Goal: Task Accomplishment & Management: Manage account settings

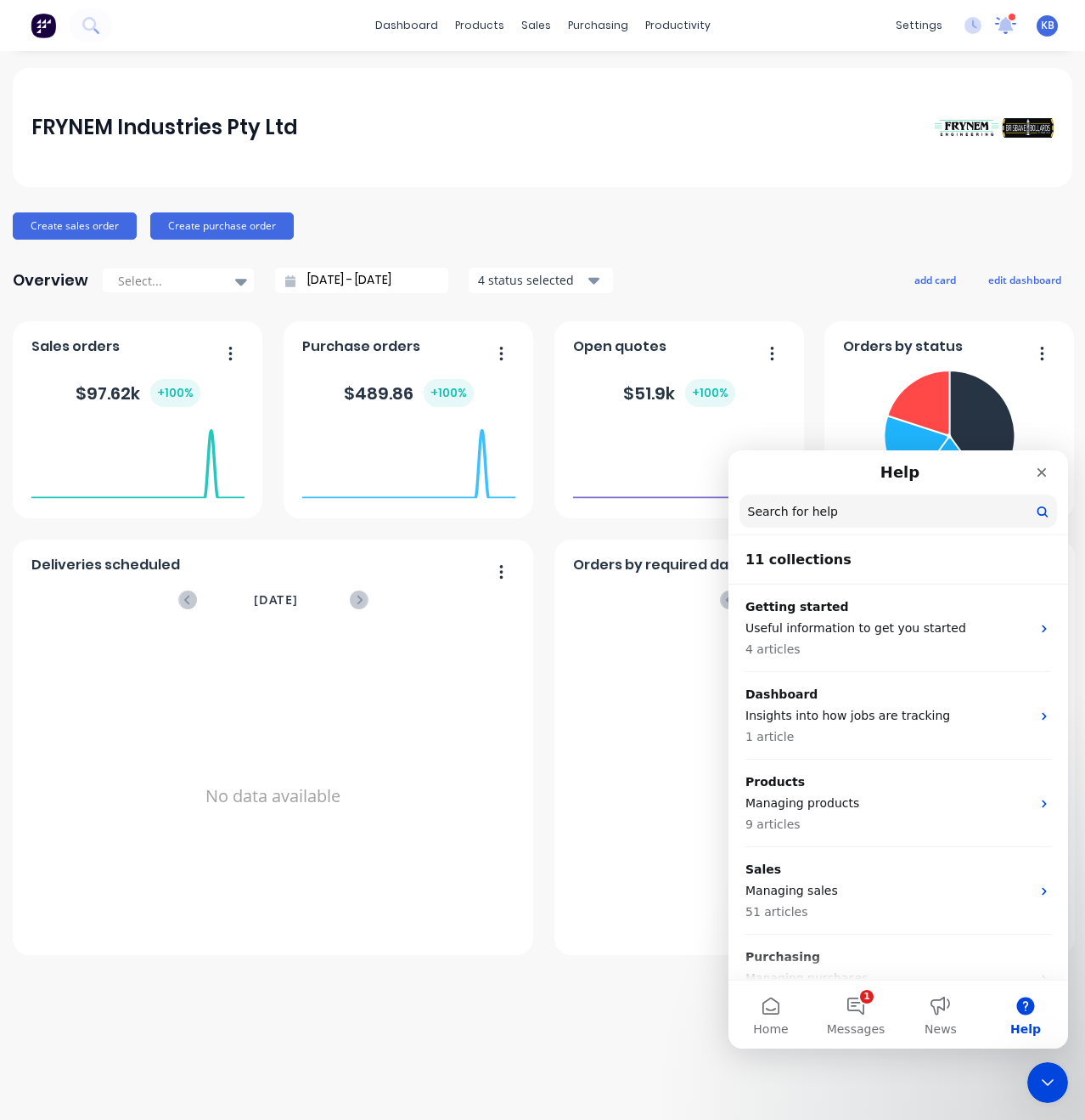
click at [1003, 22] on icon at bounding box center [1006, 23] width 15 height 14
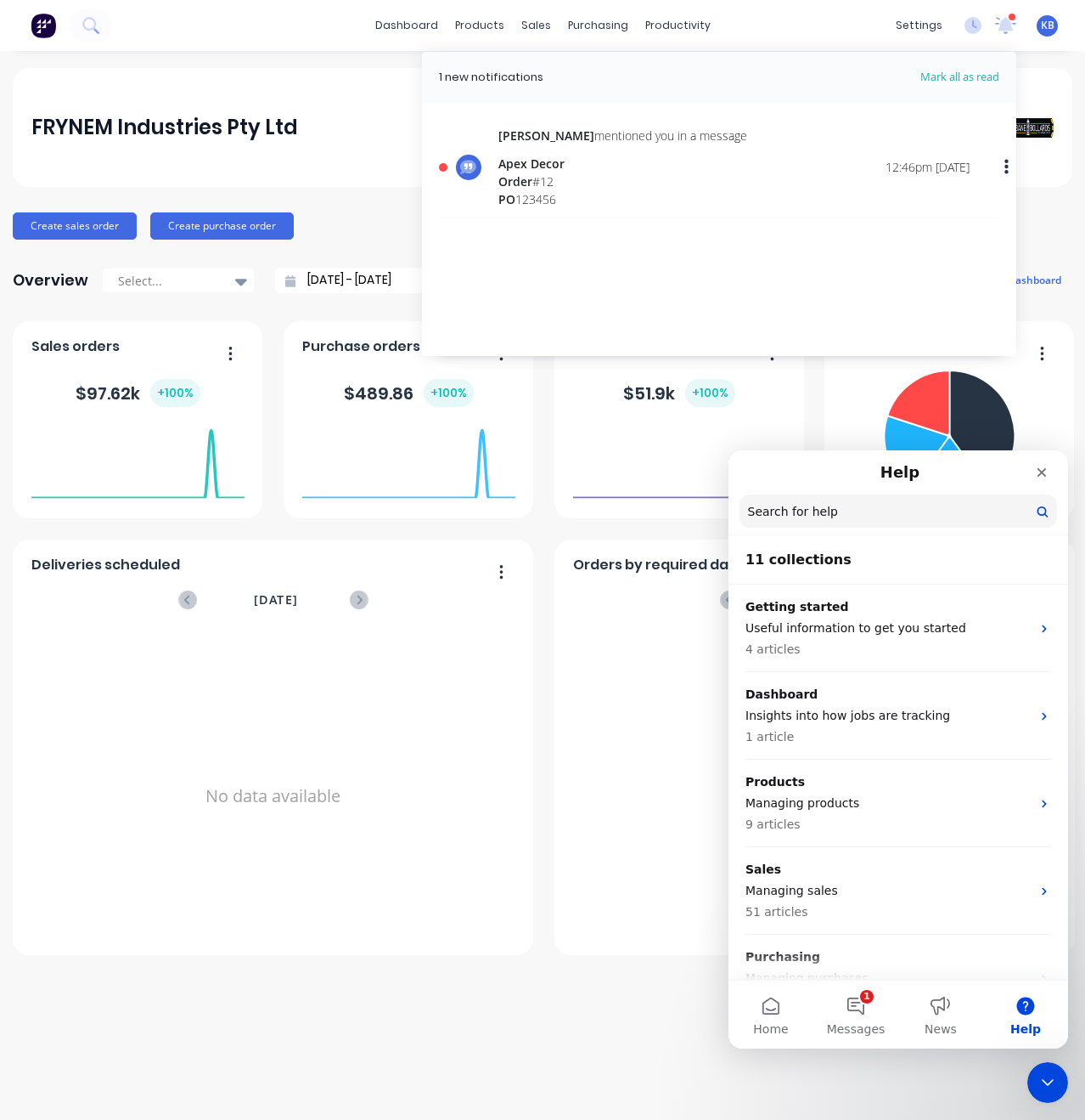
click at [1004, 166] on icon "button" at bounding box center [1006, 168] width 5 height 19
click at [721, 195] on div "Stuart mentioned you in a message Apex Decor Order # 12 PO 123456 12:46pm 03/09…" at bounding box center [734, 167] width 471 height 82
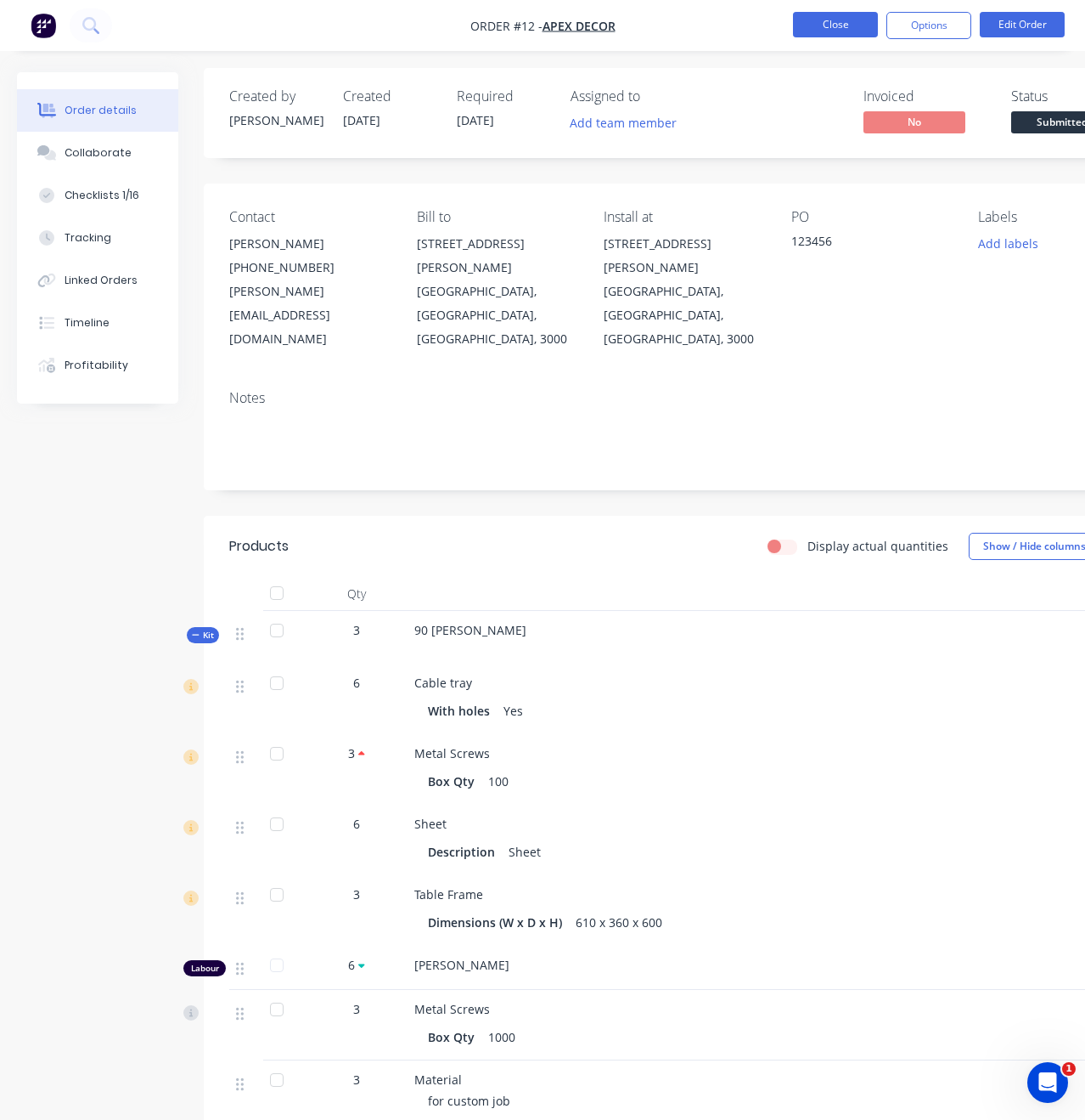
scroll to position [4, 0]
click at [860, 24] on button "Close" at bounding box center [836, 24] width 85 height 25
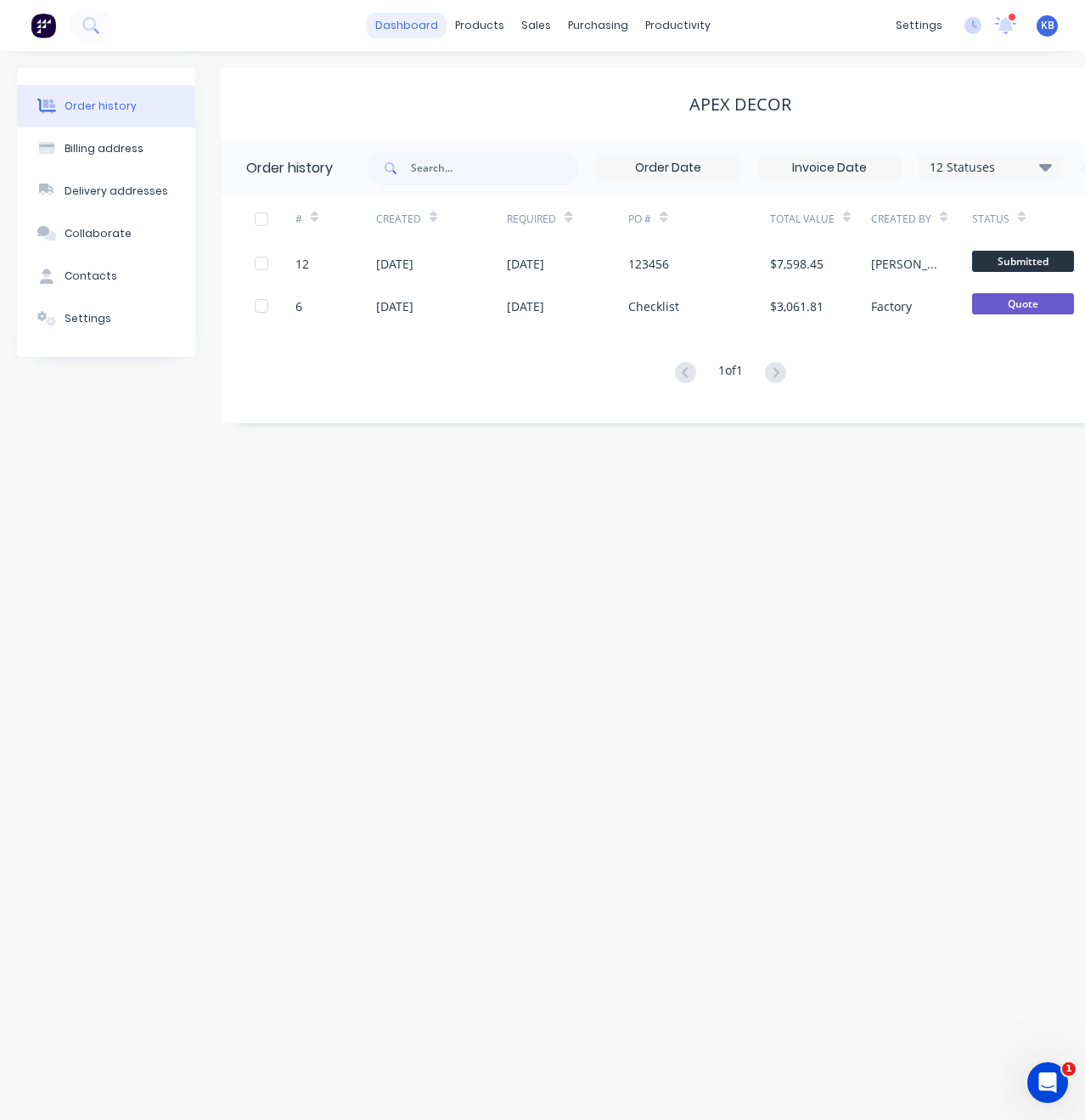
click at [411, 26] on link "dashboard" at bounding box center [407, 25] width 80 height 25
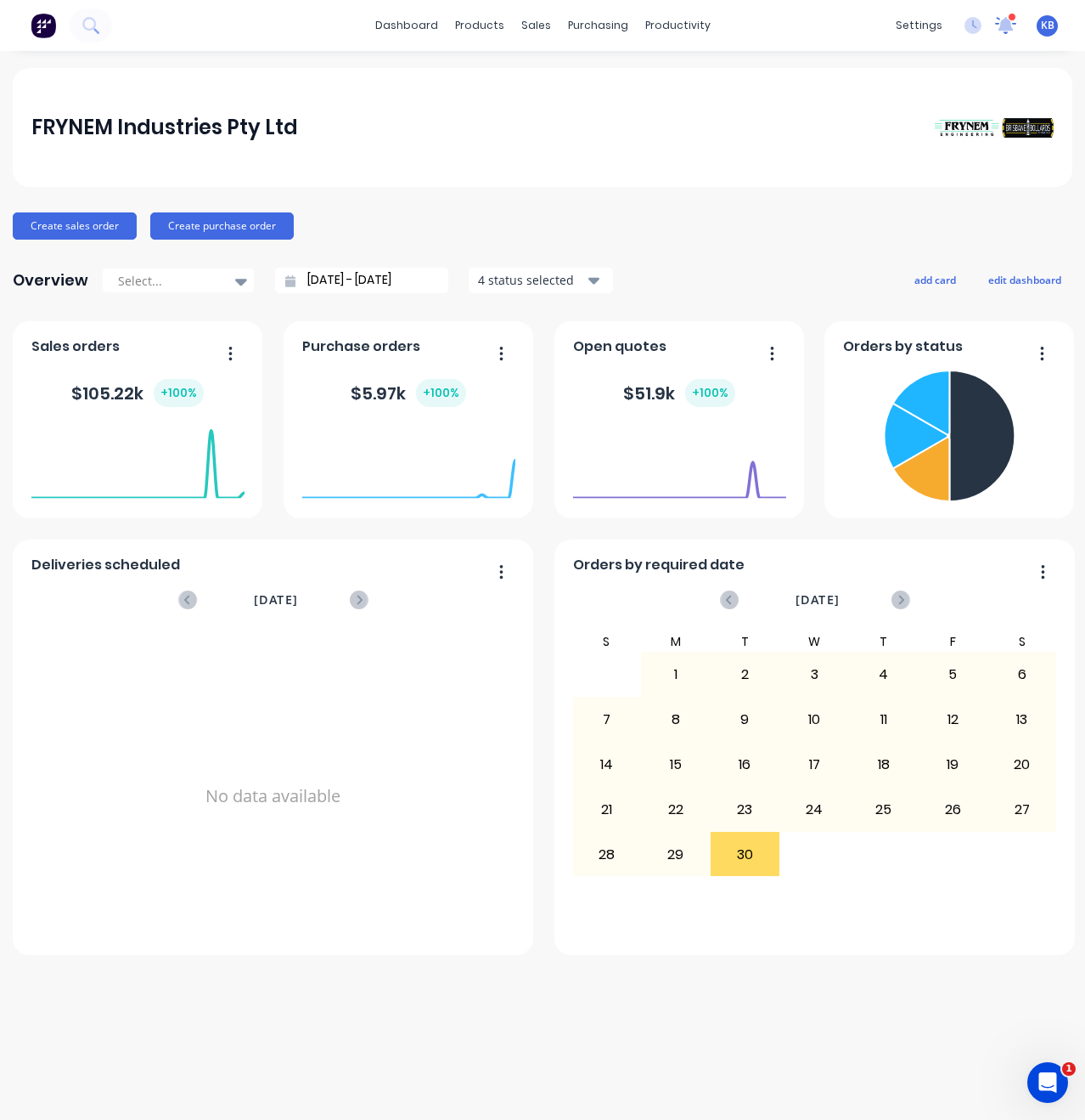
click at [1011, 22] on icon at bounding box center [1006, 22] width 15 height 14
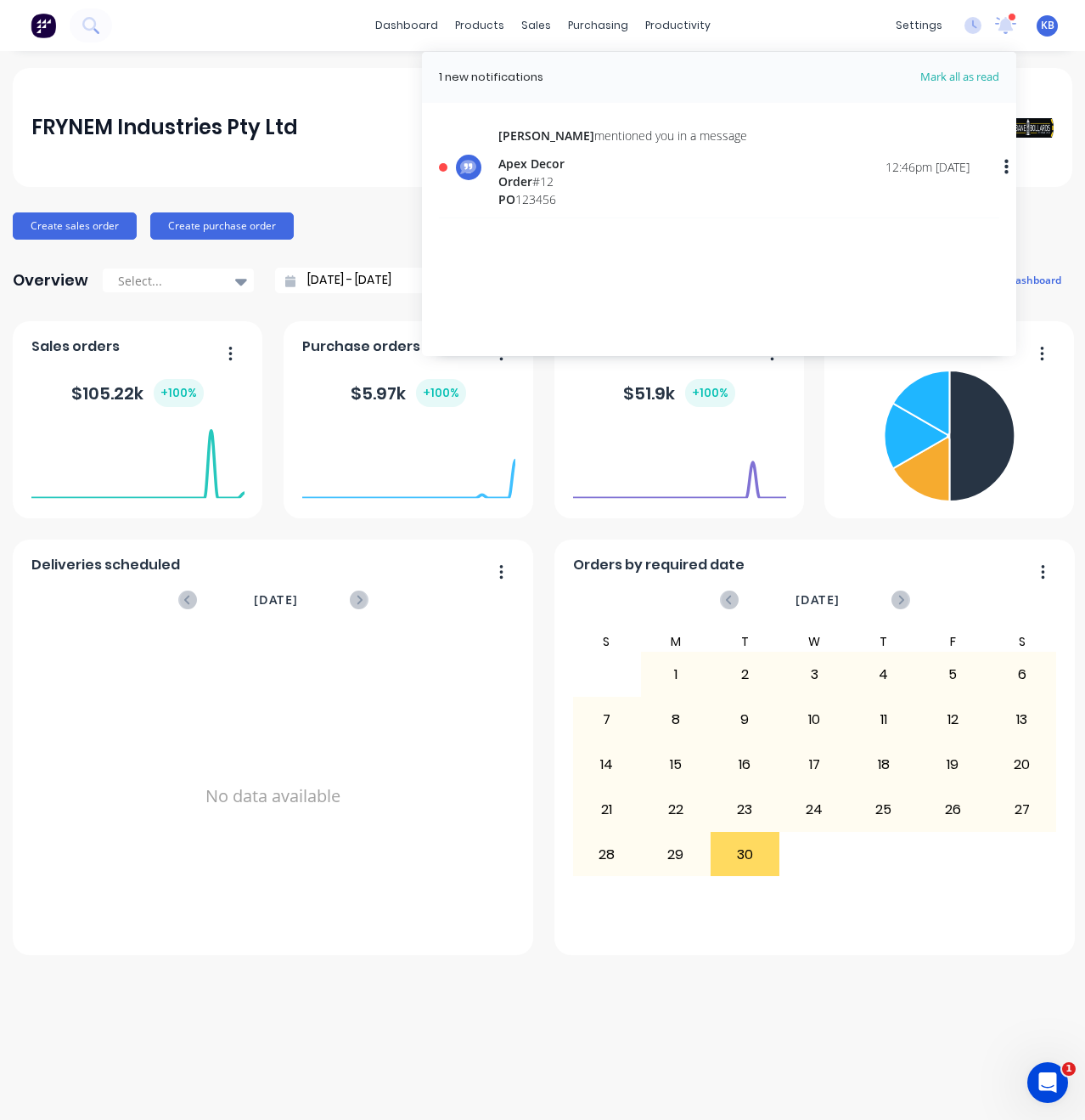
click at [968, 83] on span "Mark all as read" at bounding box center [929, 77] width 141 height 17
click at [1048, 23] on span "KB" at bounding box center [1048, 25] width 14 height 15
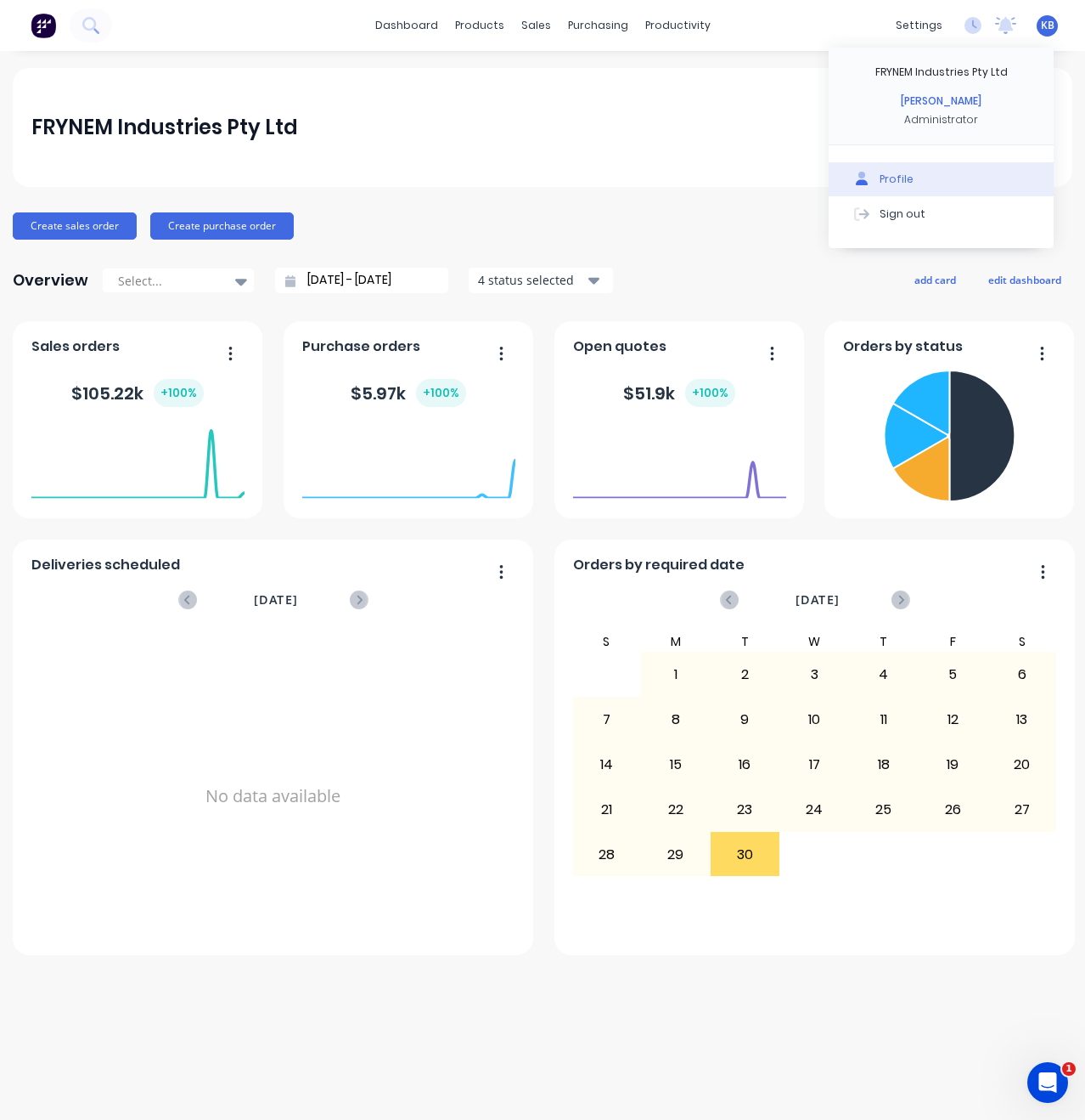
click at [937, 184] on button "Profile" at bounding box center [942, 179] width 225 height 34
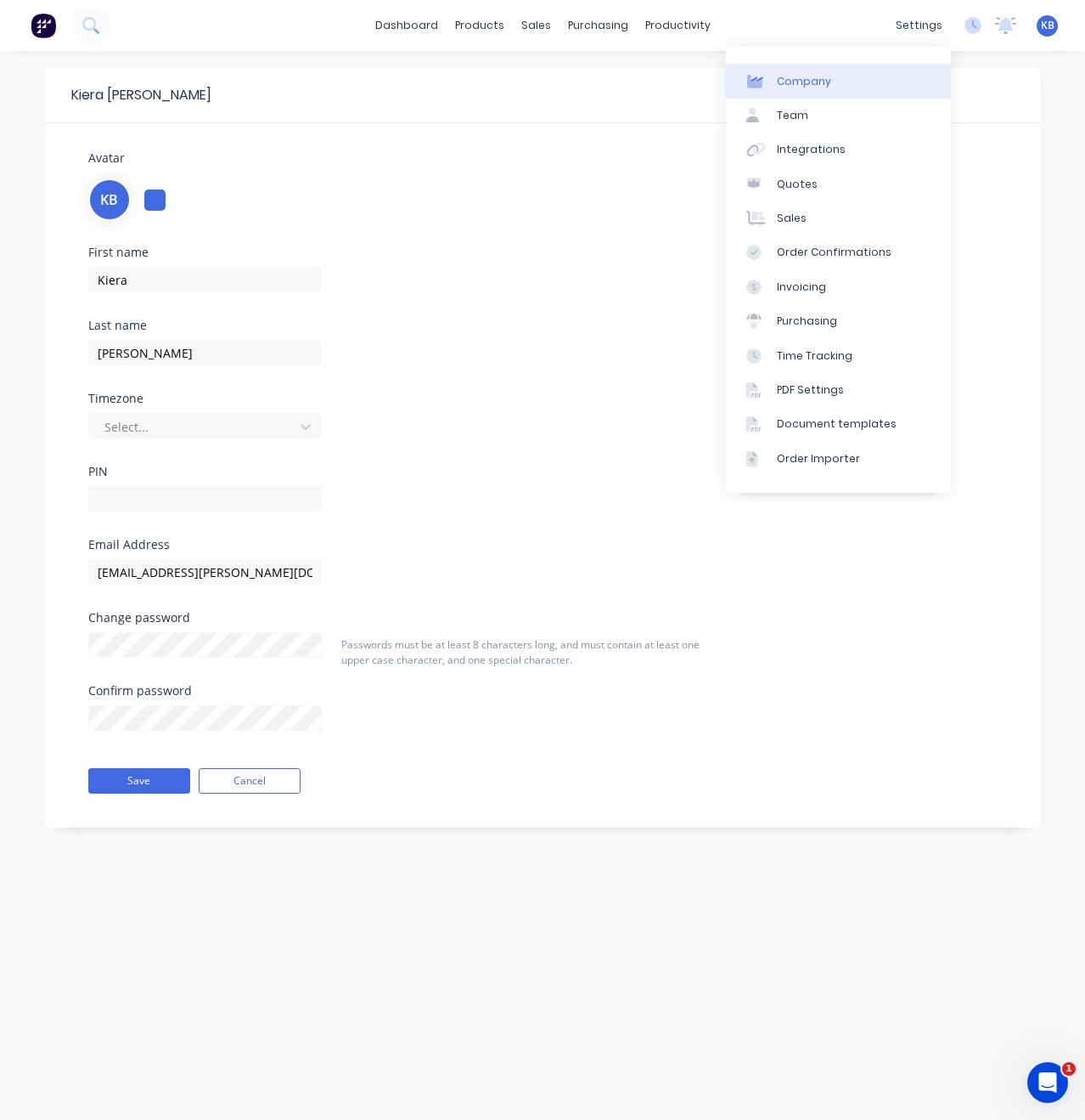
click at [874, 90] on link "Company" at bounding box center [839, 81] width 225 height 34
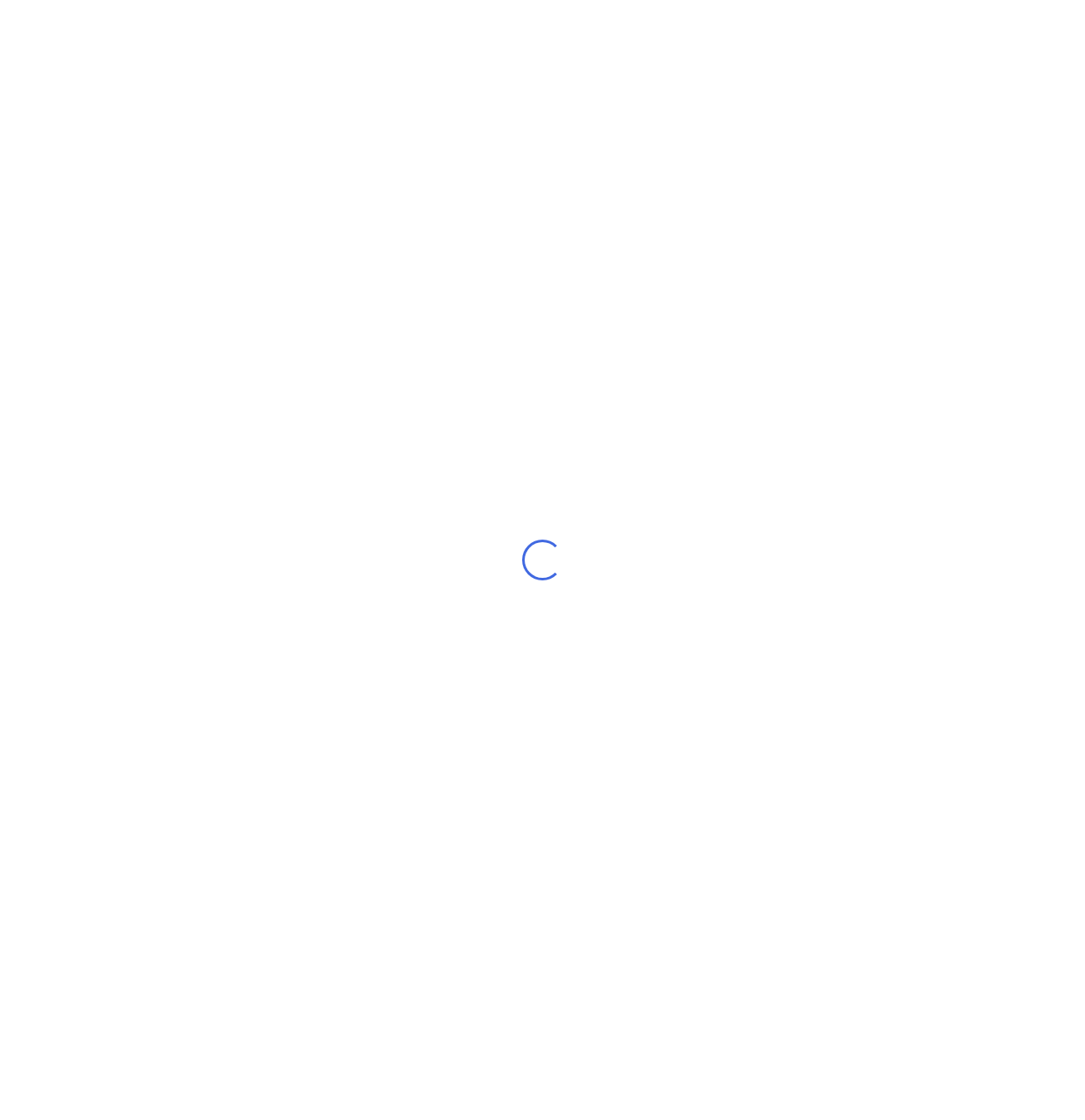
select select "AU"
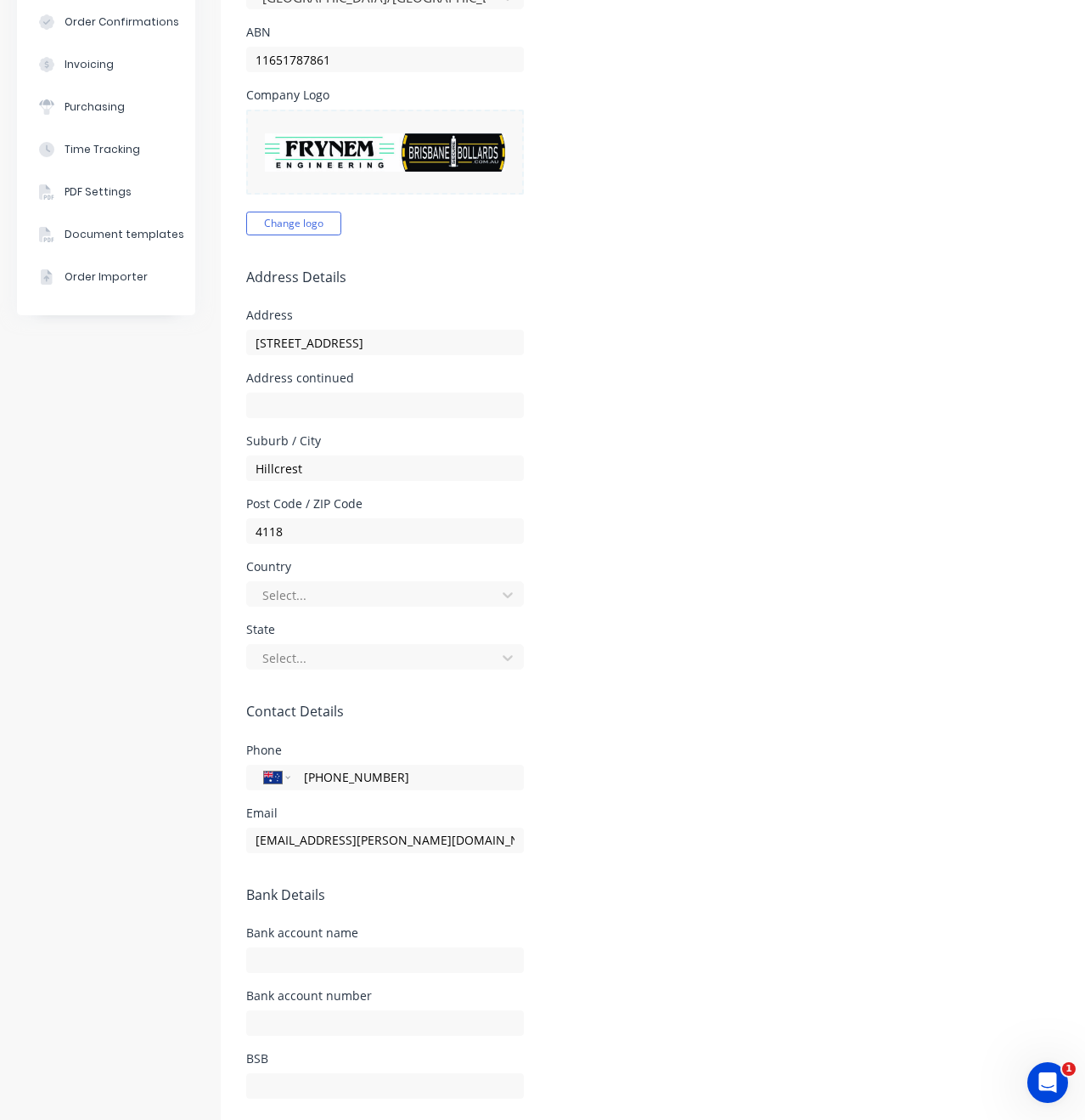
scroll to position [351, 0]
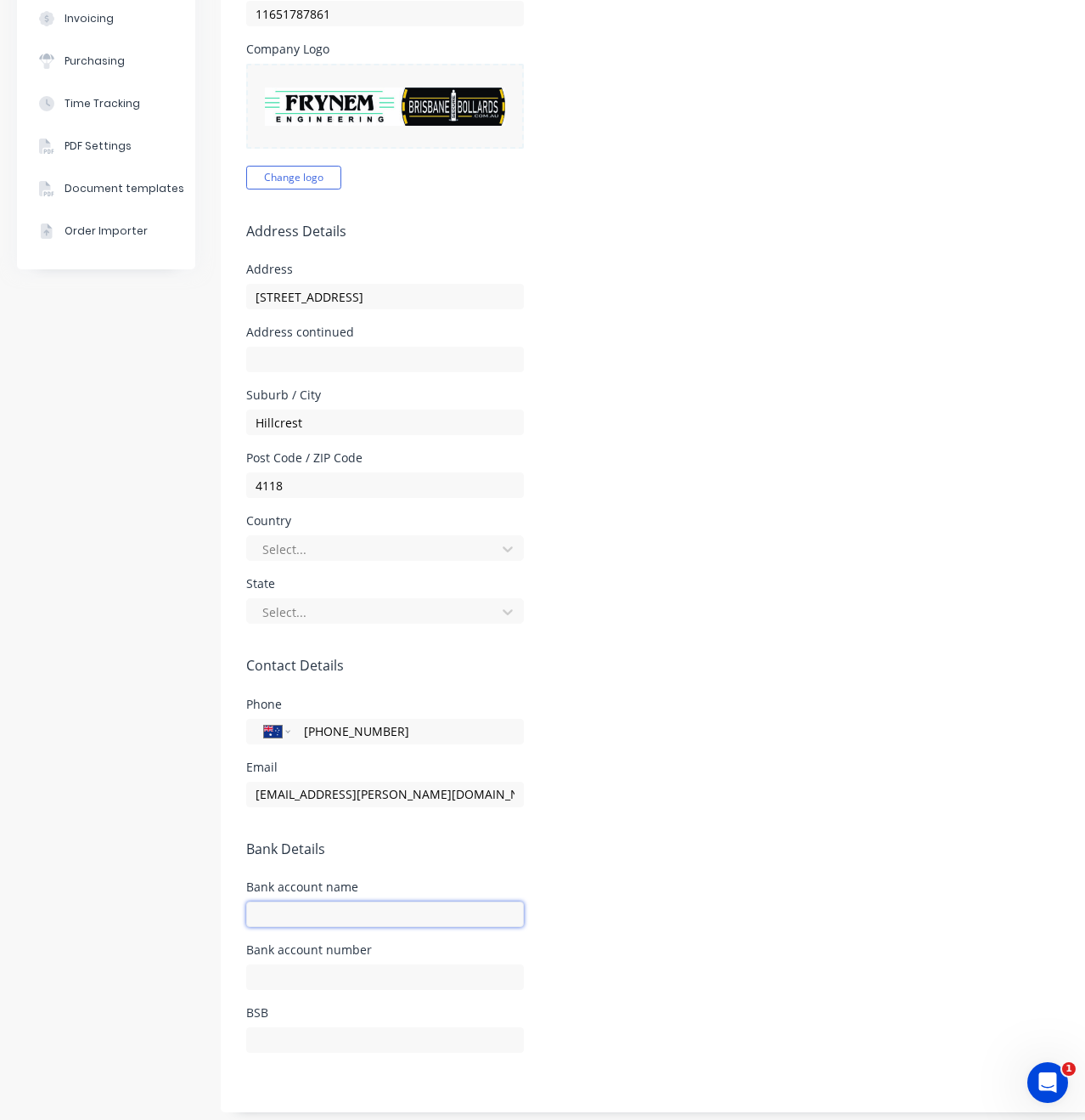
click at [360, 911] on input "text" at bounding box center [385, 914] width 277 height 25
type input "Brisbane Secure Bollards"
click at [386, 976] on input "text" at bounding box center [385, 978] width 277 height 25
click at [439, 978] on input "064184" at bounding box center [385, 978] width 277 height 25
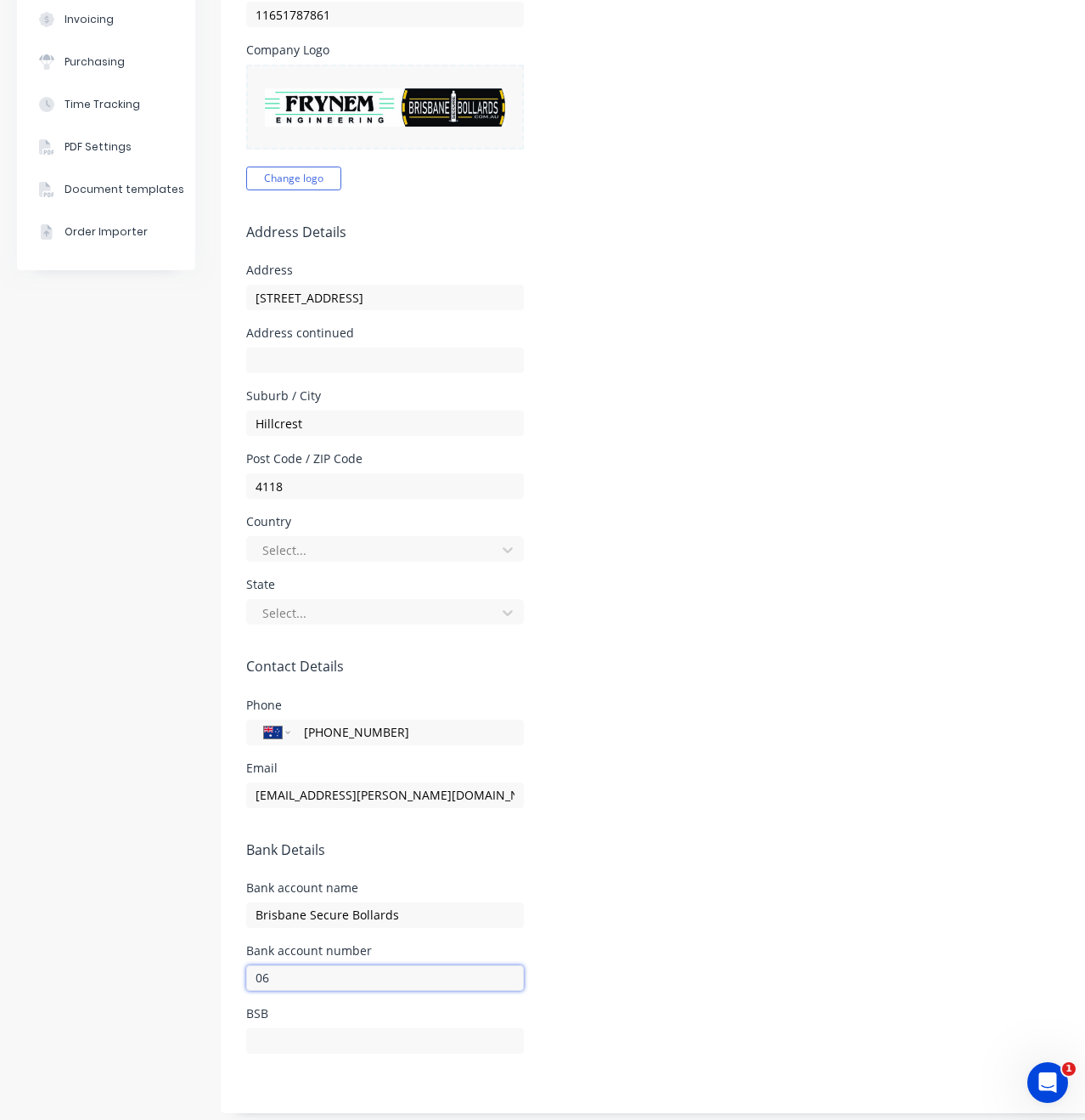
type input "0"
type input "11249319"
click at [310, 1040] on input "text" at bounding box center [385, 1040] width 277 height 25
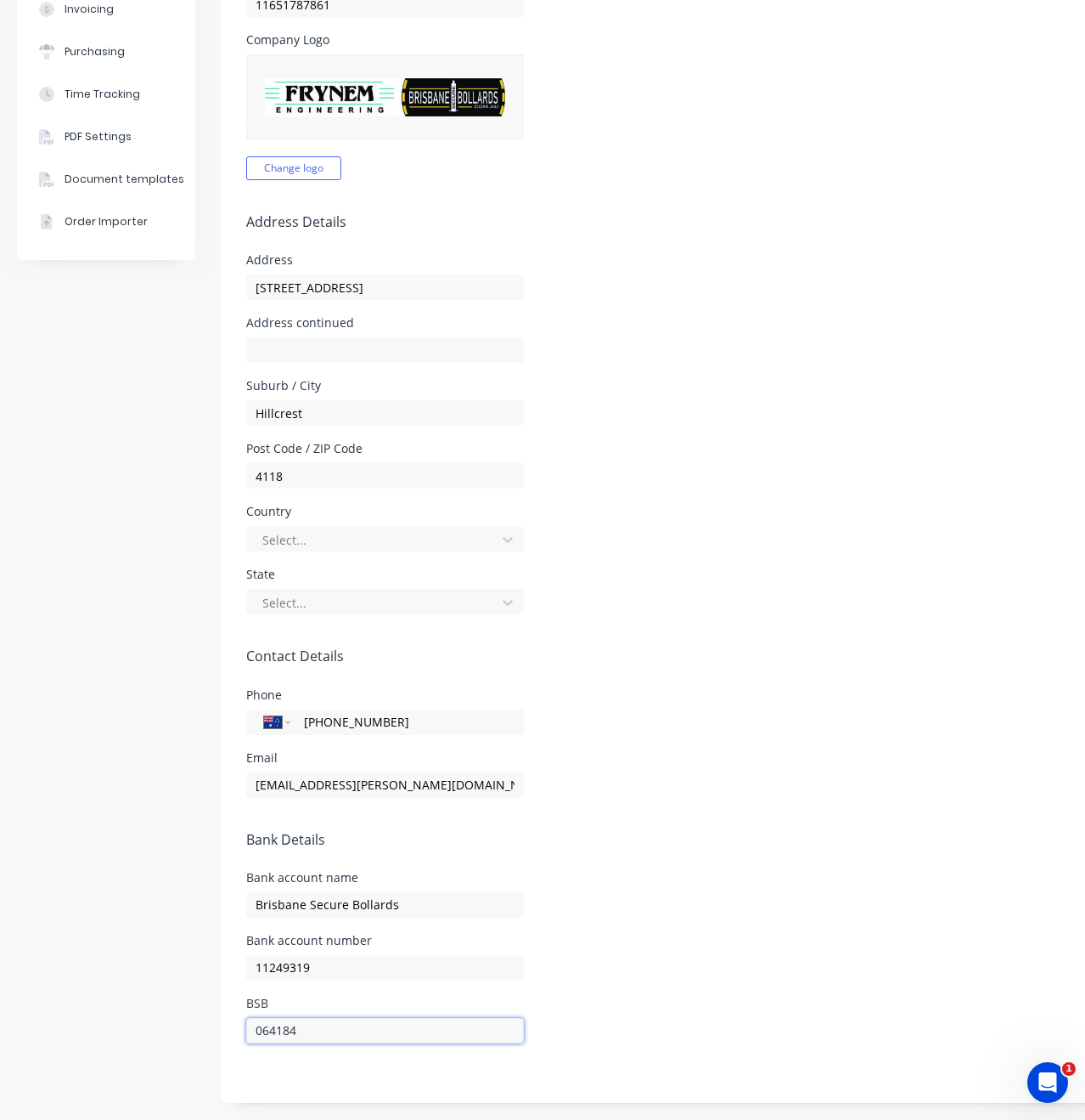
type input "064184"
click at [599, 847] on h5 "Bank Details" at bounding box center [709, 839] width 927 height 16
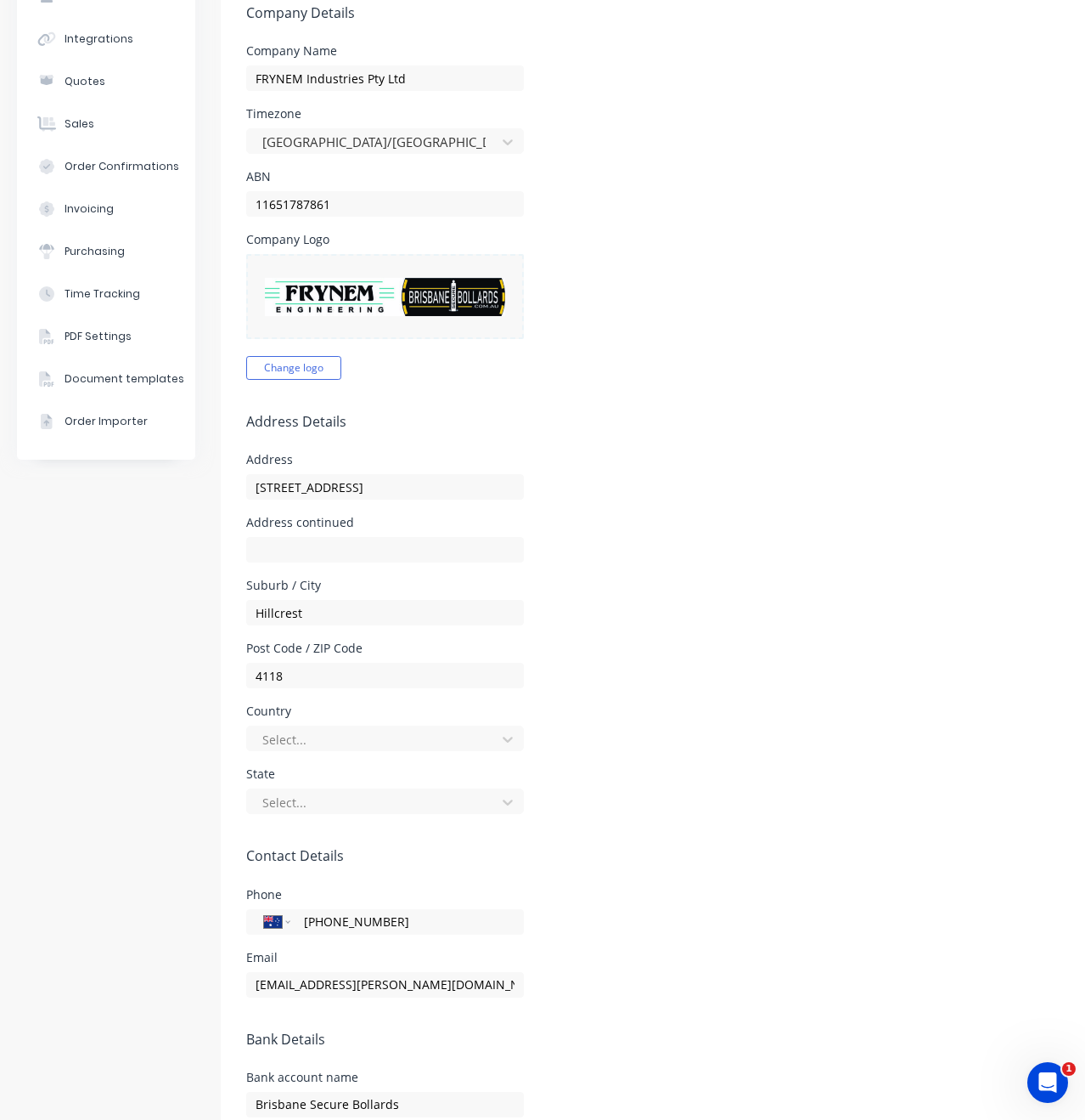
scroll to position [213, 0]
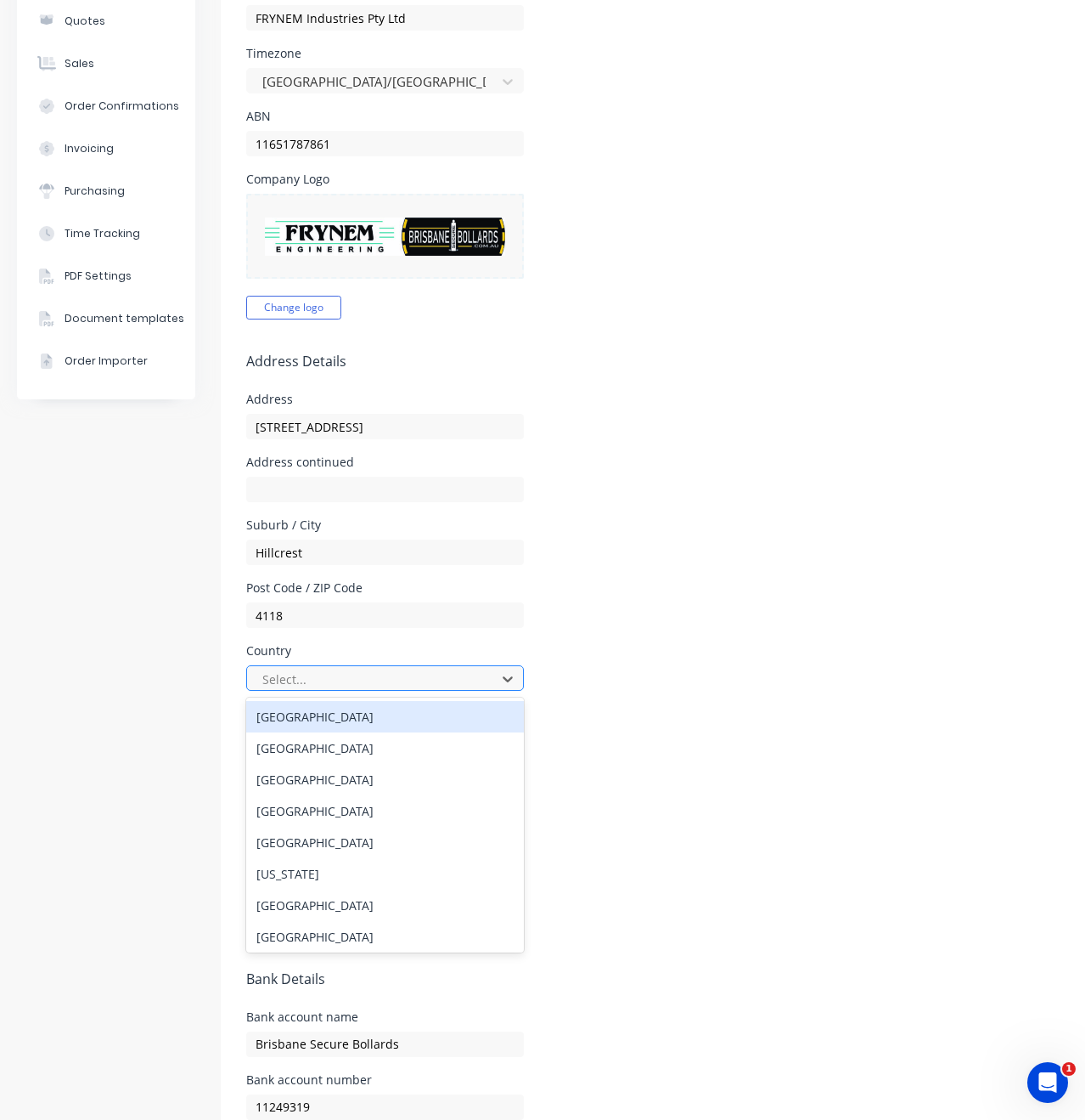
click at [479, 678] on div at bounding box center [374, 679] width 227 height 22
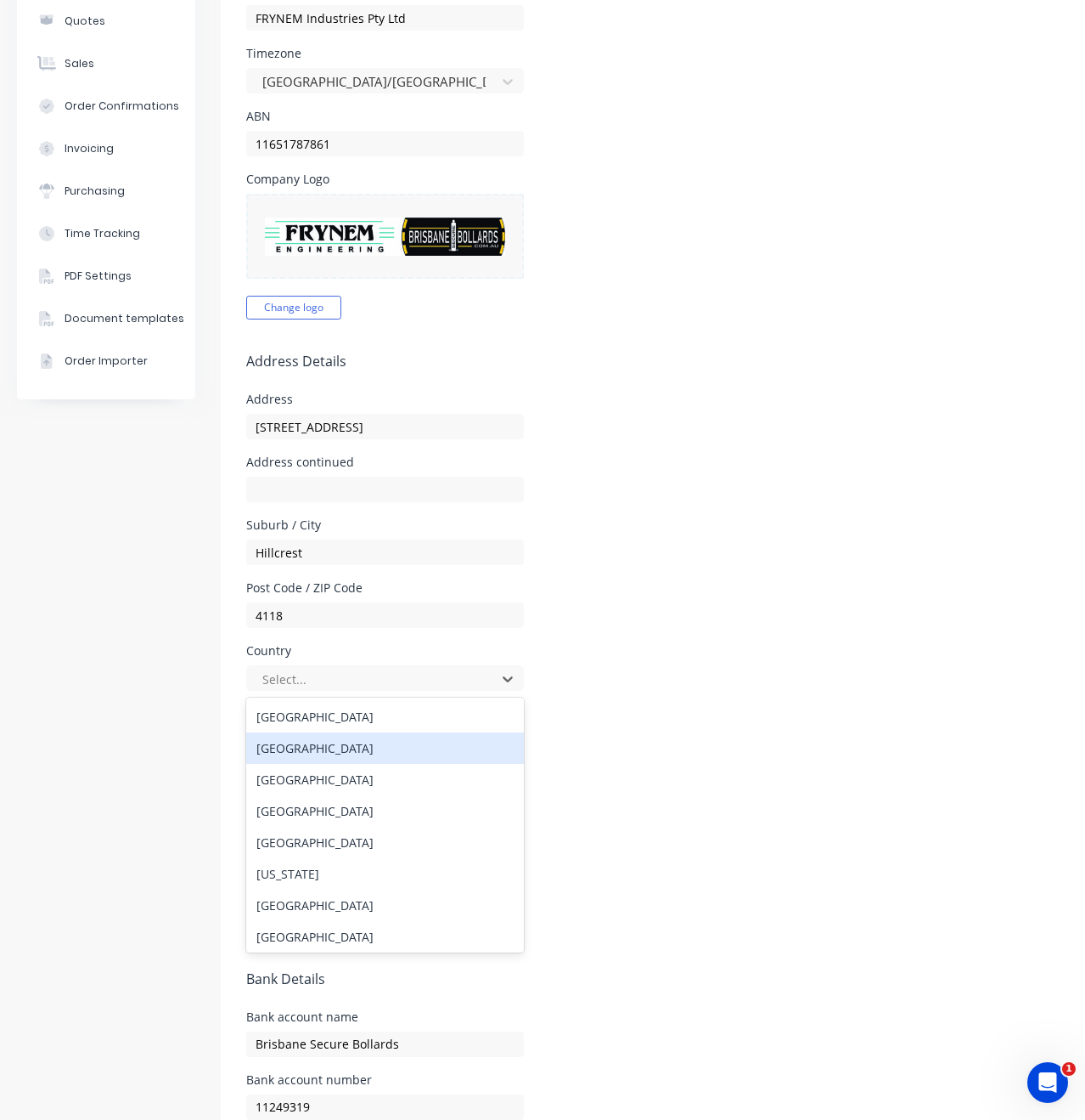
scroll to position [3, 0]
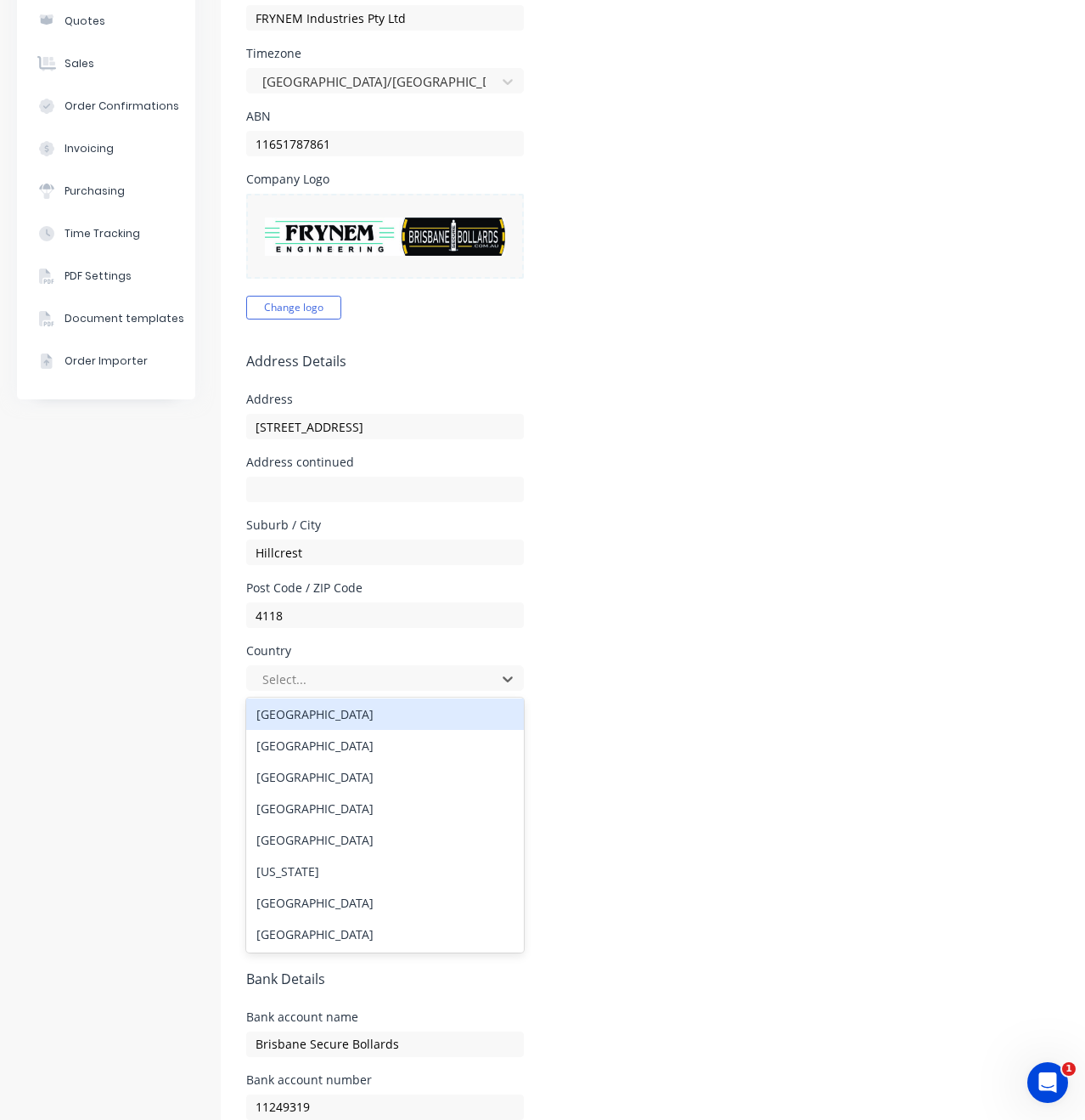
click at [429, 715] on div "Australia" at bounding box center [385, 714] width 277 height 32
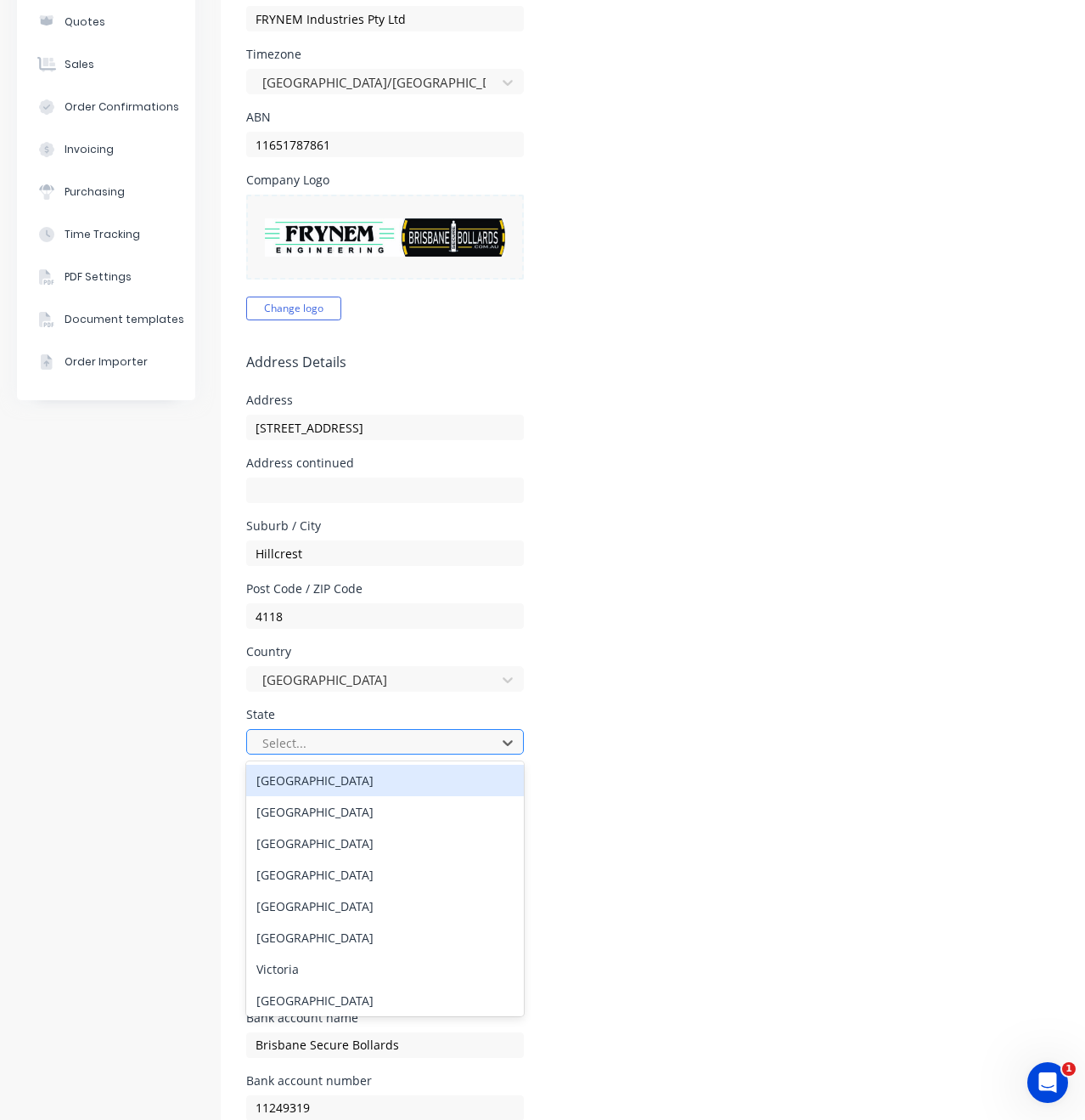
click at [422, 739] on div at bounding box center [374, 742] width 227 height 22
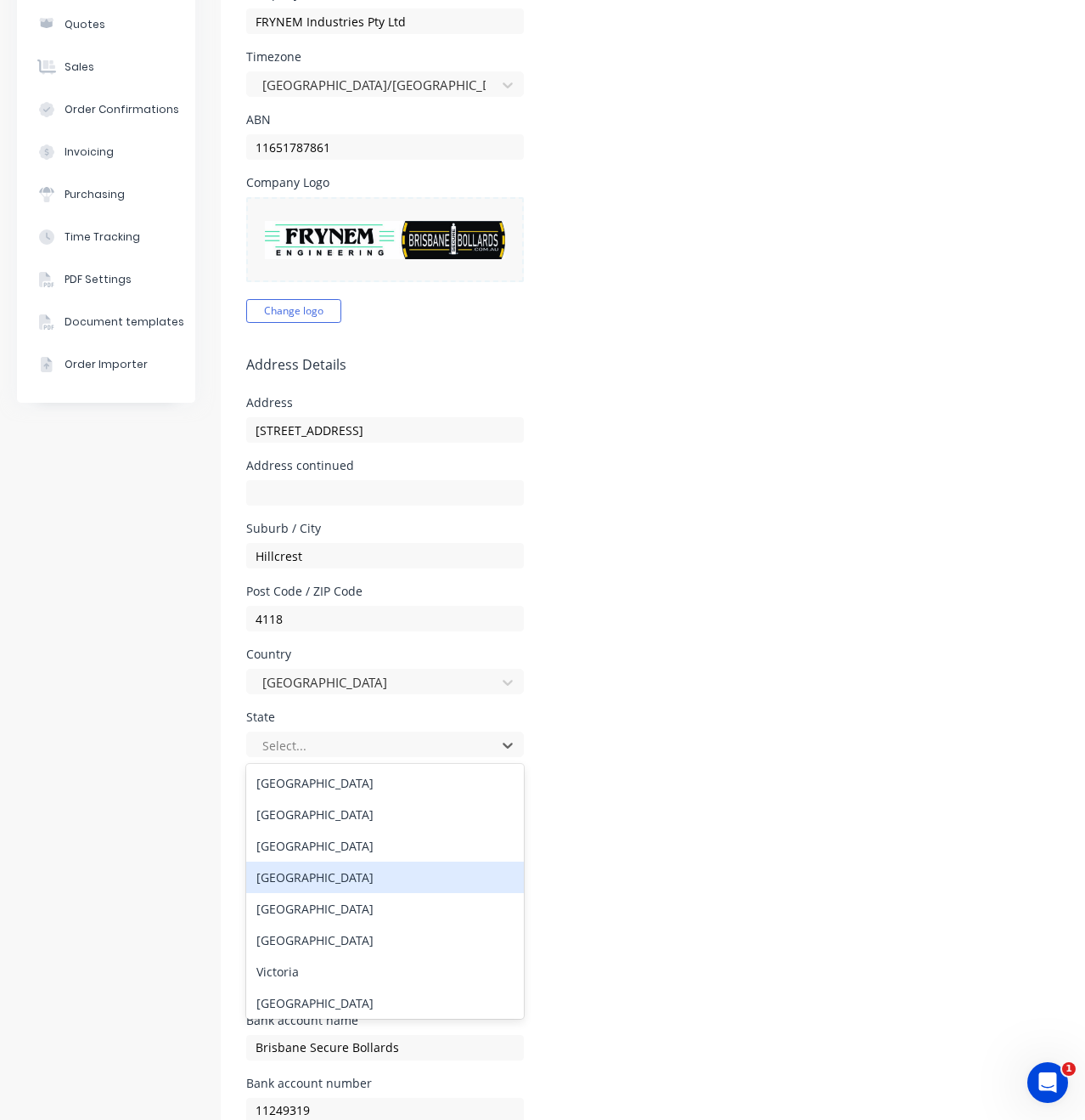
click at [368, 884] on div "Queensland" at bounding box center [385, 877] width 277 height 32
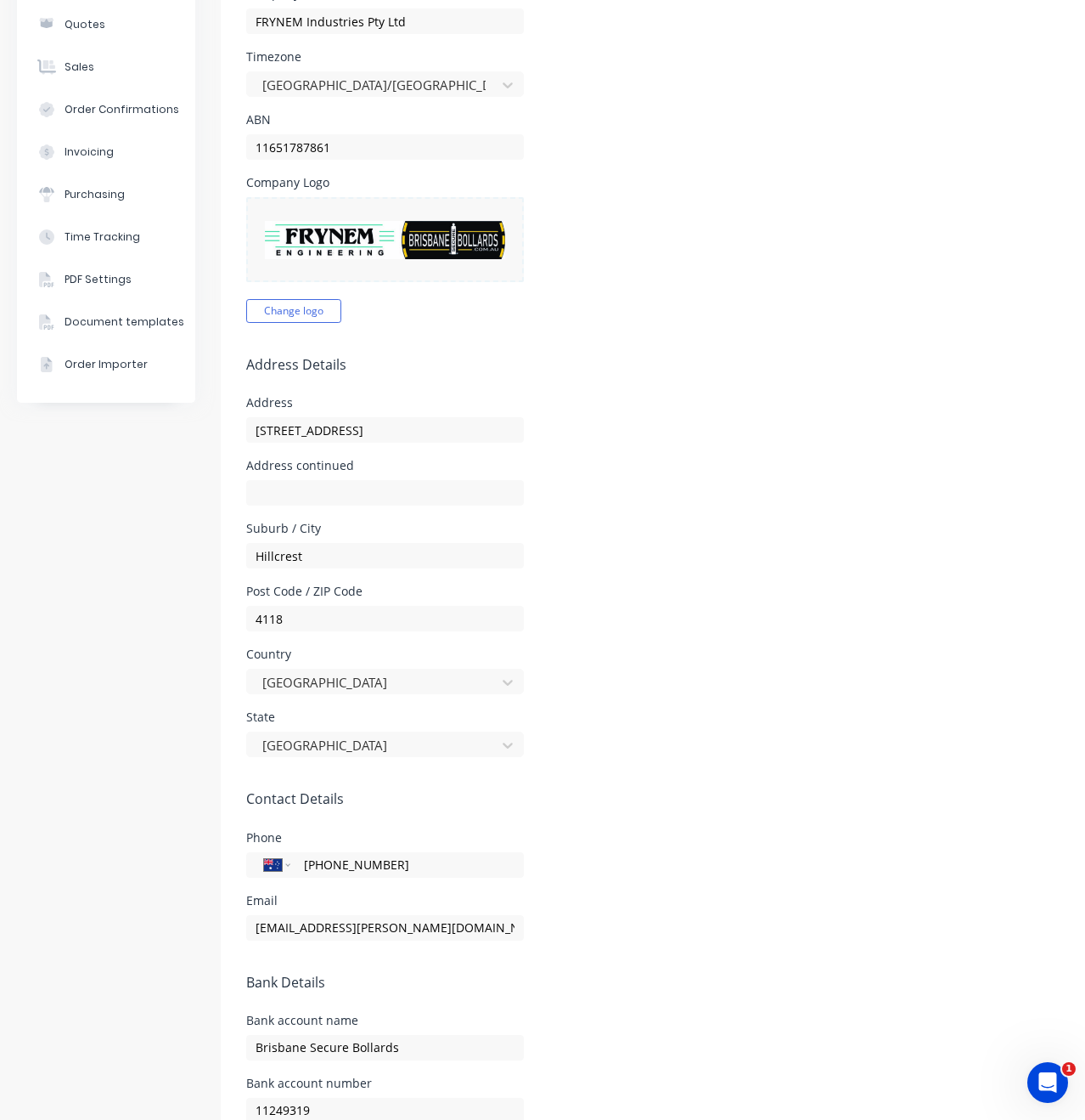
click at [704, 869] on div "Phone International Afghanistan Åland Islands Albania Algeria American Samoa An…" at bounding box center [709, 854] width 927 height 46
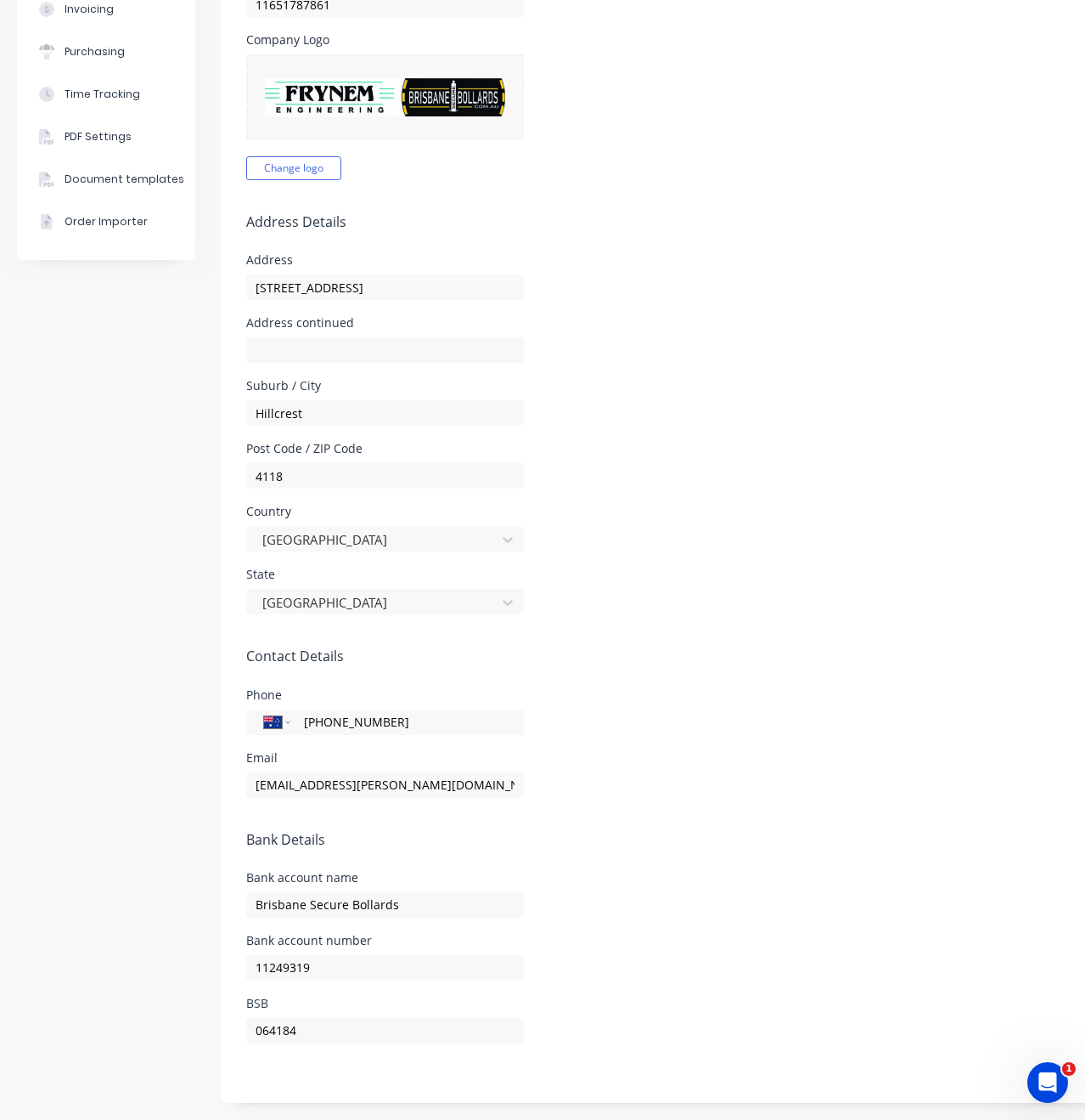
scroll to position [0, 0]
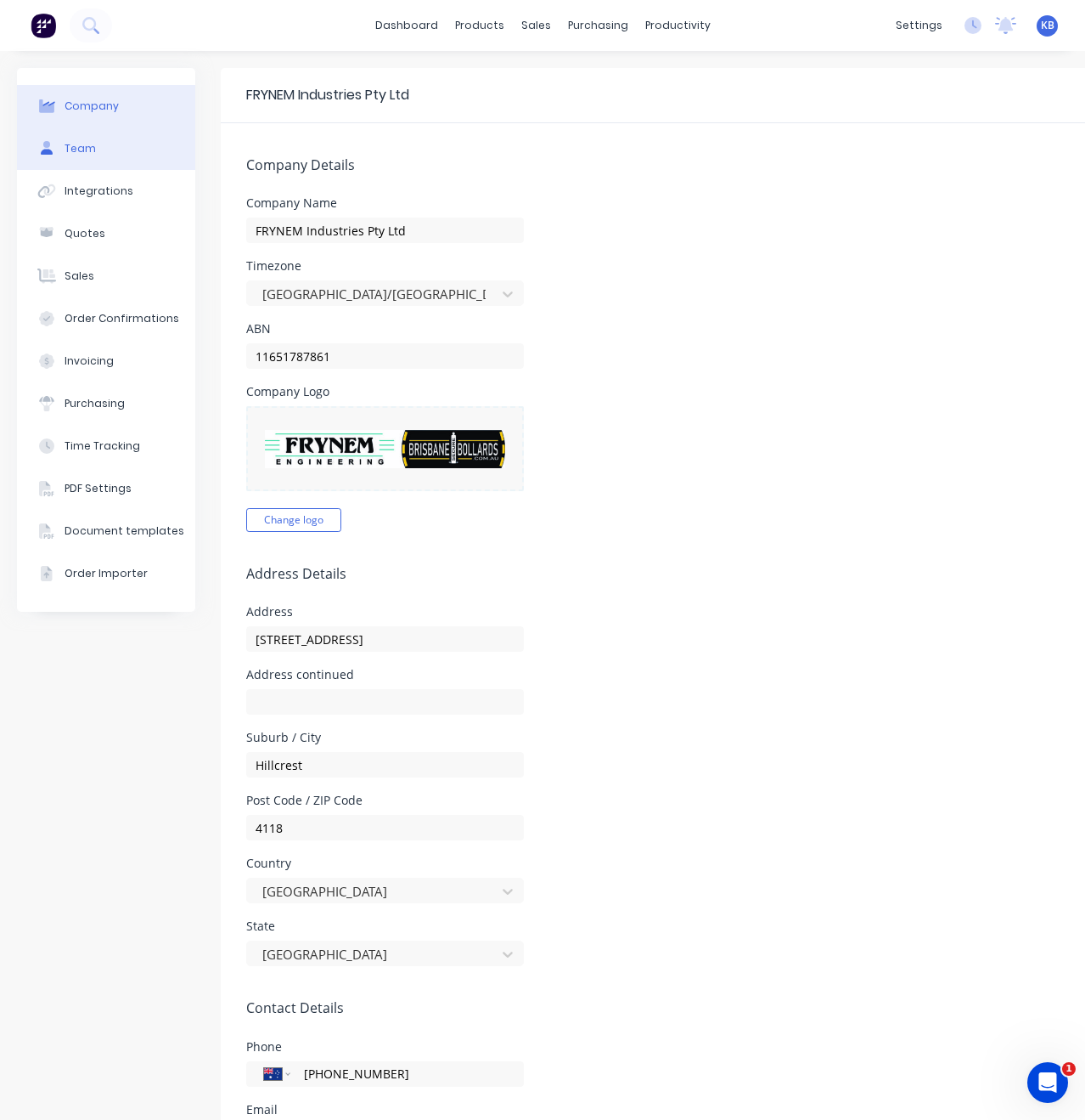
click at [141, 157] on button "Team" at bounding box center [106, 148] width 178 height 42
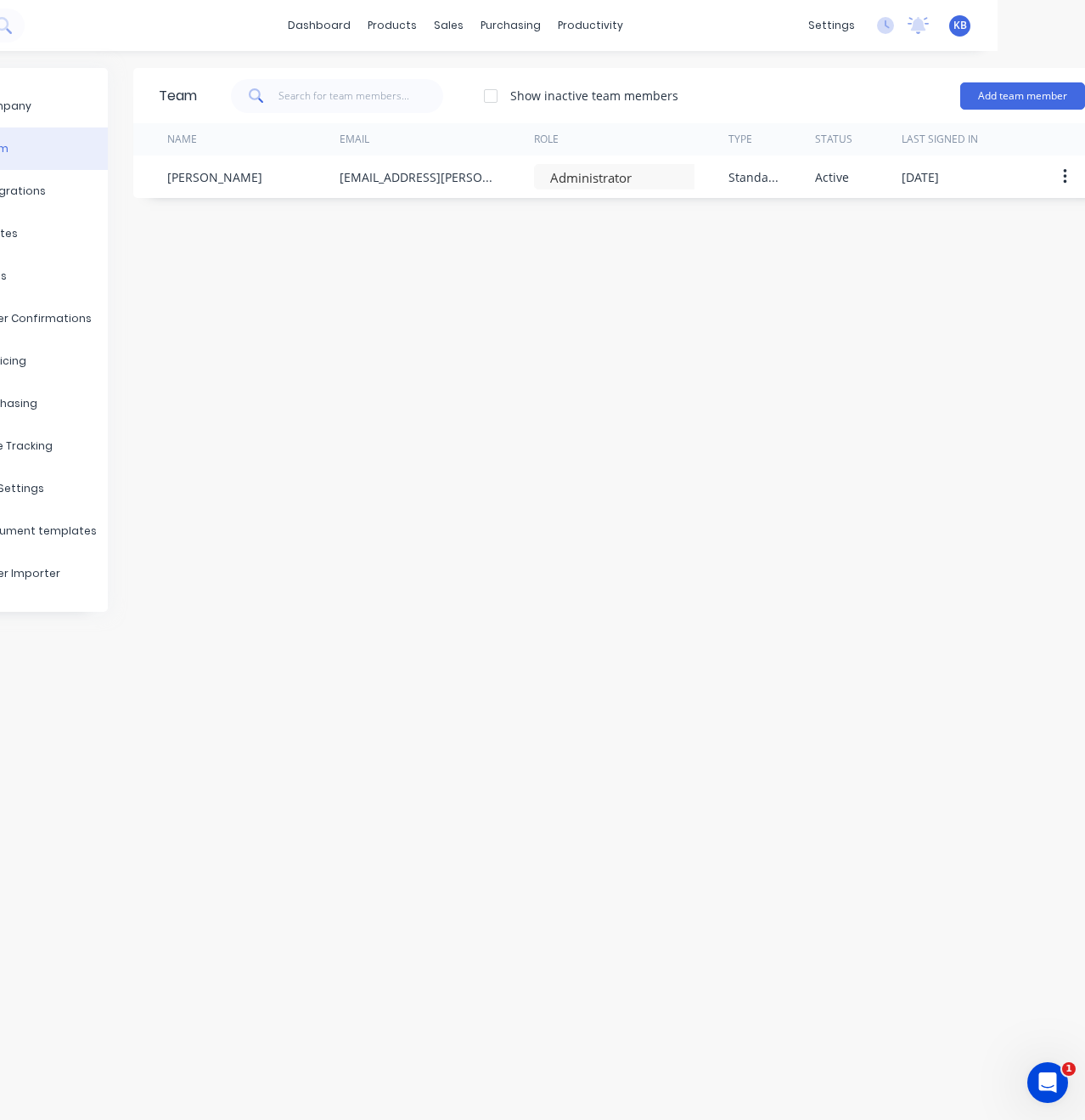
scroll to position [0, 113]
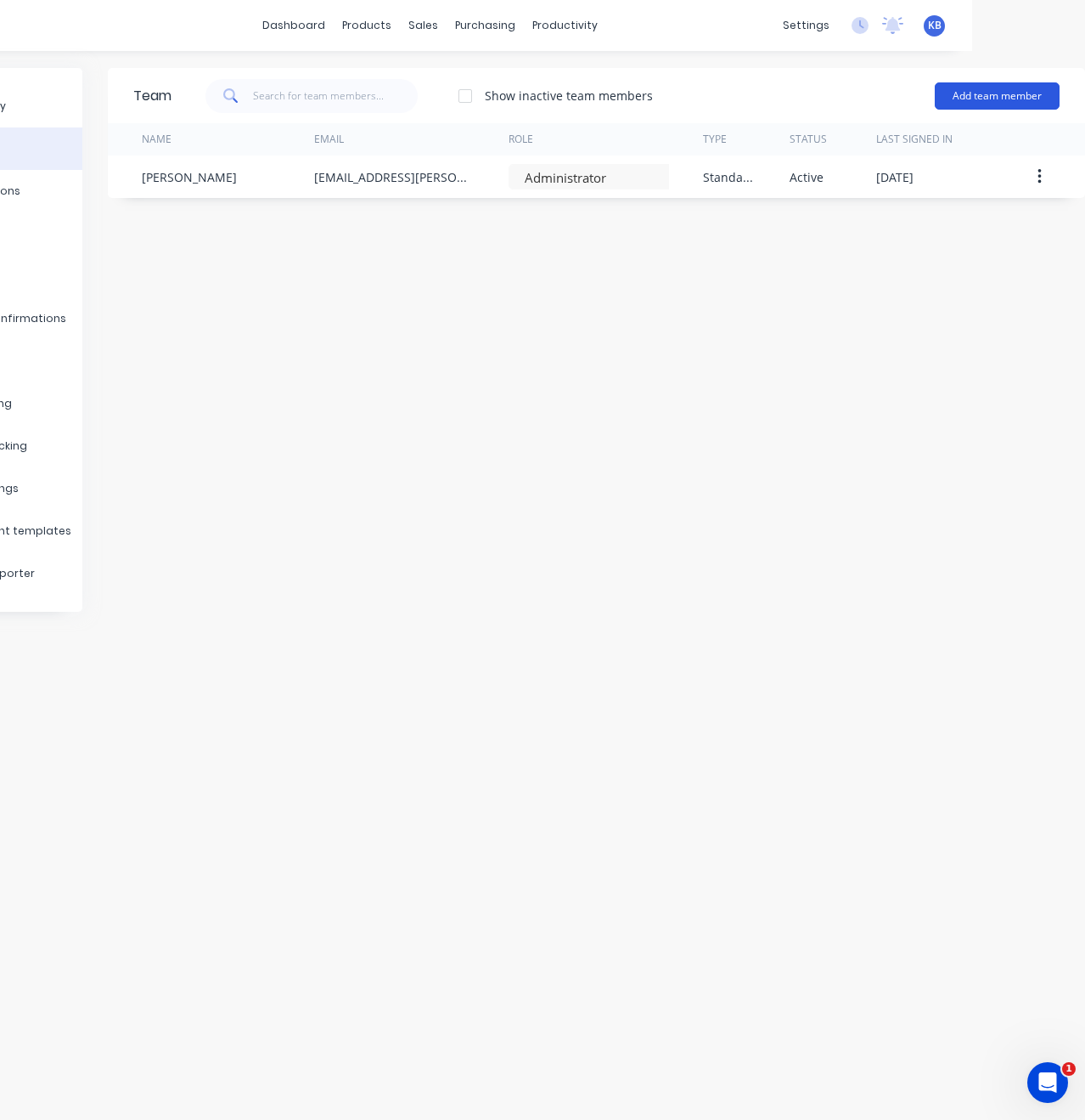
click at [1003, 90] on button "Add team member" at bounding box center [997, 96] width 125 height 27
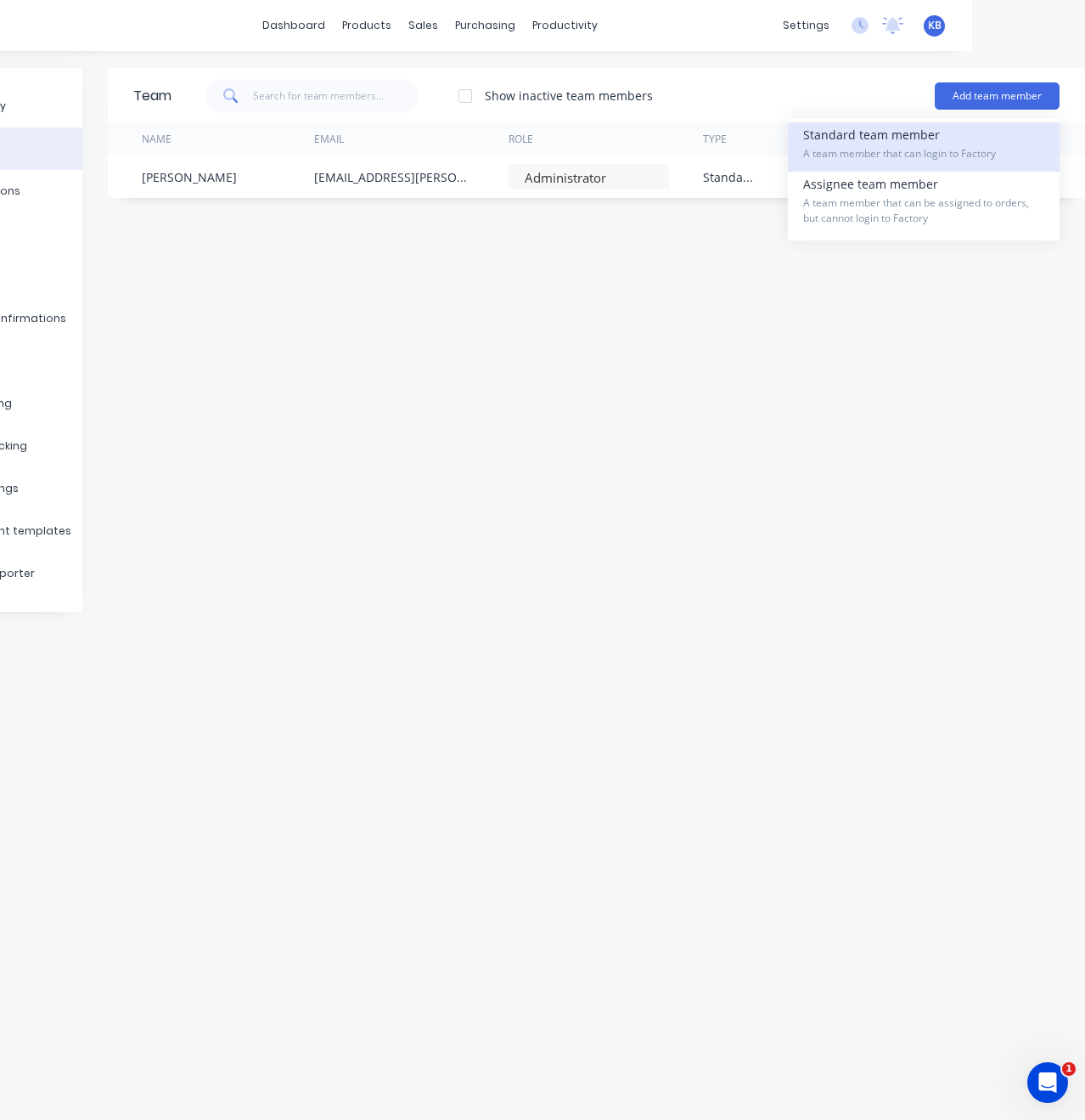
click at [945, 142] on div "Standard team member A team member that can login to Factory" at bounding box center [924, 147] width 241 height 50
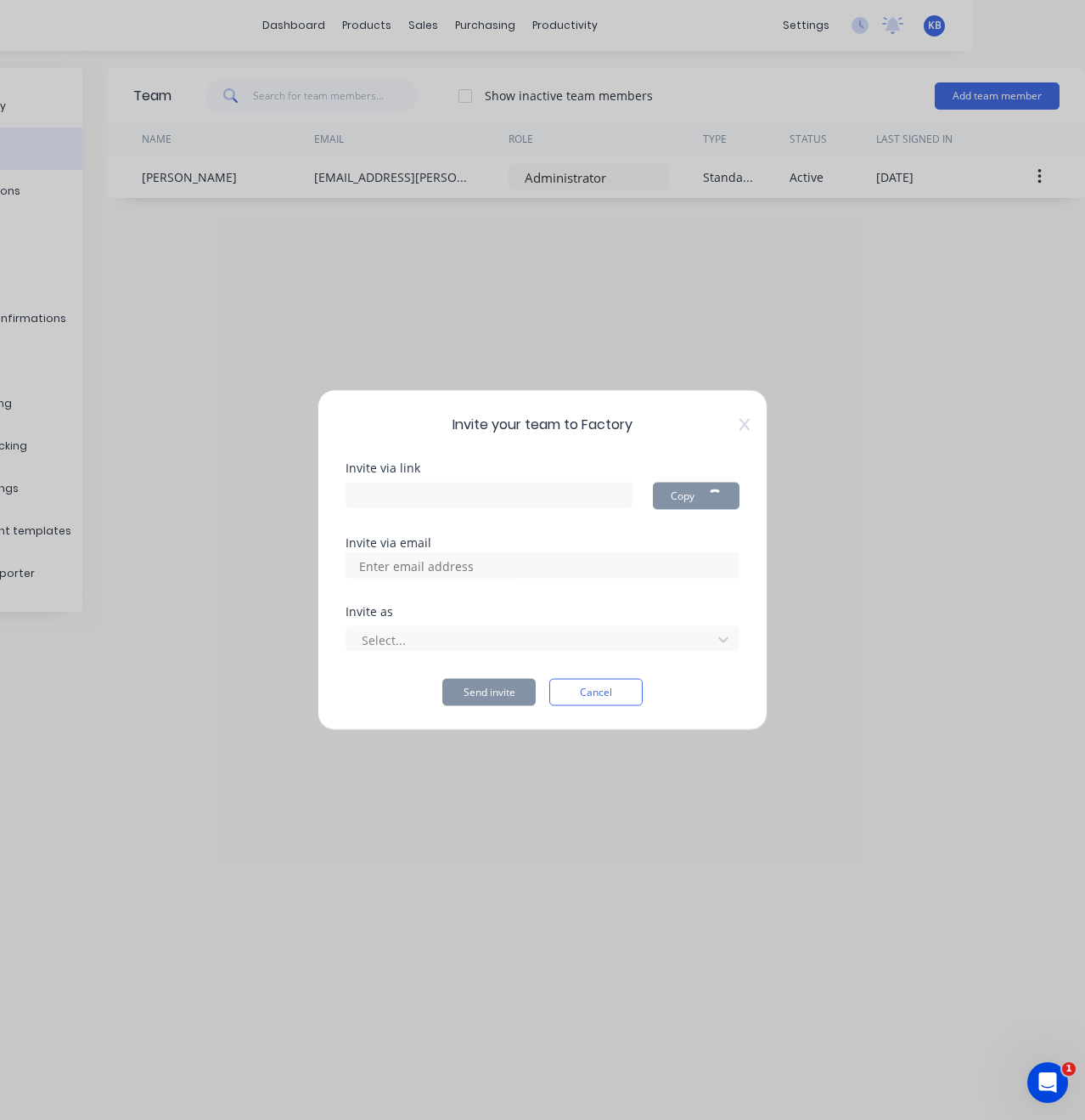
type input "https://app.factory.app/invite/7585Yv72"
click at [513, 568] on input at bounding box center [434, 565] width 170 height 25
type input "info@frynemengineering.com.au"
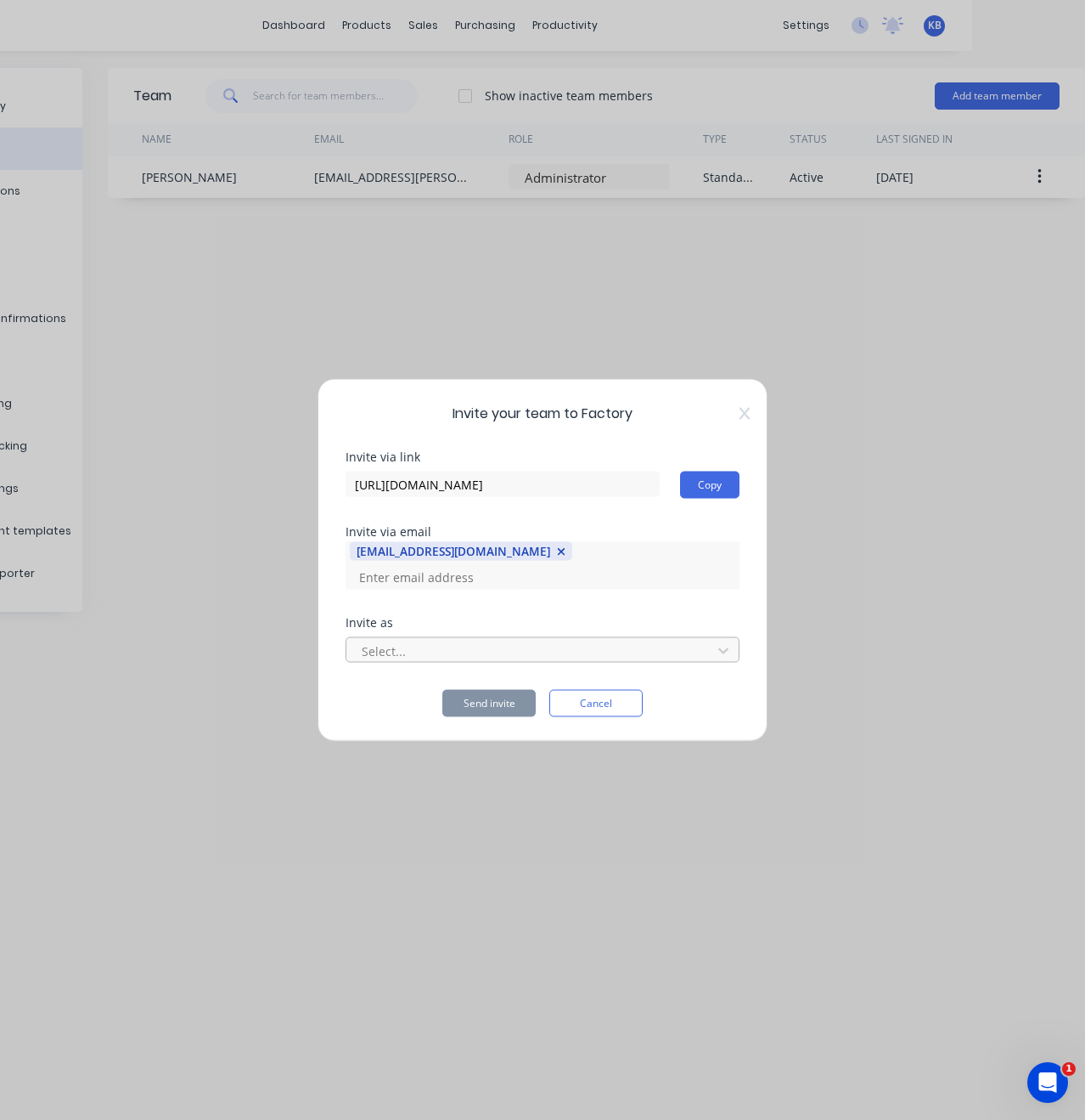
click at [554, 643] on div at bounding box center [531, 650] width 343 height 22
click at [722, 649] on icon at bounding box center [723, 651] width 10 height 6
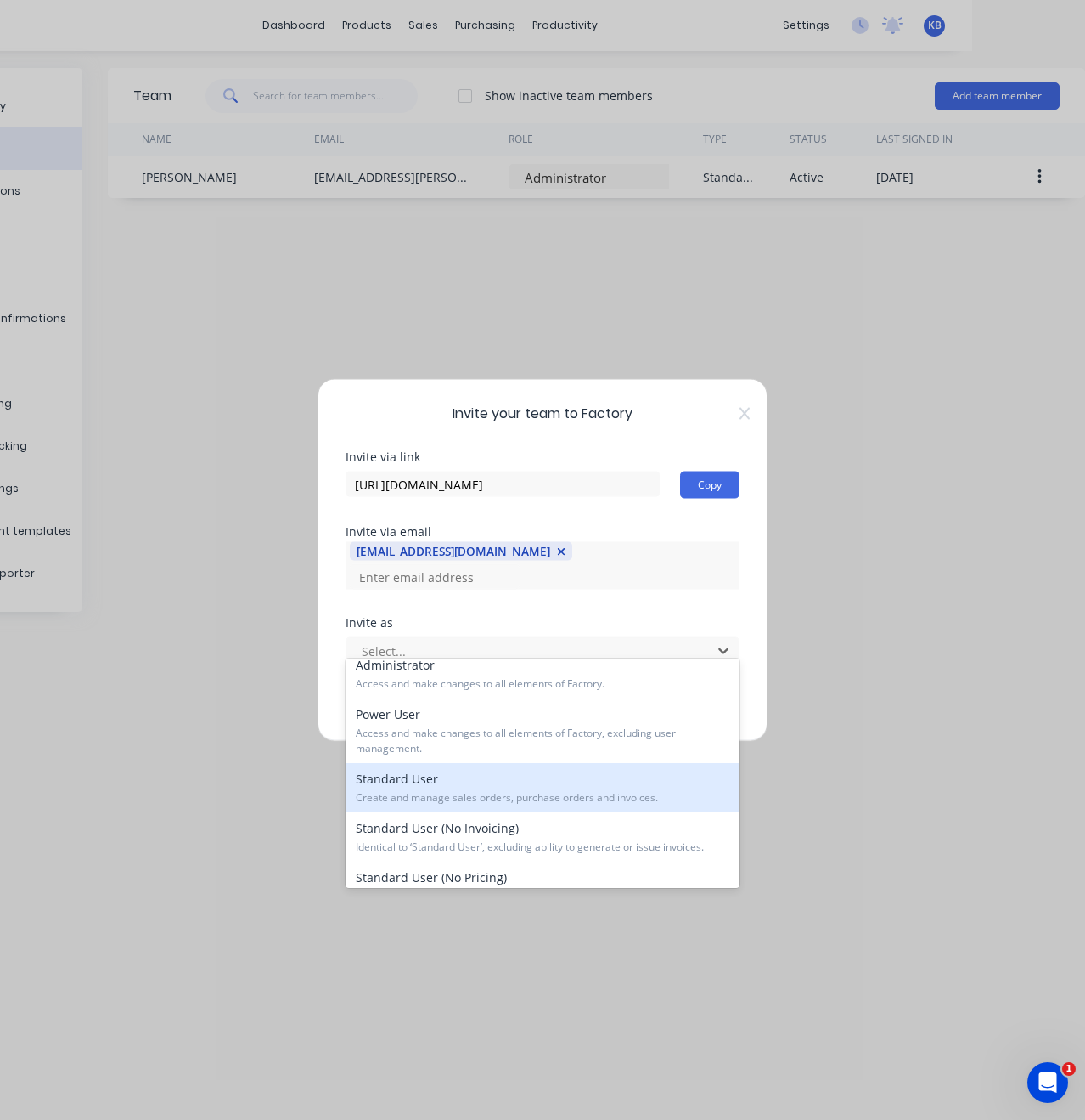
scroll to position [14, 0]
click at [676, 795] on span "Create and manage sales orders, purchase orders and invoices." at bounding box center [542, 797] width 374 height 15
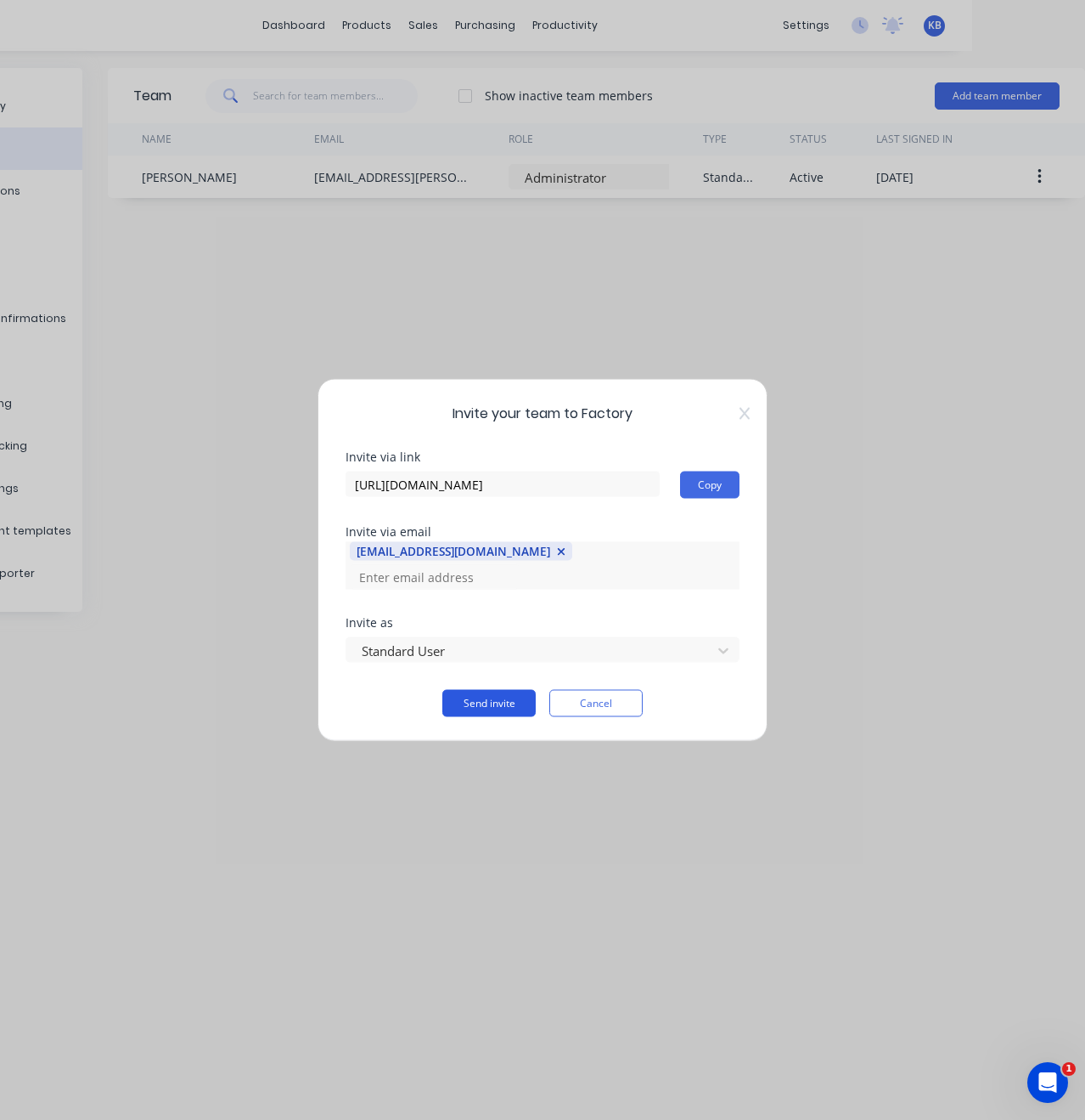
click at [498, 693] on button "Send invite" at bounding box center [489, 703] width 94 height 27
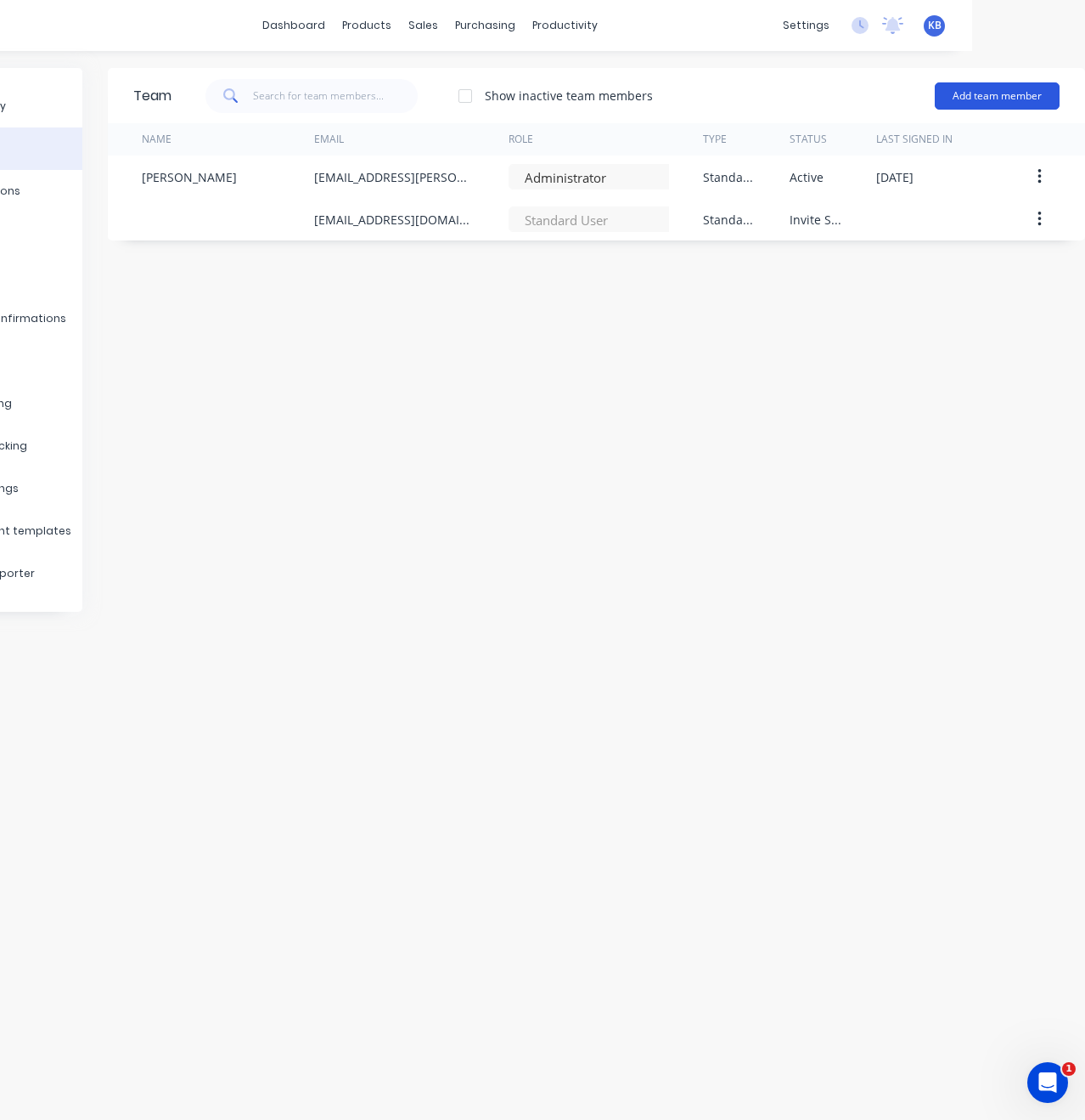
click at [1025, 96] on button "Add team member" at bounding box center [997, 96] width 125 height 27
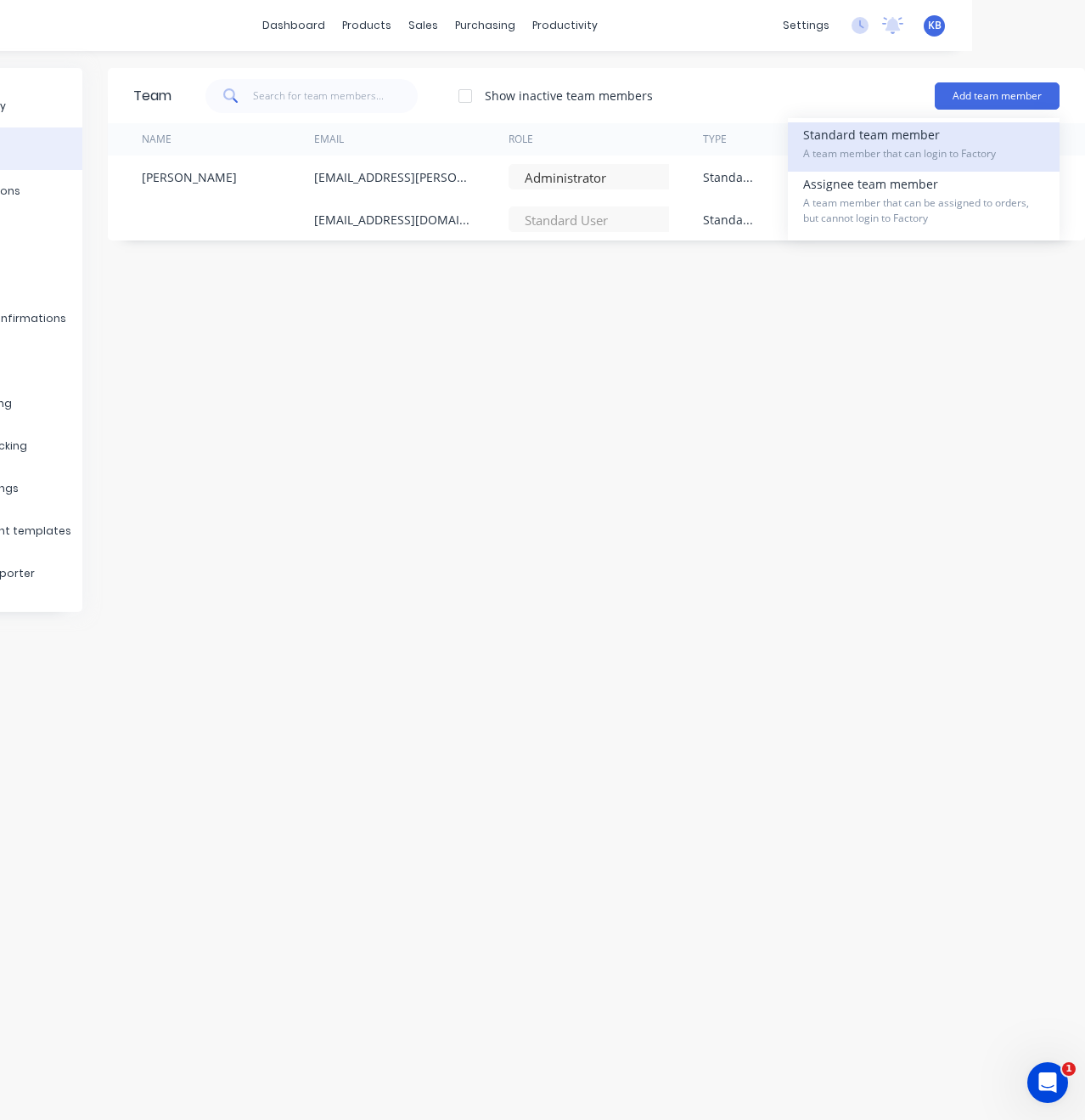
click at [944, 157] on span "A team member that can login to Factory" at bounding box center [924, 154] width 241 height 15
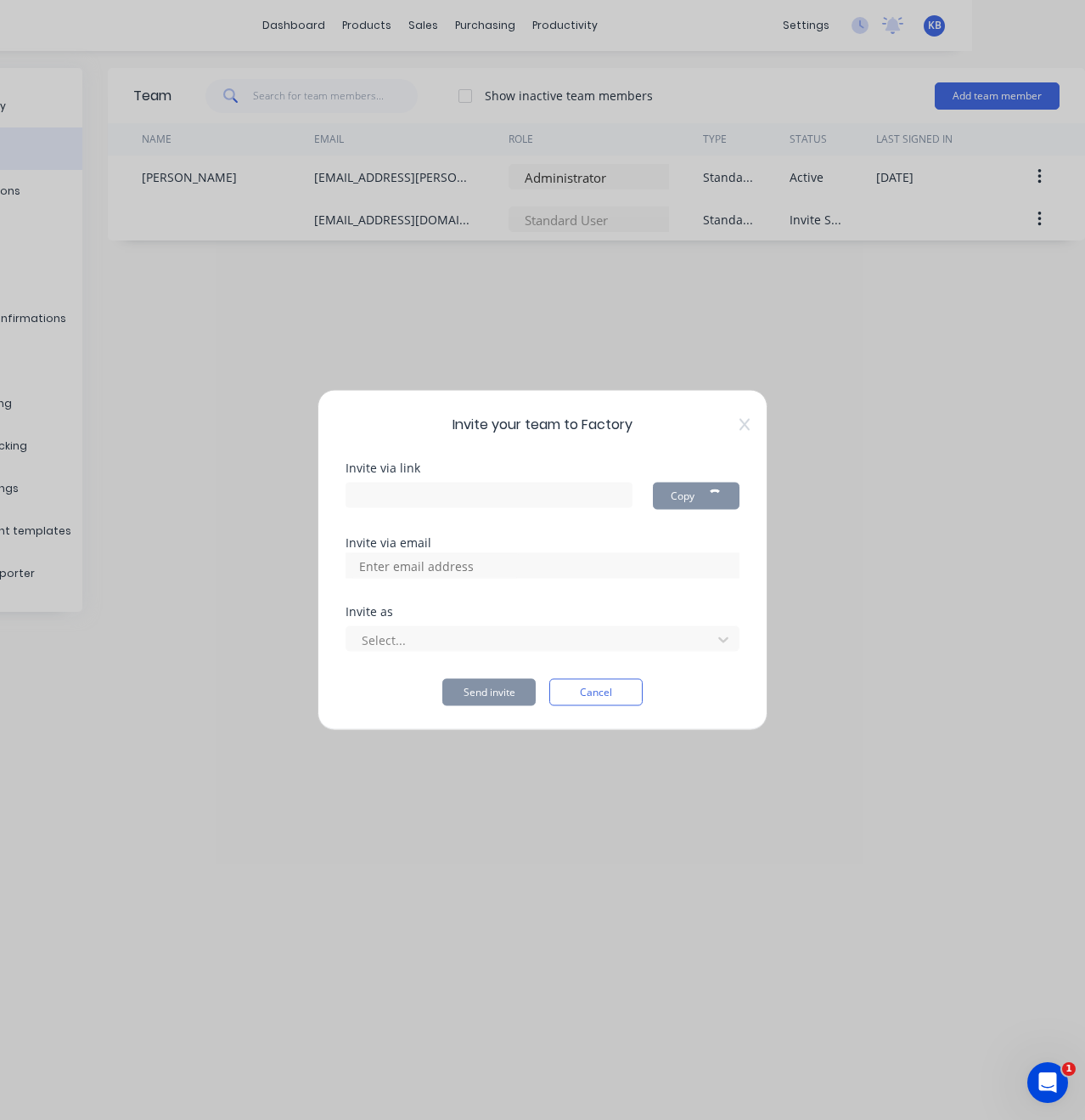
type input "https://app.factory.app/invite/LhoAfGQG"
click at [473, 568] on input at bounding box center [434, 565] width 170 height 25
type input "tyburley@frynemengineering.com.au"
drag, startPoint x: 468, startPoint y: 569, endPoint x: 494, endPoint y: 563, distance: 26.7
click at [494, 563] on input "tyburley@frynemengineering.com.au" at bounding box center [434, 565] width 170 height 25
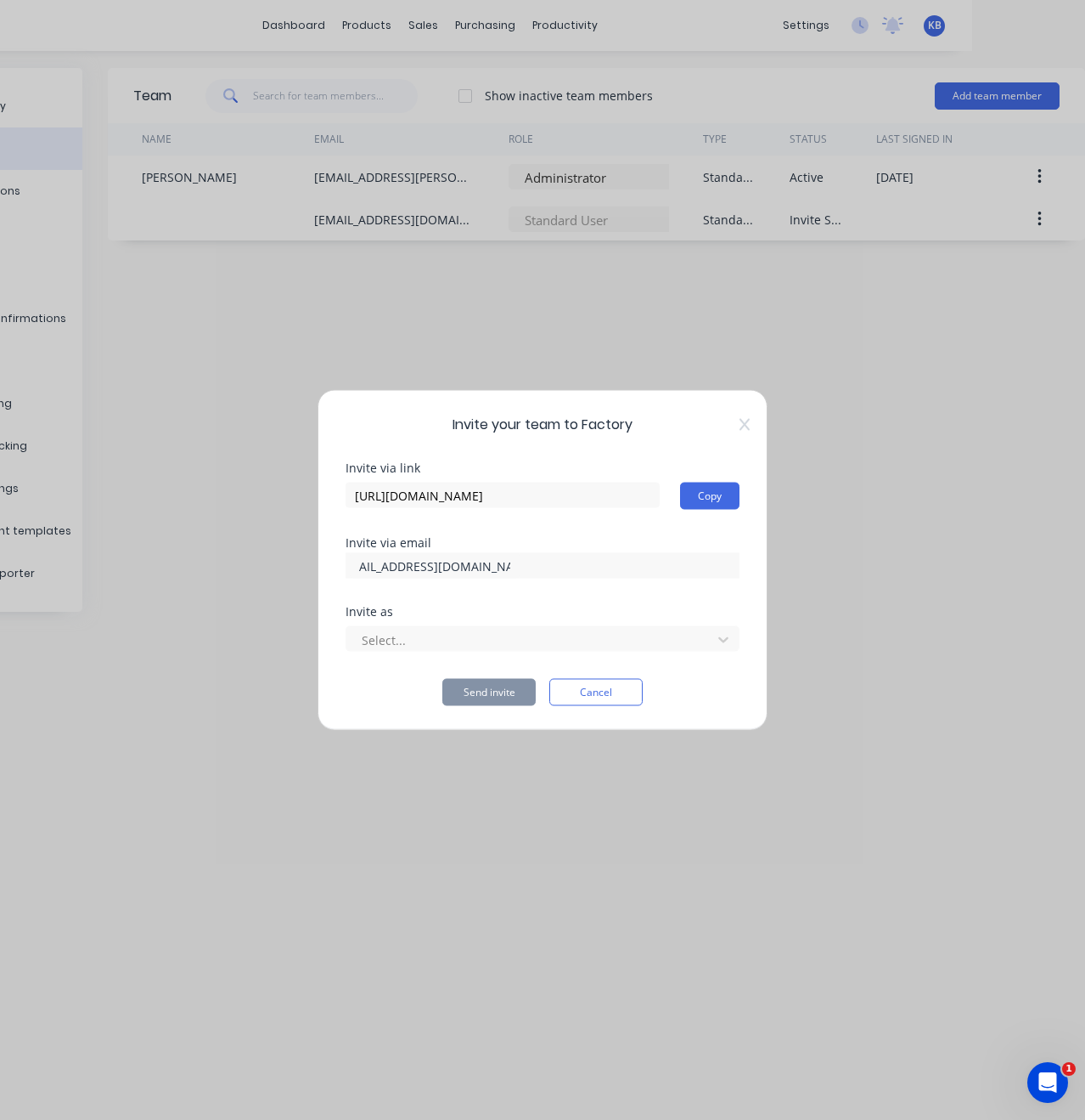
scroll to position [0, 54]
drag, startPoint x: 492, startPoint y: 564, endPoint x: 544, endPoint y: 567, distance: 52.1
click at [524, 563] on div "tyburley@frynemengineering.com.au" at bounding box center [542, 565] width 394 height 25
click at [544, 567] on div at bounding box center [542, 565] width 394 height 25
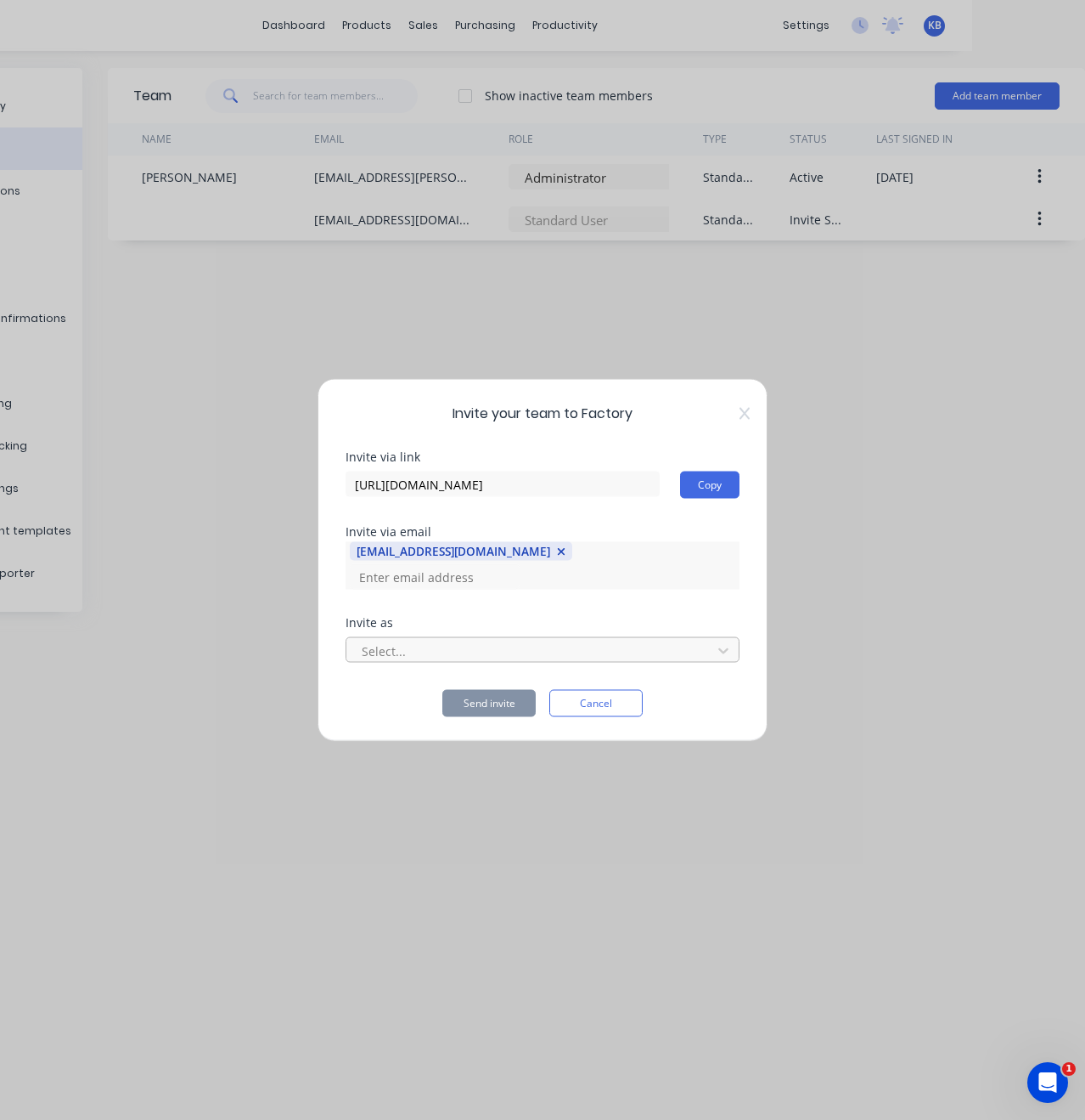
click at [519, 652] on div at bounding box center [531, 650] width 343 height 22
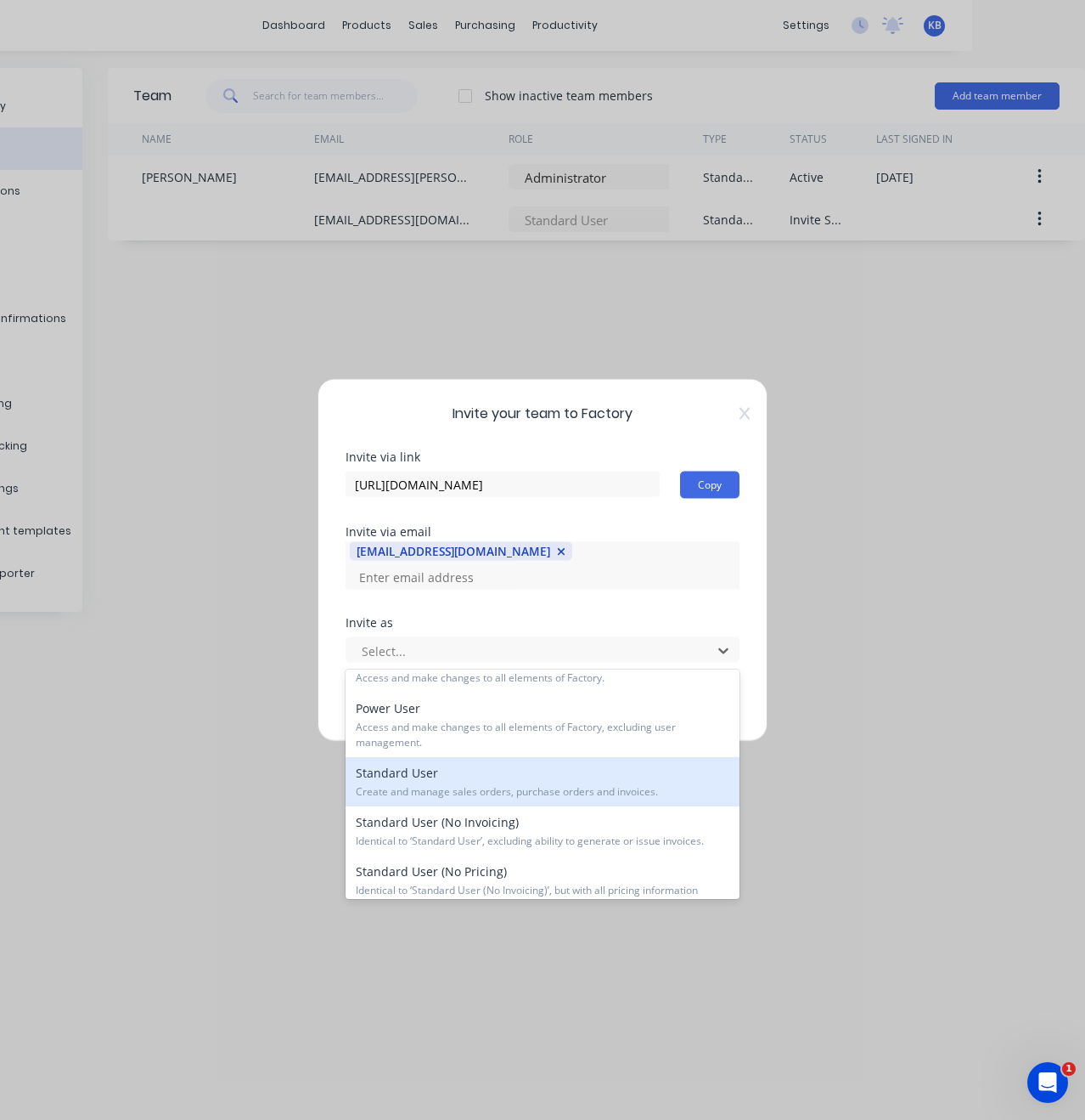
scroll to position [23, 0]
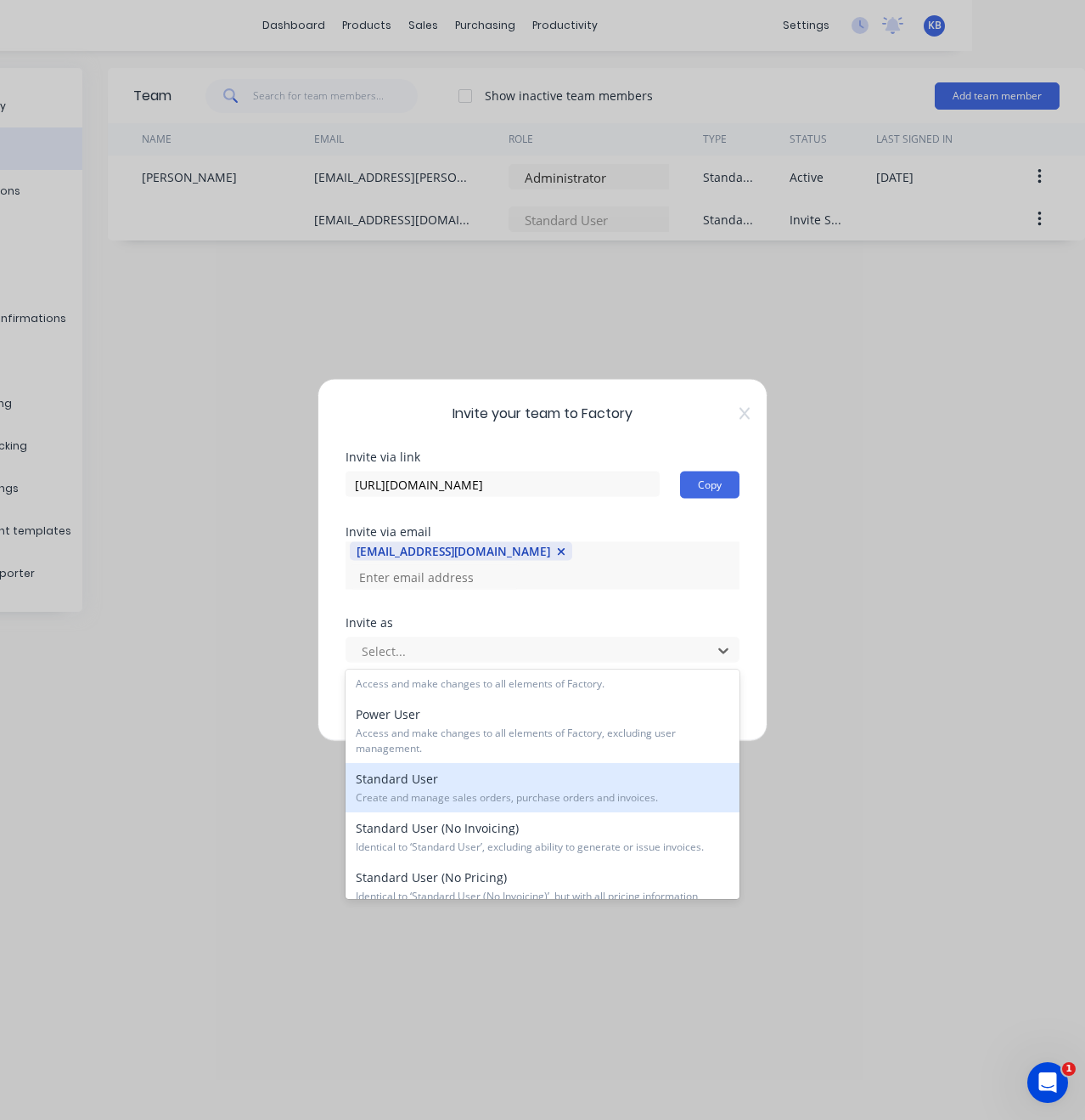
click at [579, 795] on span "Create and manage sales orders, purchase orders and invoices." at bounding box center [542, 798] width 374 height 15
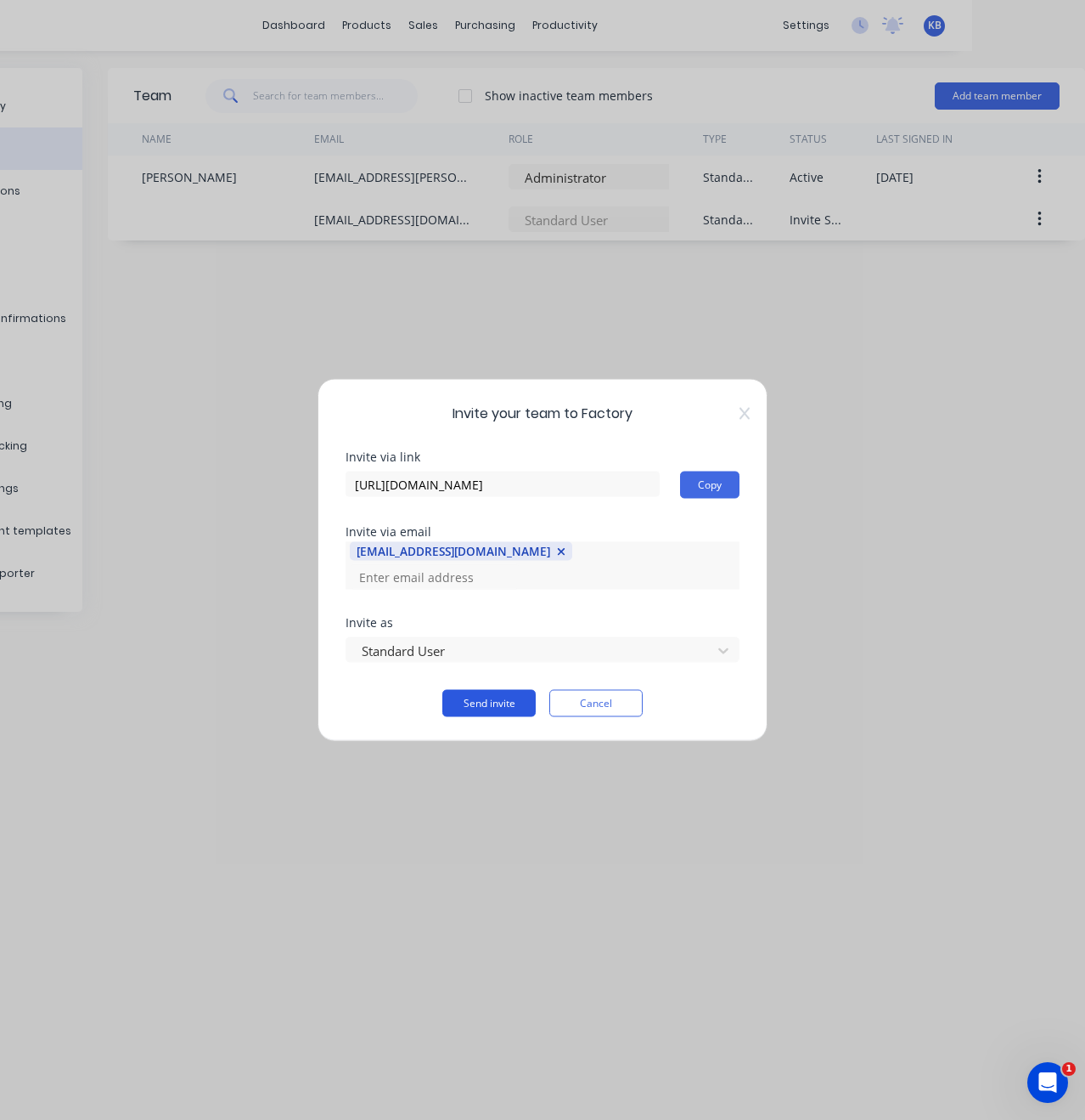
click at [498, 700] on button "Send invite" at bounding box center [489, 703] width 94 height 27
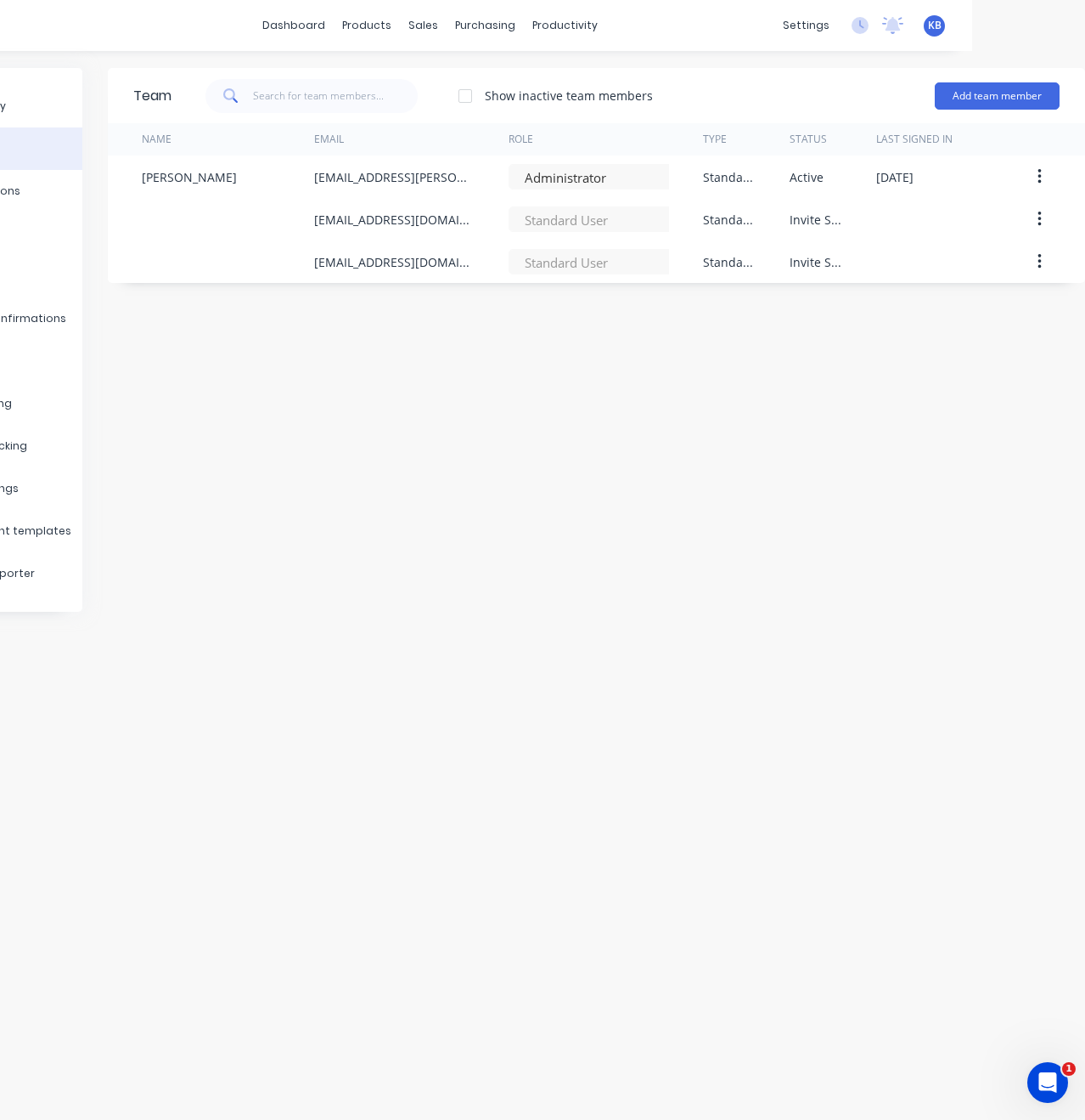
scroll to position [0, 0]
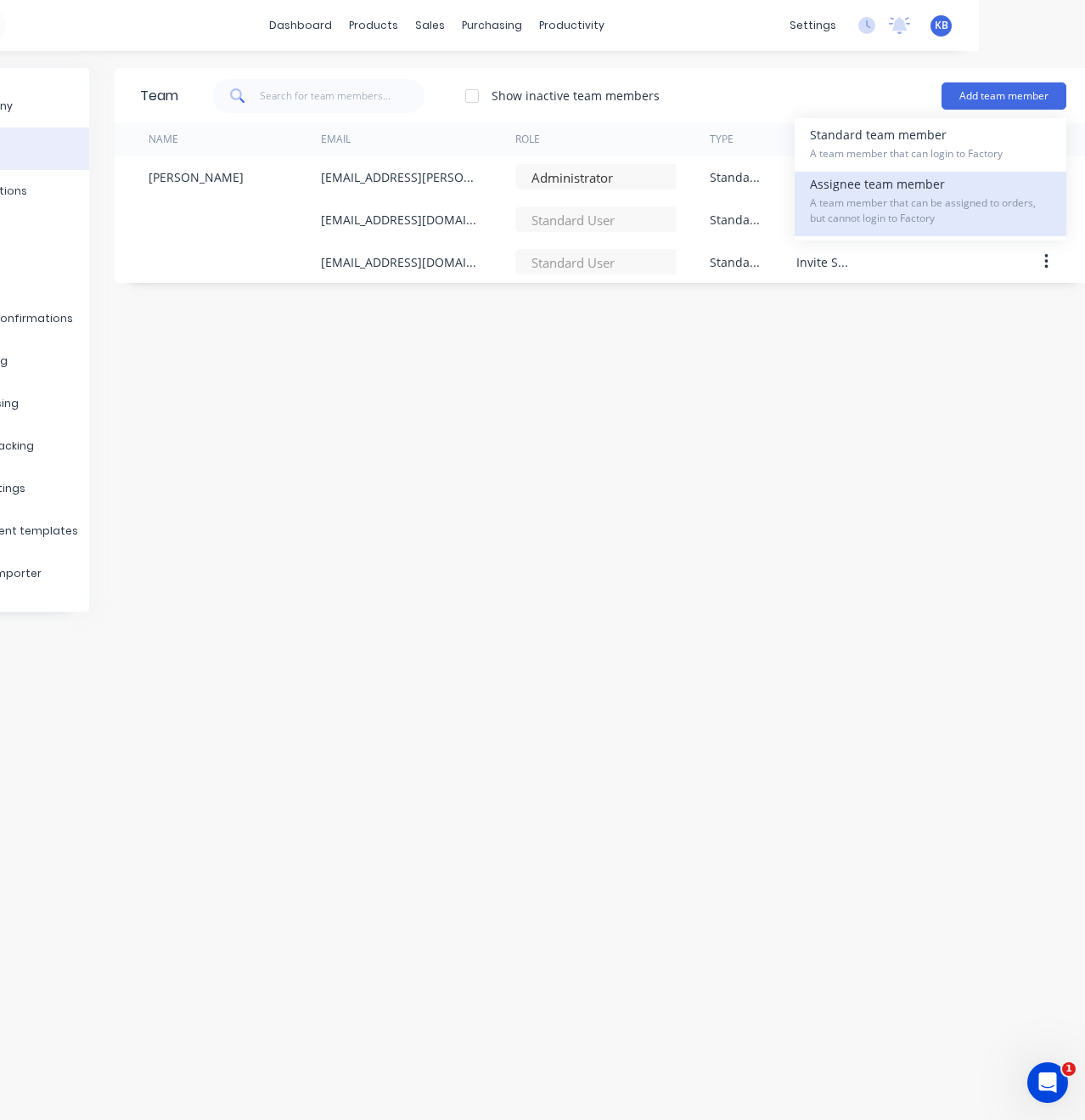
scroll to position [0, 113]
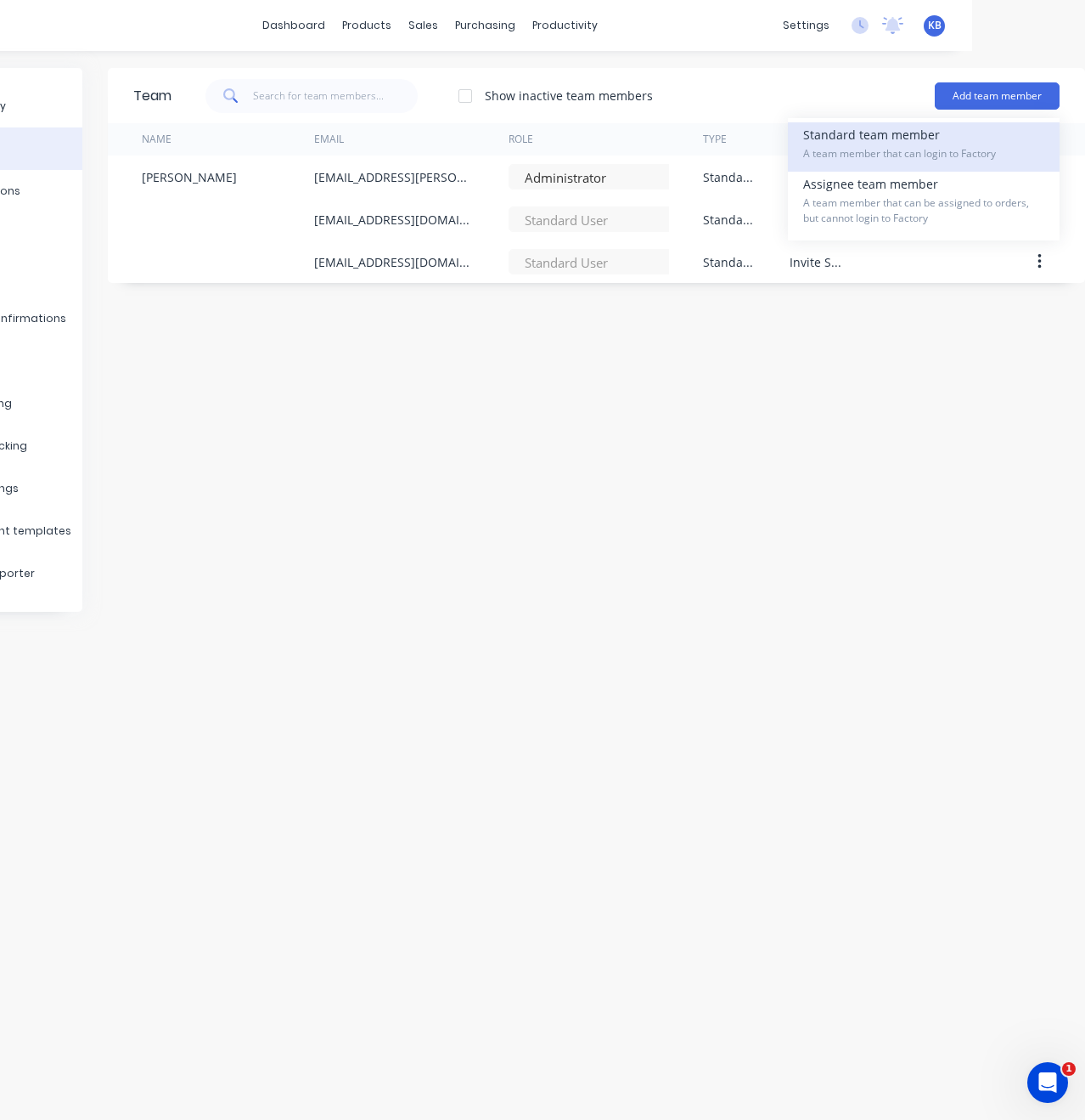
click at [934, 150] on span "A team member that can login to Factory" at bounding box center [924, 154] width 241 height 15
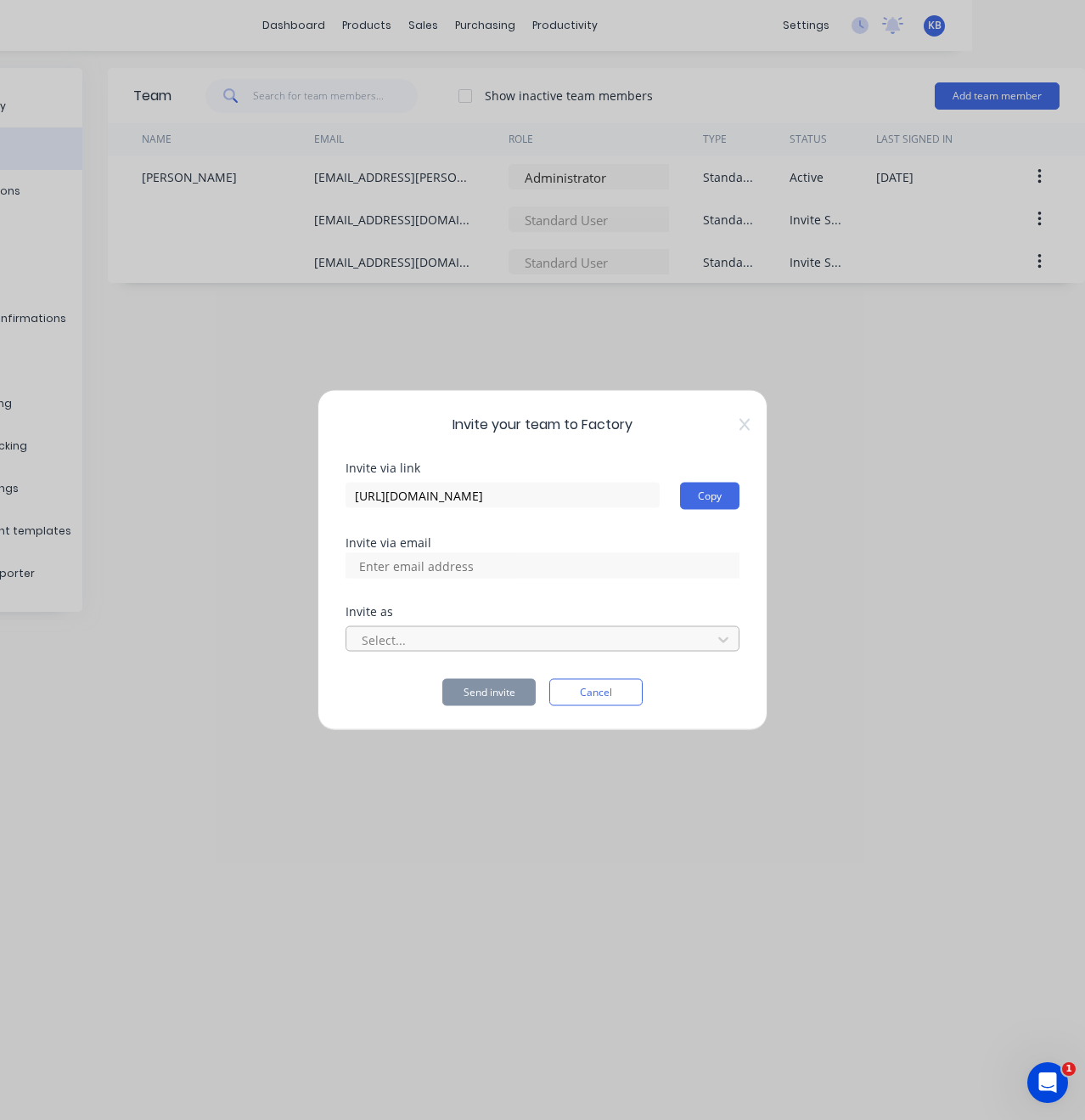
click at [680, 645] on div at bounding box center [531, 639] width 343 height 22
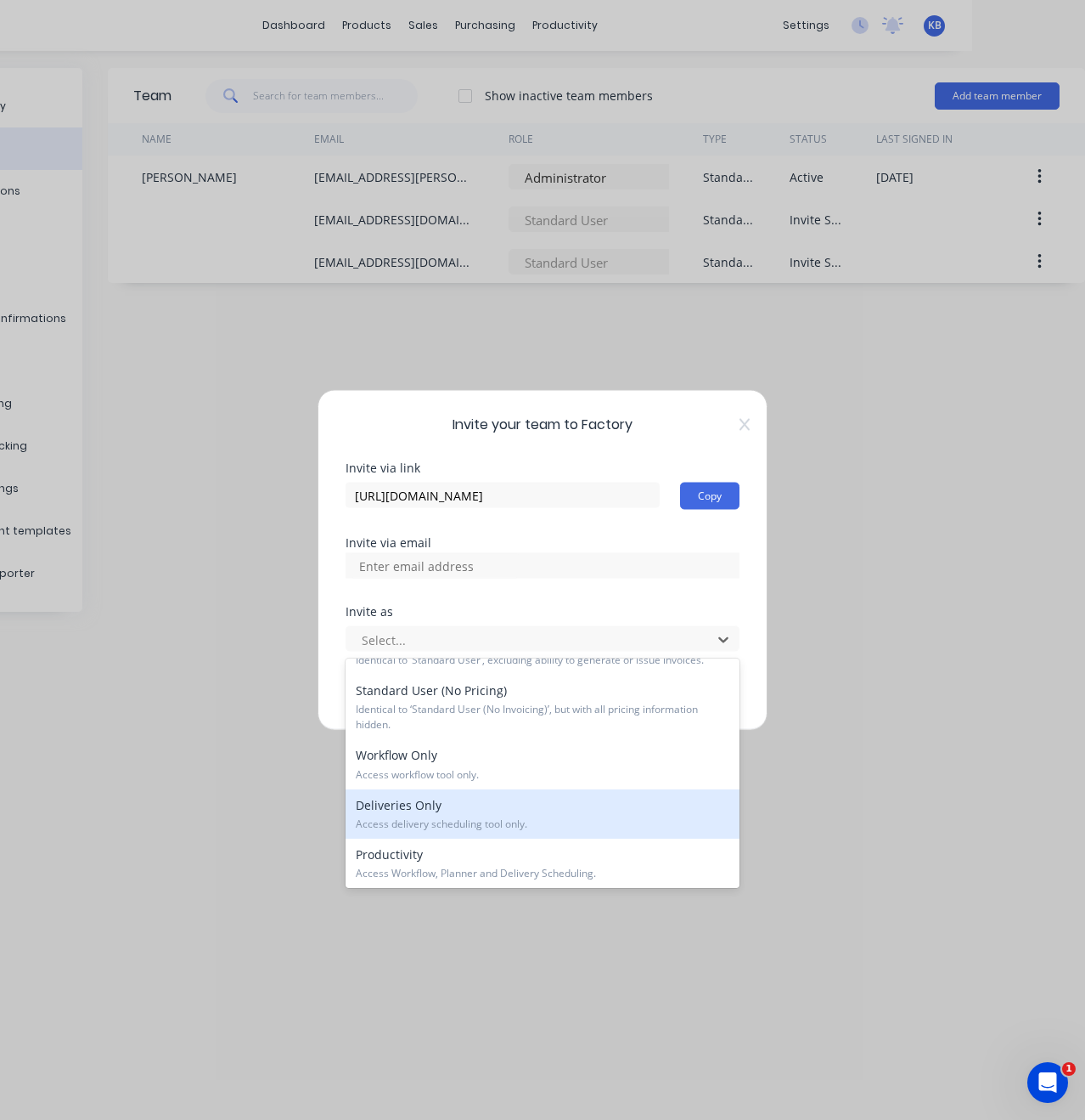
scroll to position [197, 0]
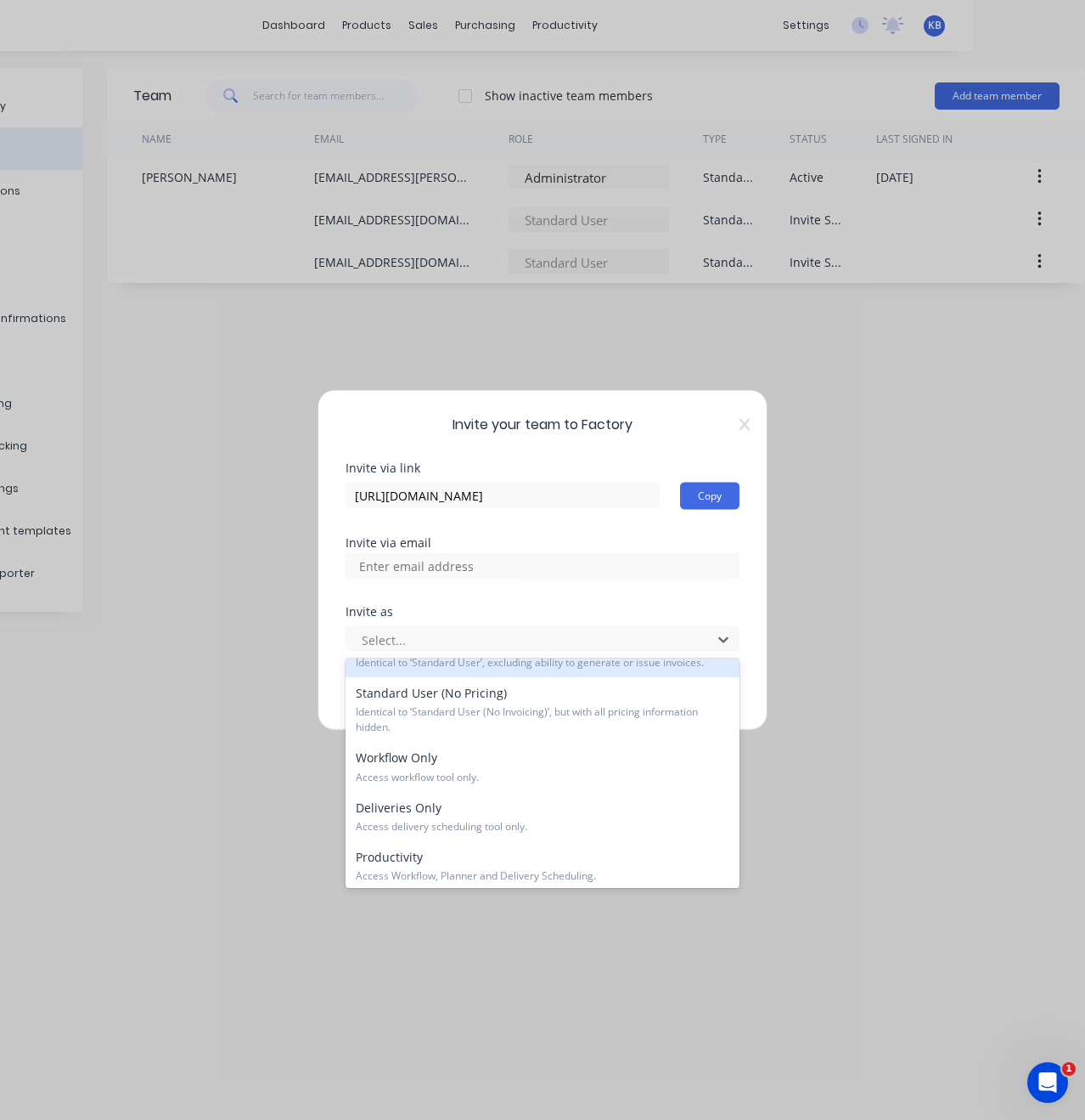
click at [746, 420] on icon at bounding box center [745, 425] width 10 height 14
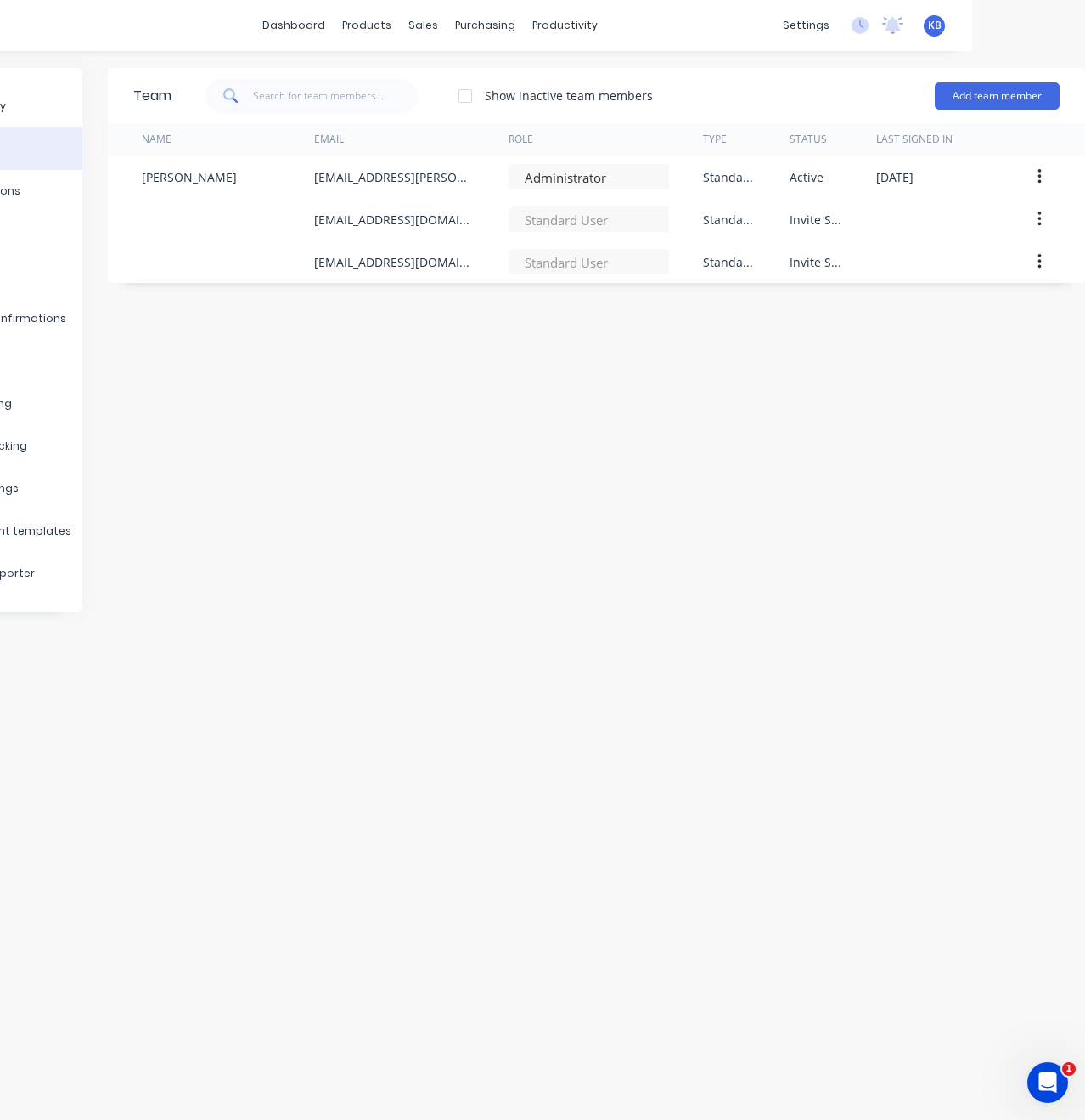
scroll to position [0, 0]
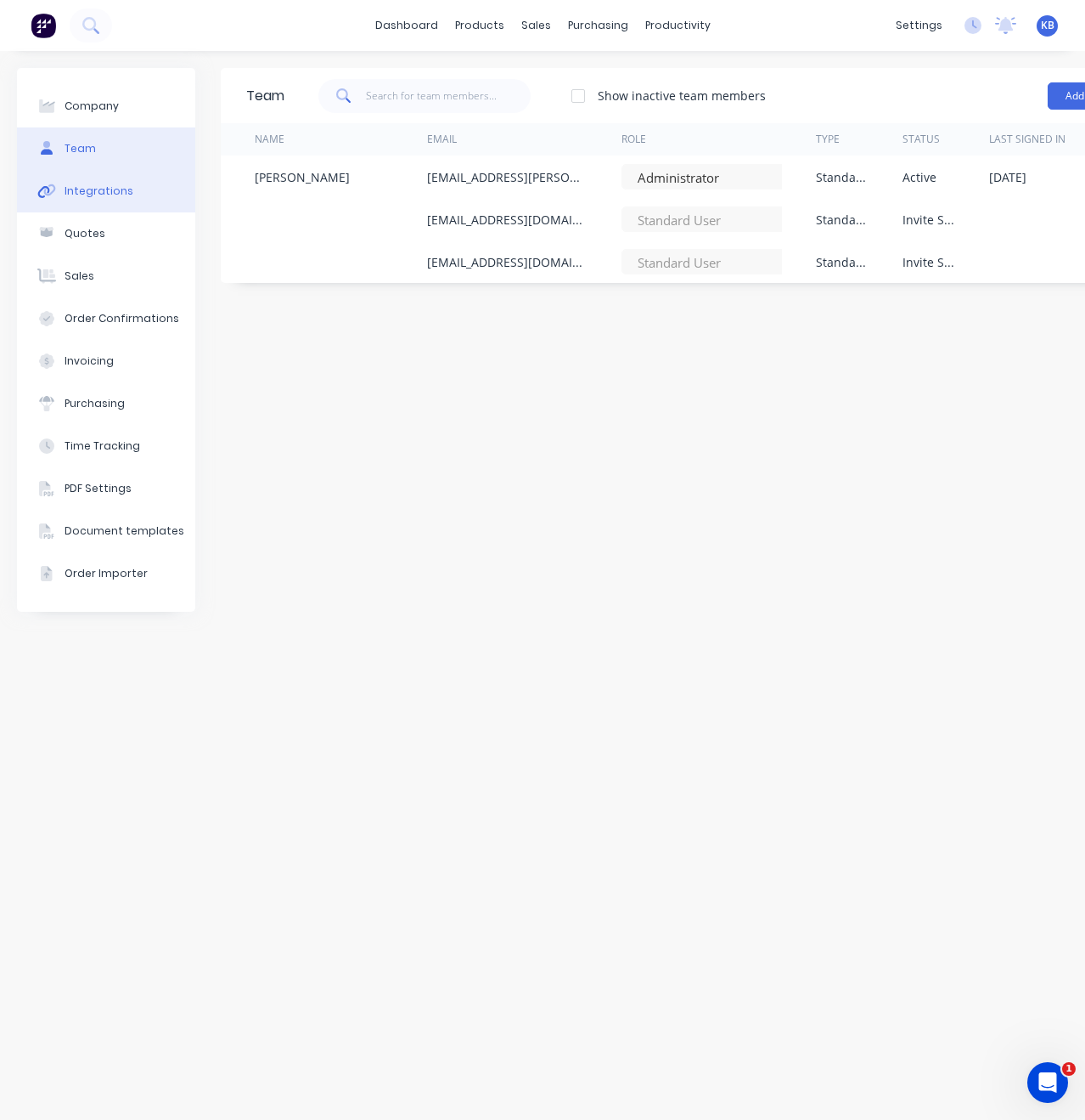
click at [96, 190] on div "Integrations" at bounding box center [98, 191] width 68 height 15
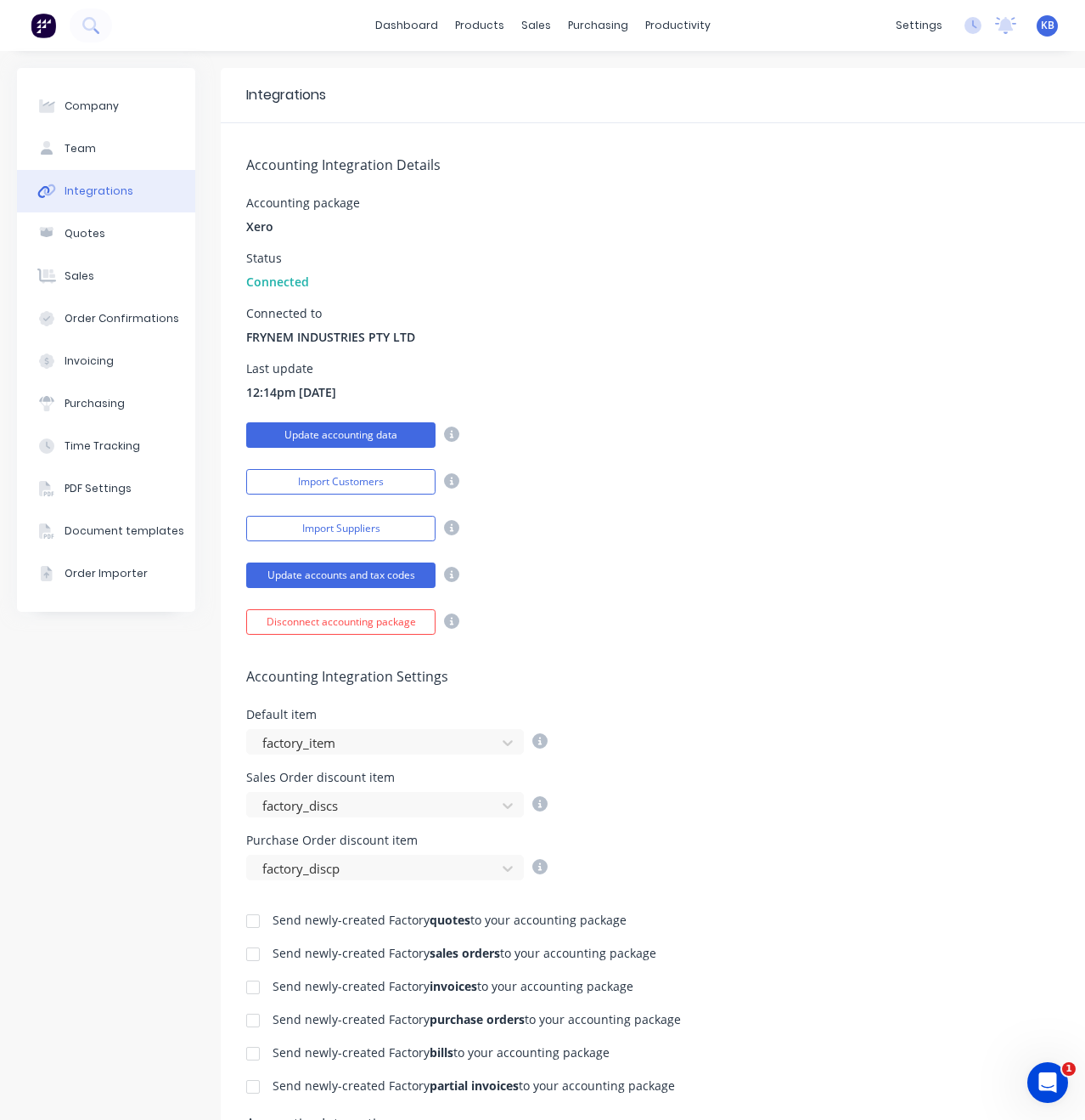
click at [377, 431] on button "Update accounting data" at bounding box center [341, 435] width 189 height 25
click at [409, 576] on button "Update accounts and tax codes" at bounding box center [341, 575] width 189 height 25
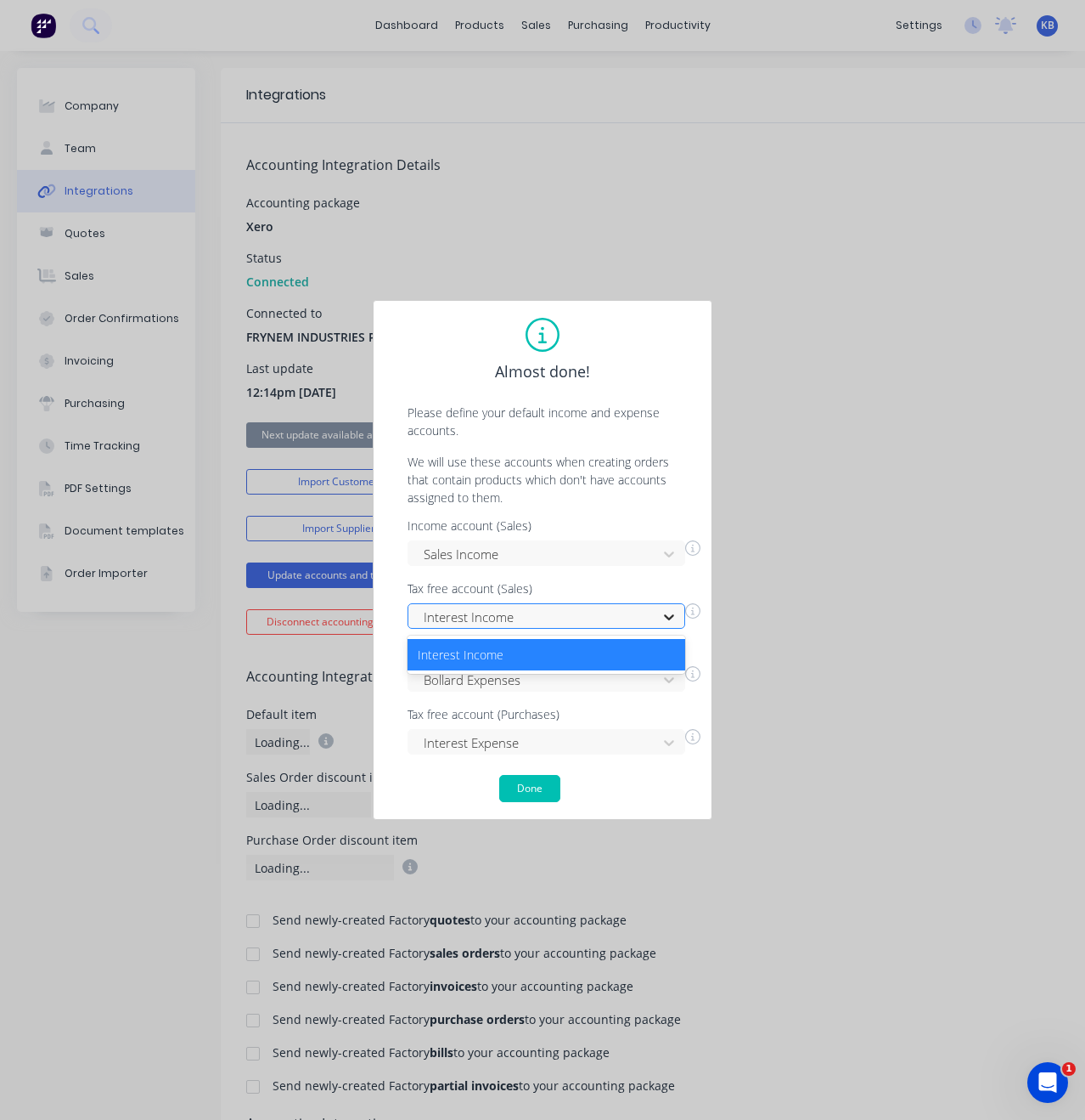
click at [670, 616] on icon at bounding box center [669, 617] width 17 height 17
click at [671, 614] on icon at bounding box center [669, 617] width 17 height 17
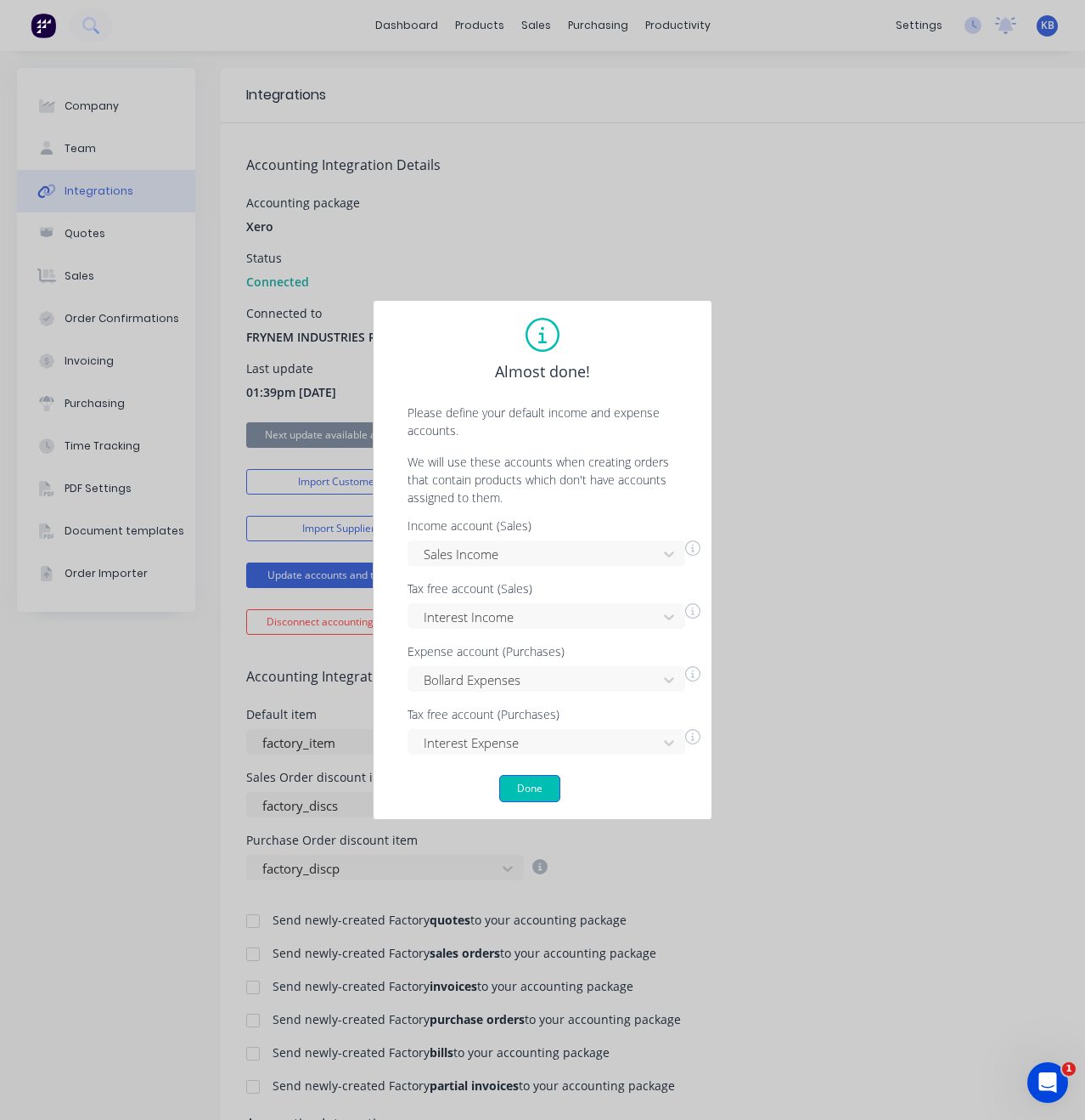
click at [529, 786] on button "Done" at bounding box center [529, 788] width 61 height 27
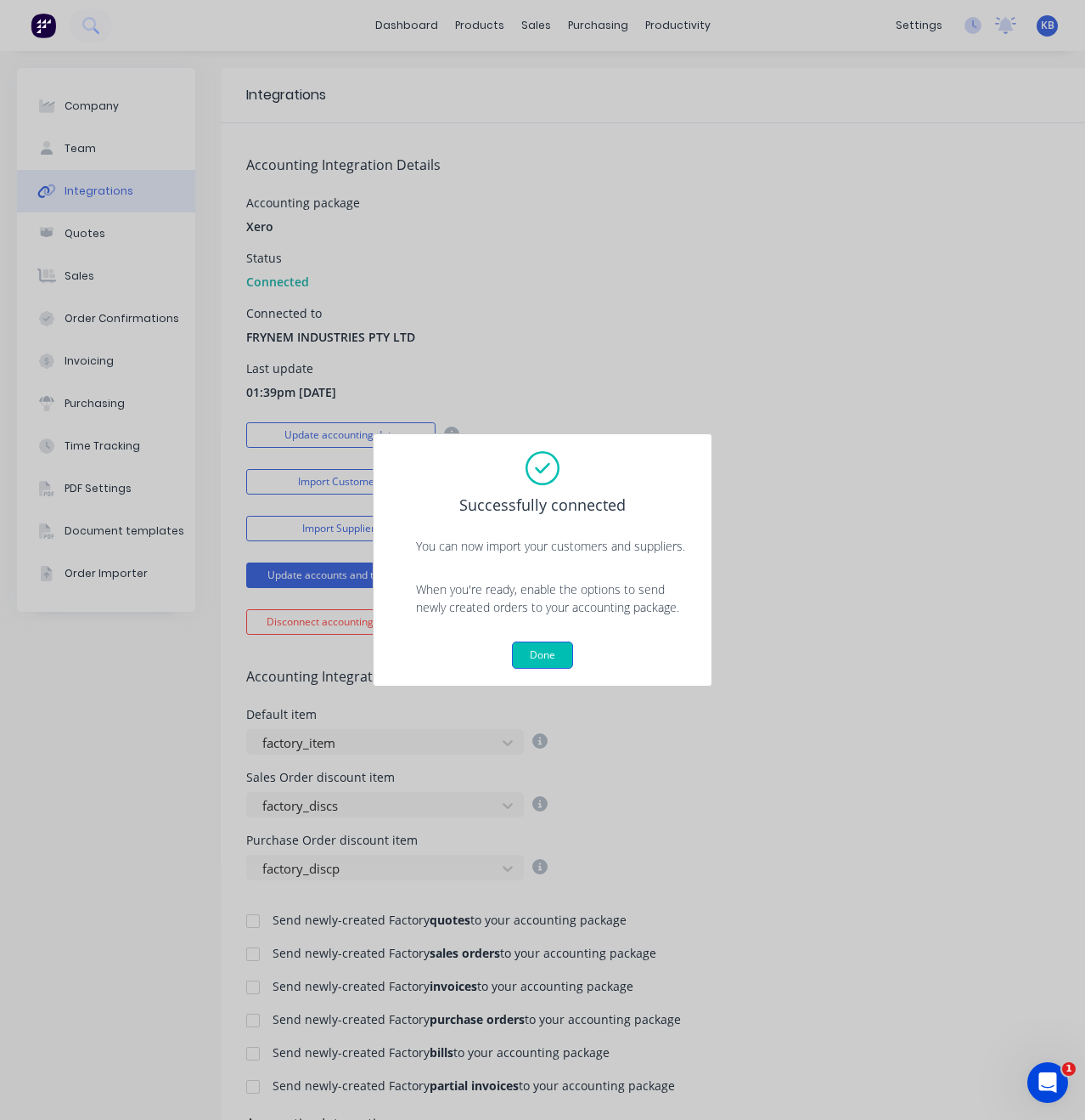
click at [546, 656] on button "Done" at bounding box center [542, 654] width 61 height 27
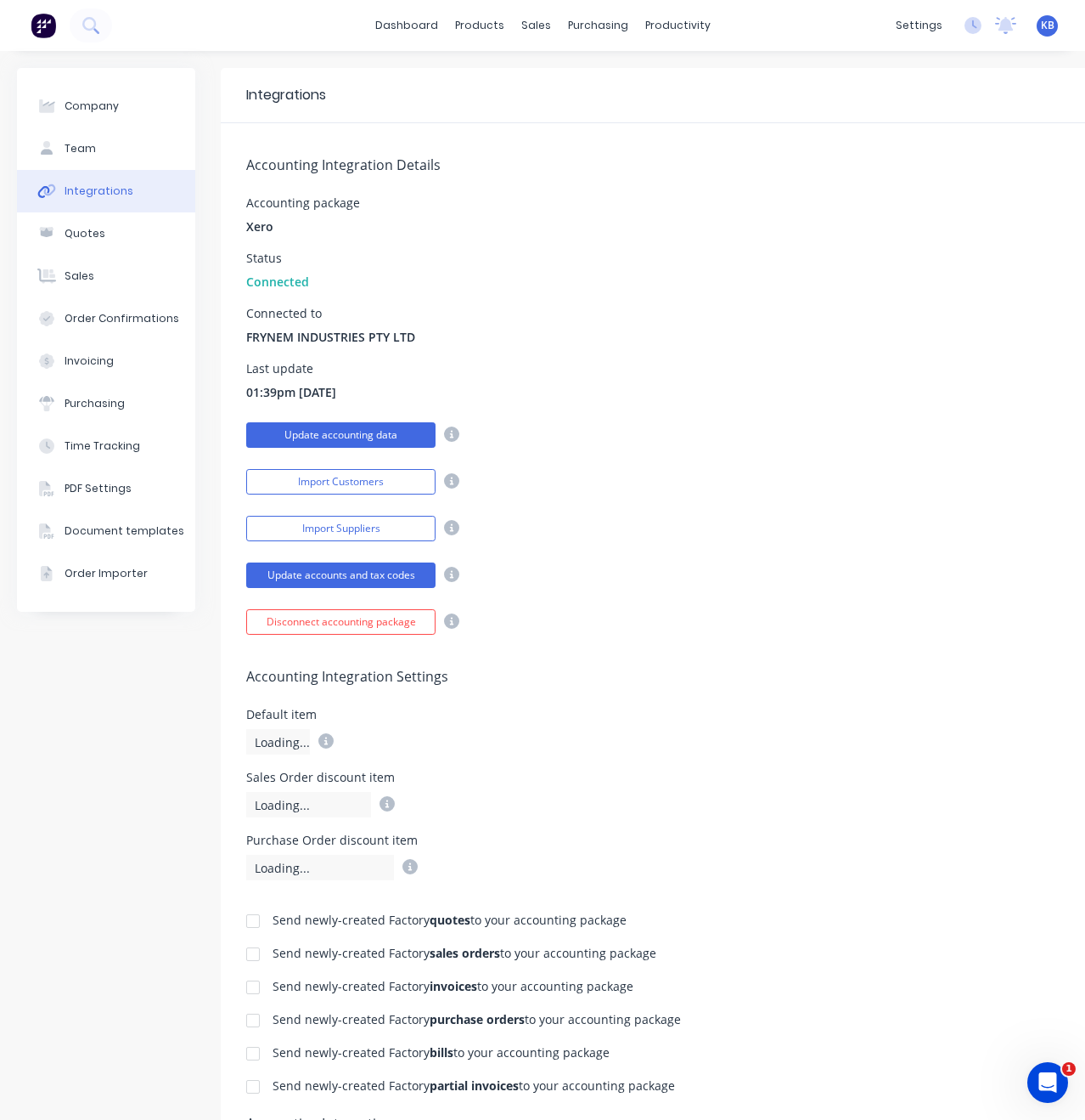
click at [384, 438] on button "Update accounting data" at bounding box center [341, 435] width 189 height 25
click at [375, 577] on button "Update accounts and tax codes" at bounding box center [341, 575] width 189 height 25
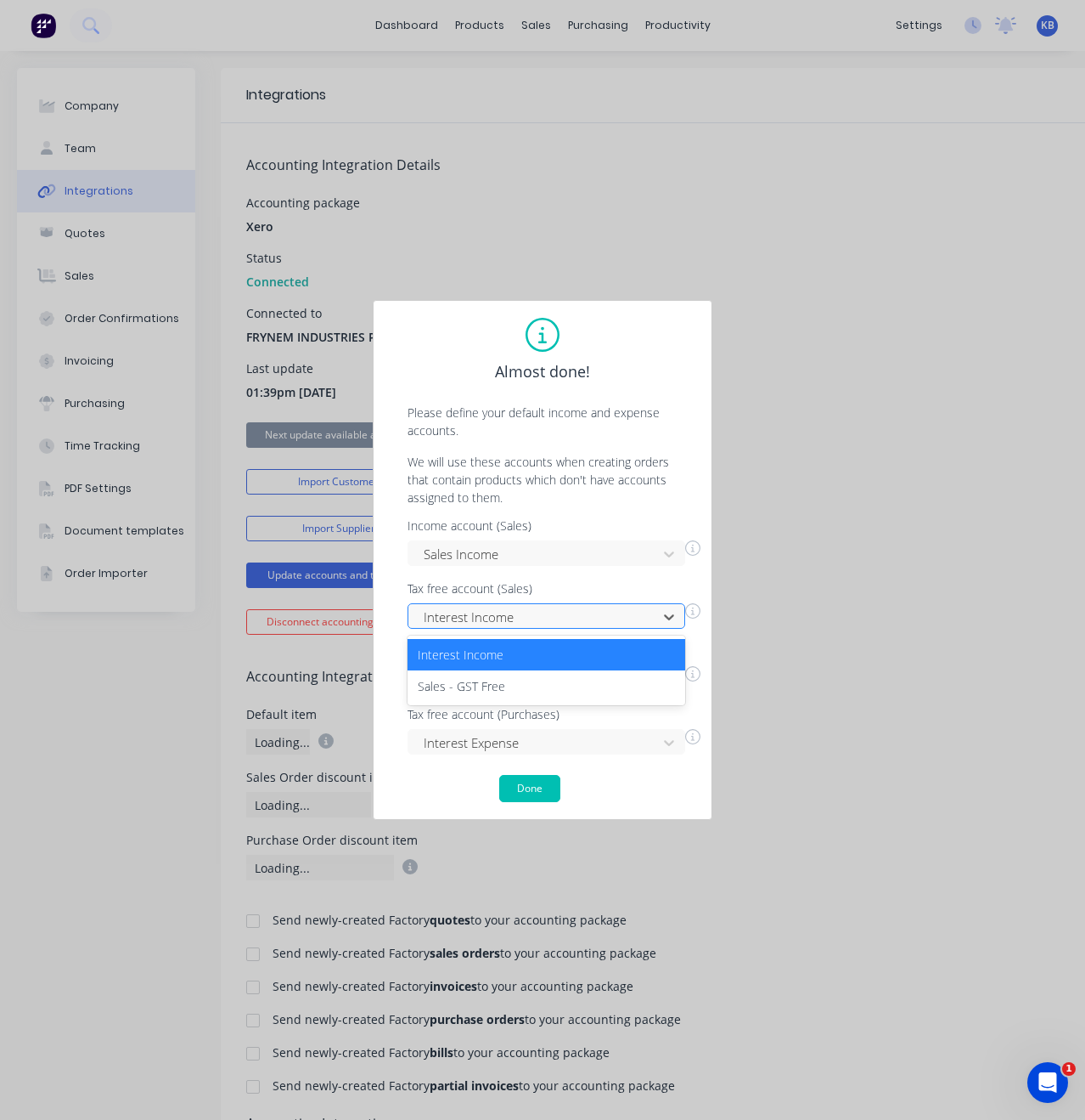
click at [495, 613] on div at bounding box center [536, 617] width 227 height 22
click at [475, 690] on div "Sales - GST Free" at bounding box center [546, 686] width 277 height 32
click at [671, 614] on icon at bounding box center [669, 617] width 17 height 17
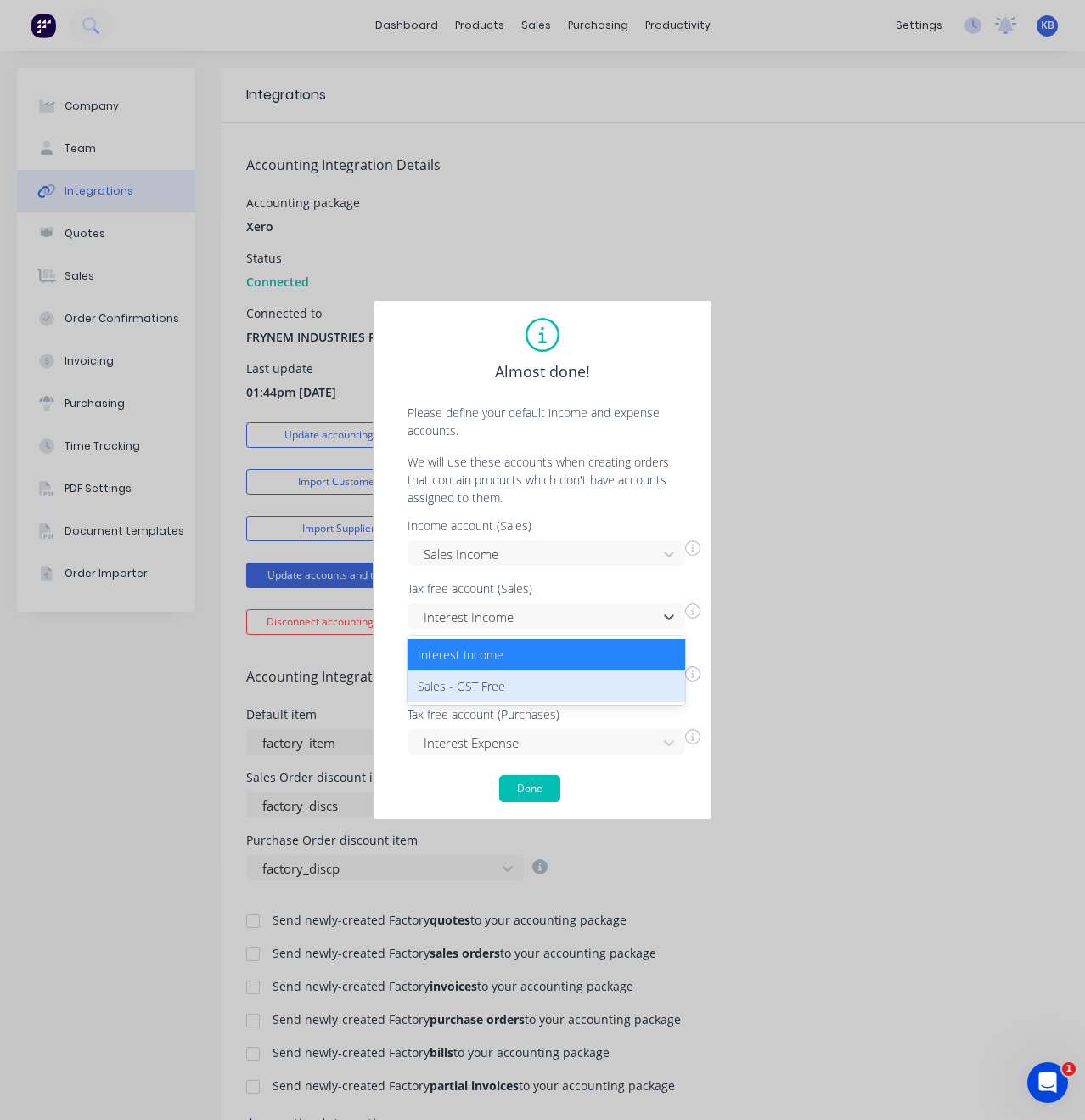
click at [607, 685] on div "Sales - GST Free" at bounding box center [546, 686] width 277 height 32
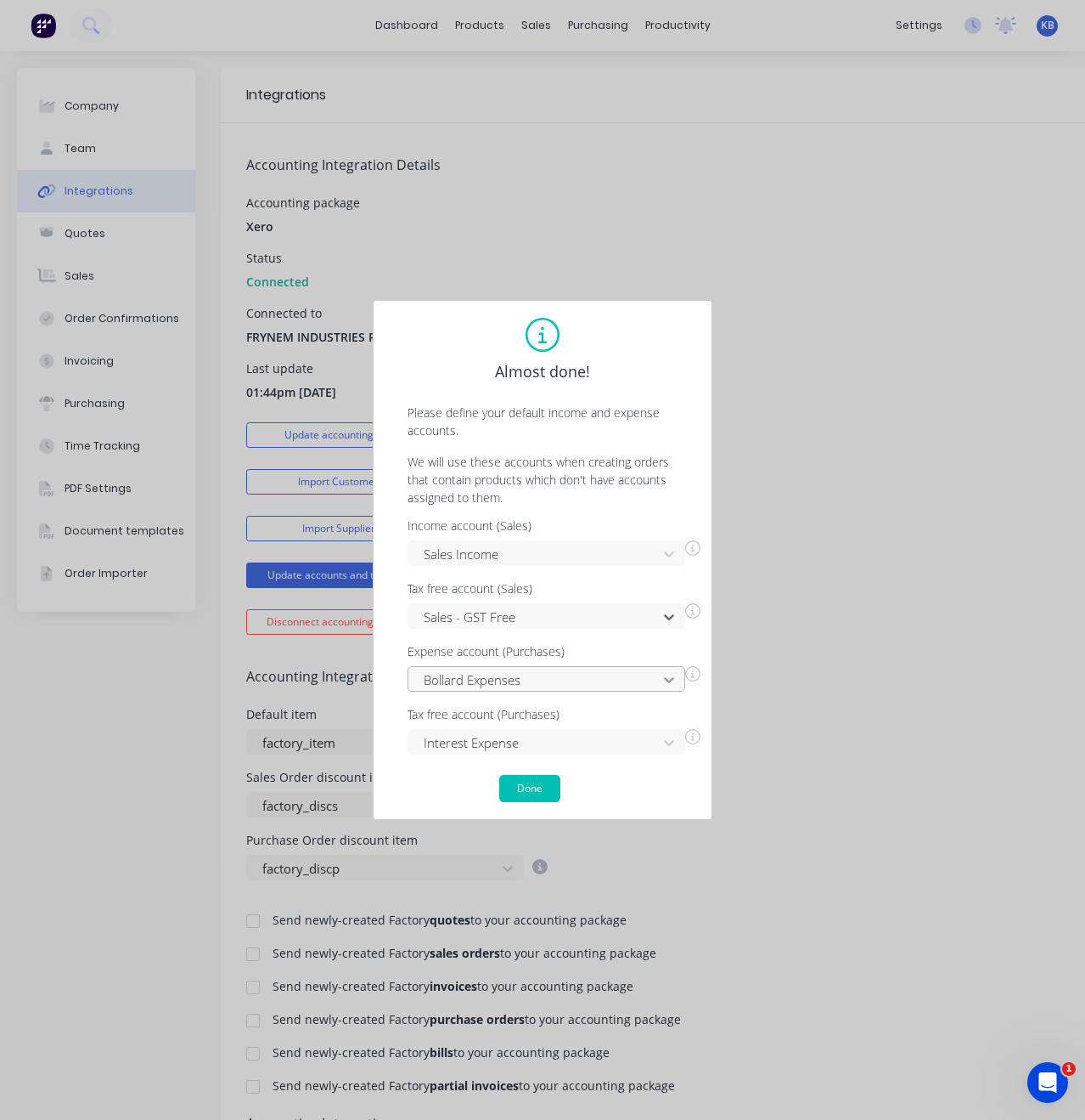
click at [668, 686] on div "Bollard Expenses" at bounding box center [546, 679] width 277 height 25
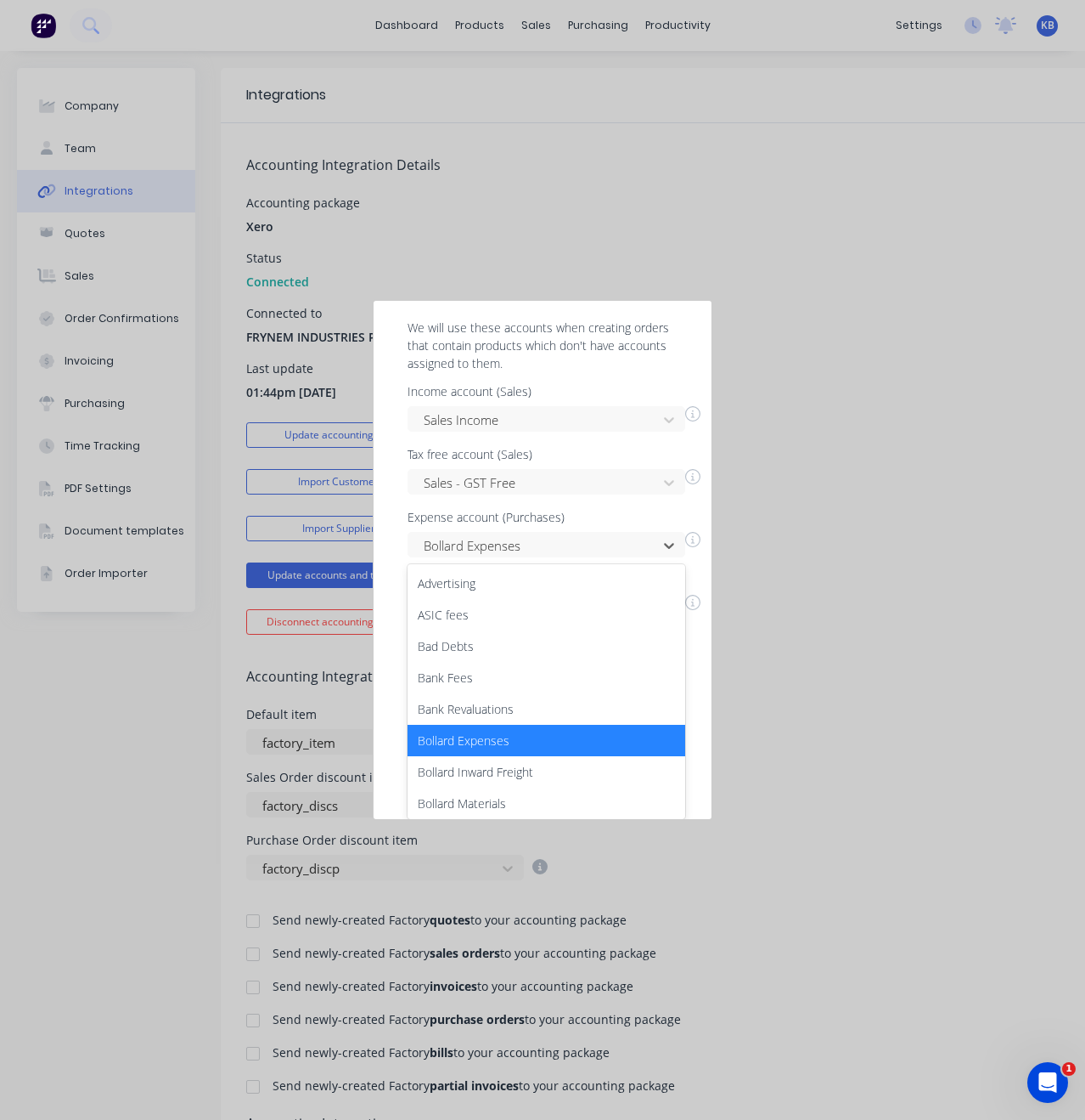
click at [602, 737] on div "Bollard Expenses" at bounding box center [546, 740] width 277 height 32
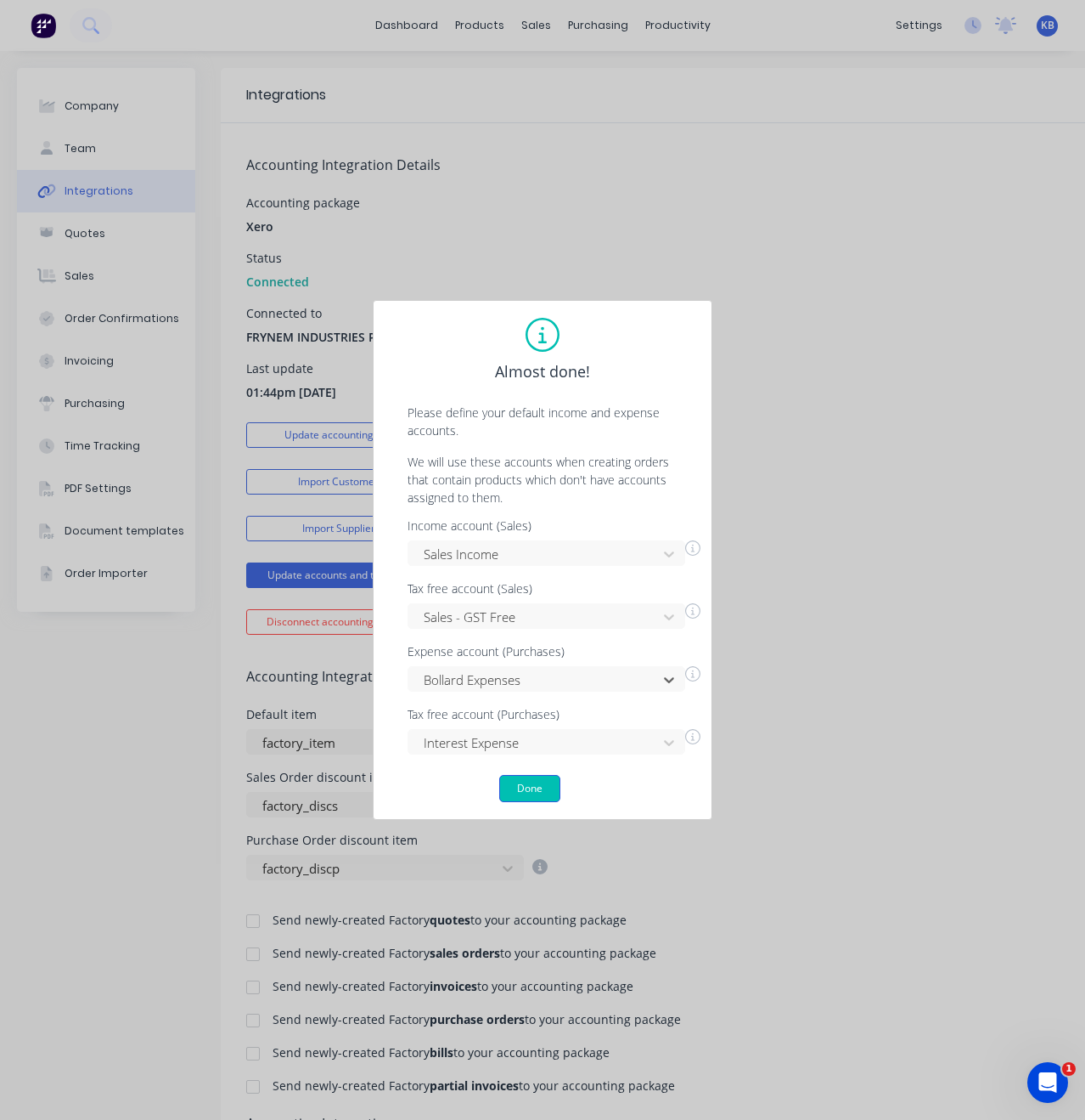
click at [532, 784] on button "Done" at bounding box center [529, 788] width 61 height 27
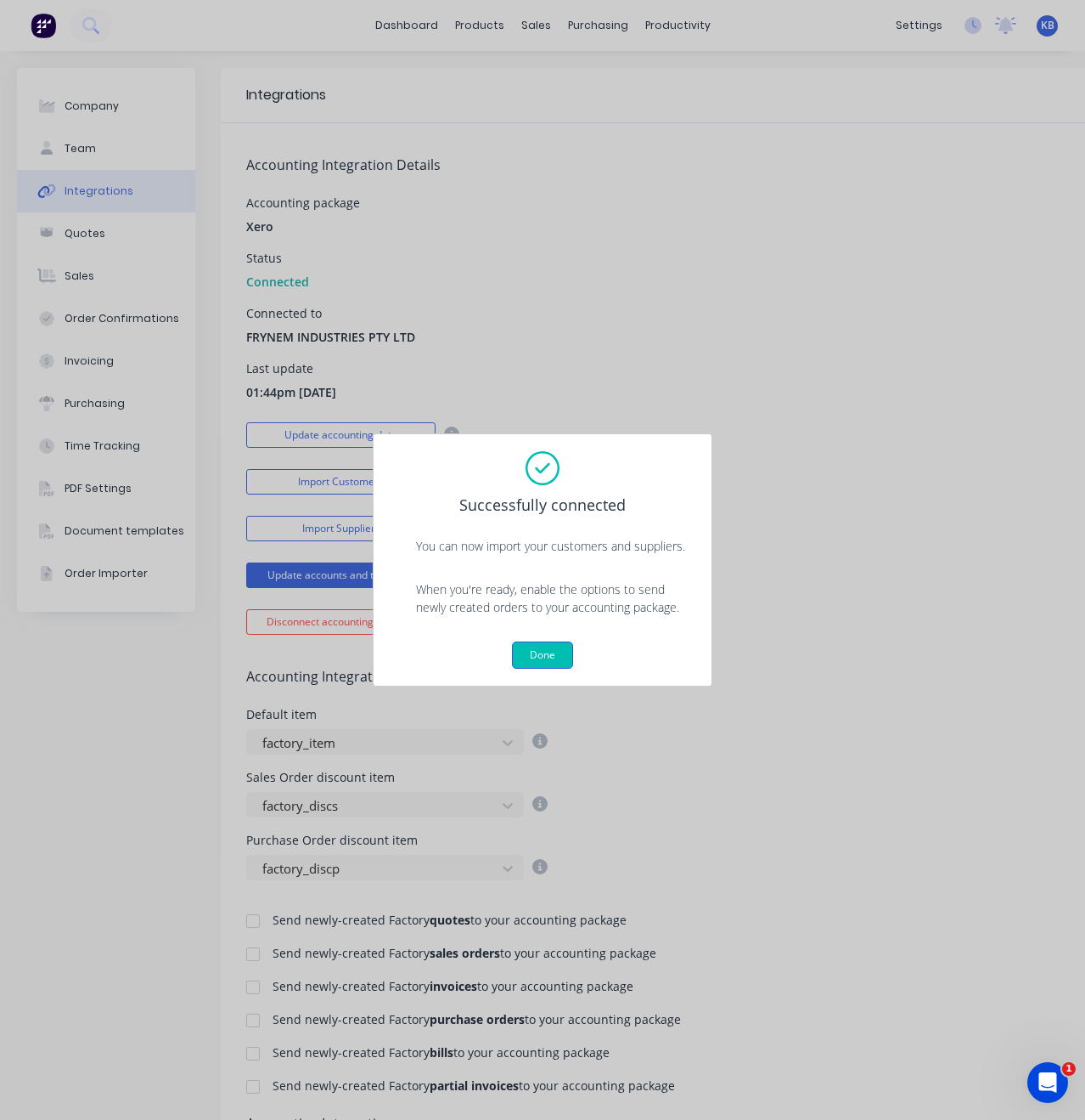
click at [551, 658] on button "Done" at bounding box center [542, 654] width 61 height 27
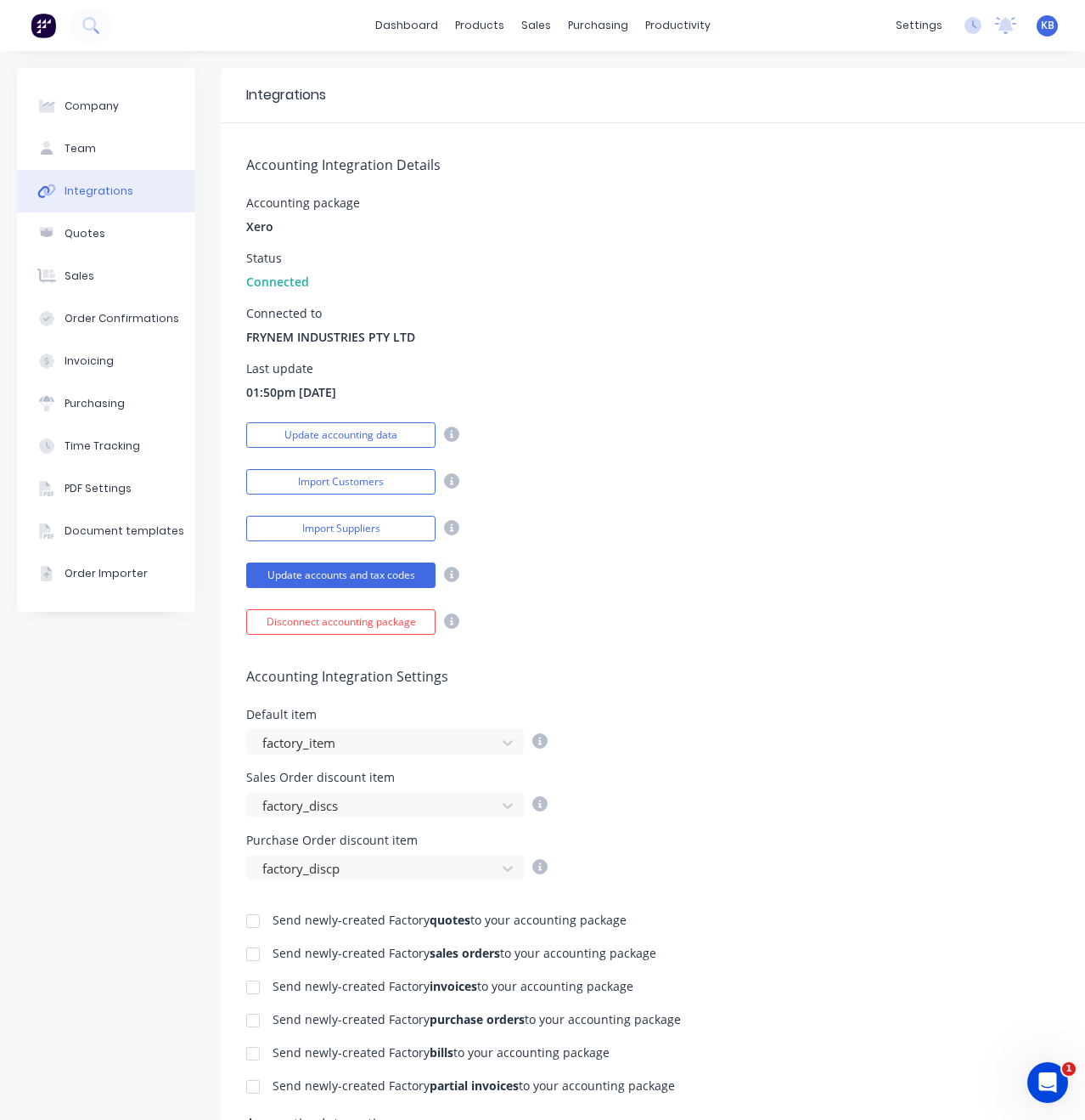
drag, startPoint x: 344, startPoint y: 434, endPoint x: 349, endPoint y: 449, distance: 15.8
click at [344, 434] on button "Update accounting data" at bounding box center [341, 435] width 189 height 25
click at [385, 575] on button "Update accounts and tax codes" at bounding box center [341, 575] width 189 height 25
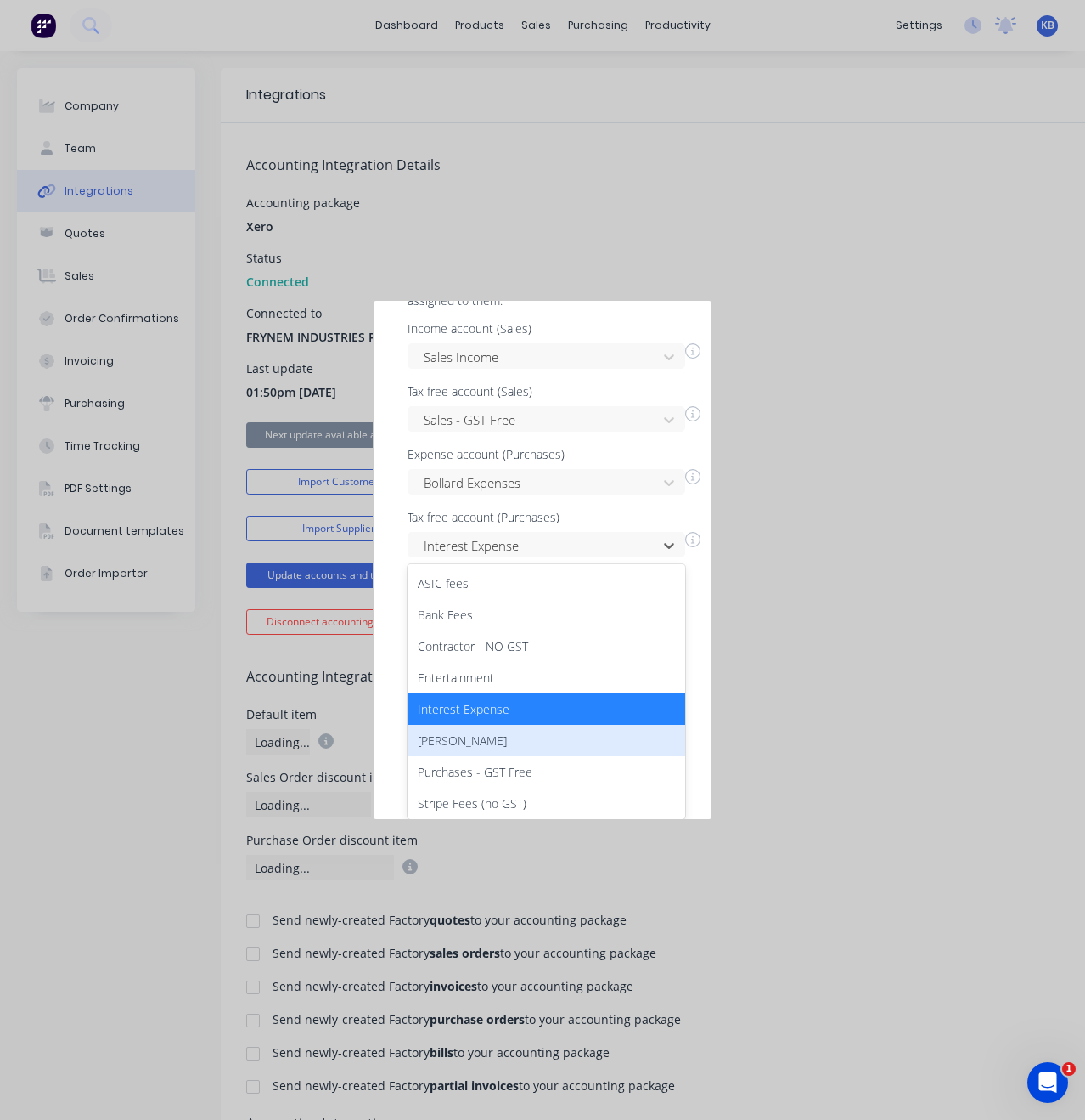
click at [580, 558] on div "[PERSON_NAME], 6 of 9. 9 results available. Use Up and Down to choose options, …" at bounding box center [546, 544] width 277 height 25
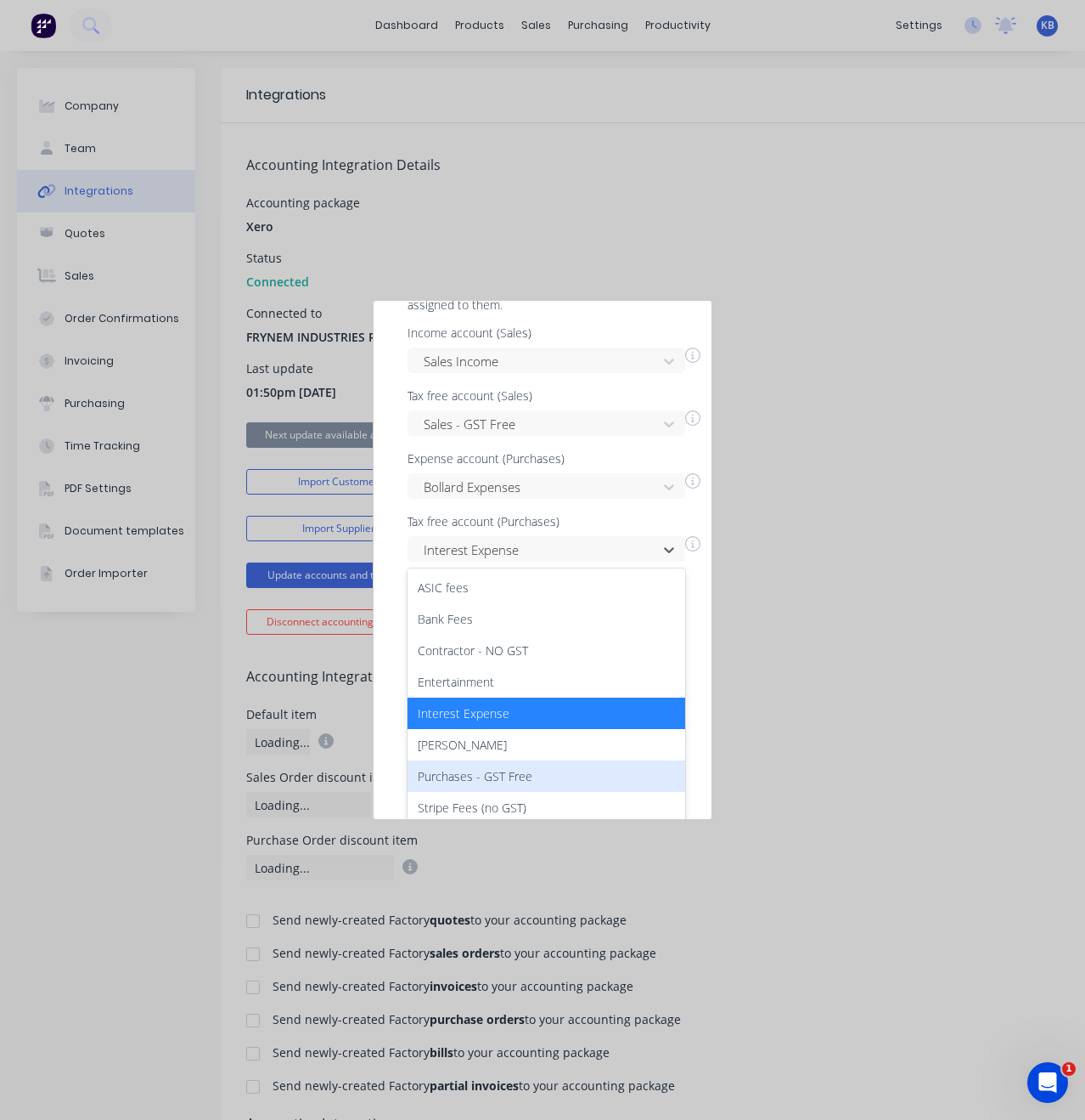
click at [580, 774] on div "Purchases - GST Free" at bounding box center [546, 776] width 277 height 32
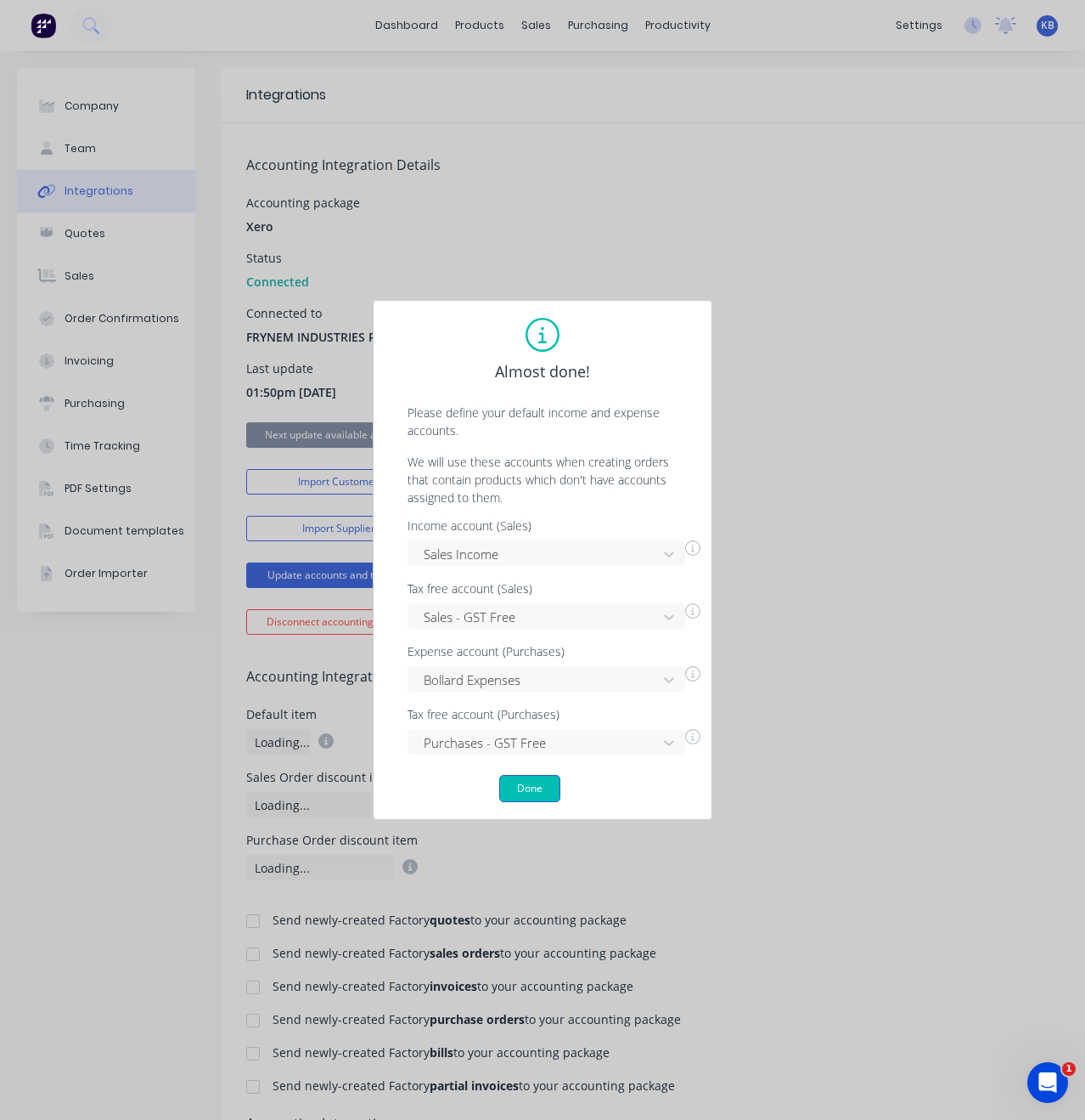
click at [532, 791] on button "Done" at bounding box center [529, 788] width 61 height 27
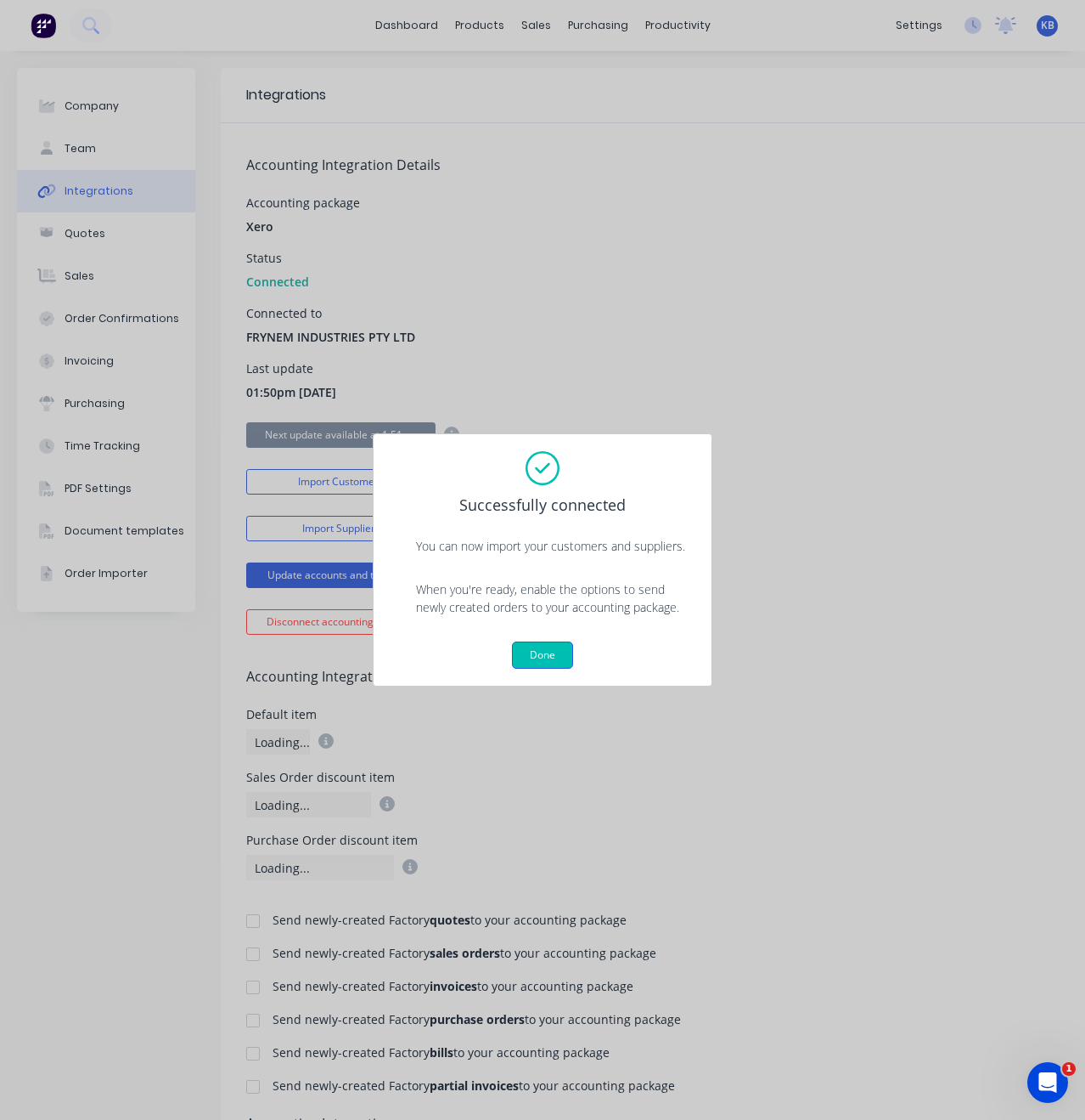
click at [538, 652] on button "Done" at bounding box center [542, 654] width 61 height 27
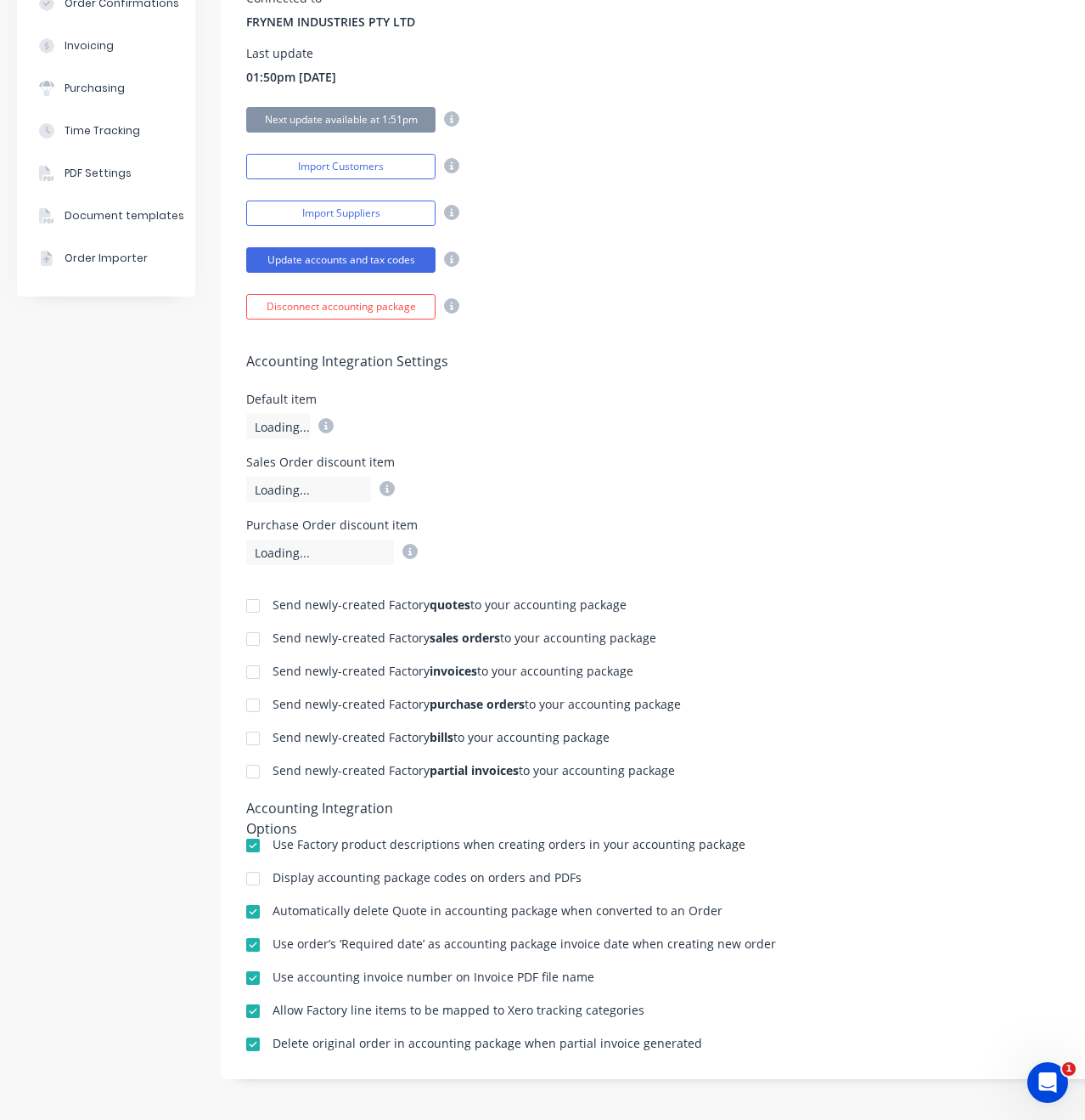
scroll to position [317, 0]
click at [310, 553] on div "Loading..." at bounding box center [320, 550] width 148 height 25
click at [513, 429] on icon at bounding box center [508, 426] width 17 height 17
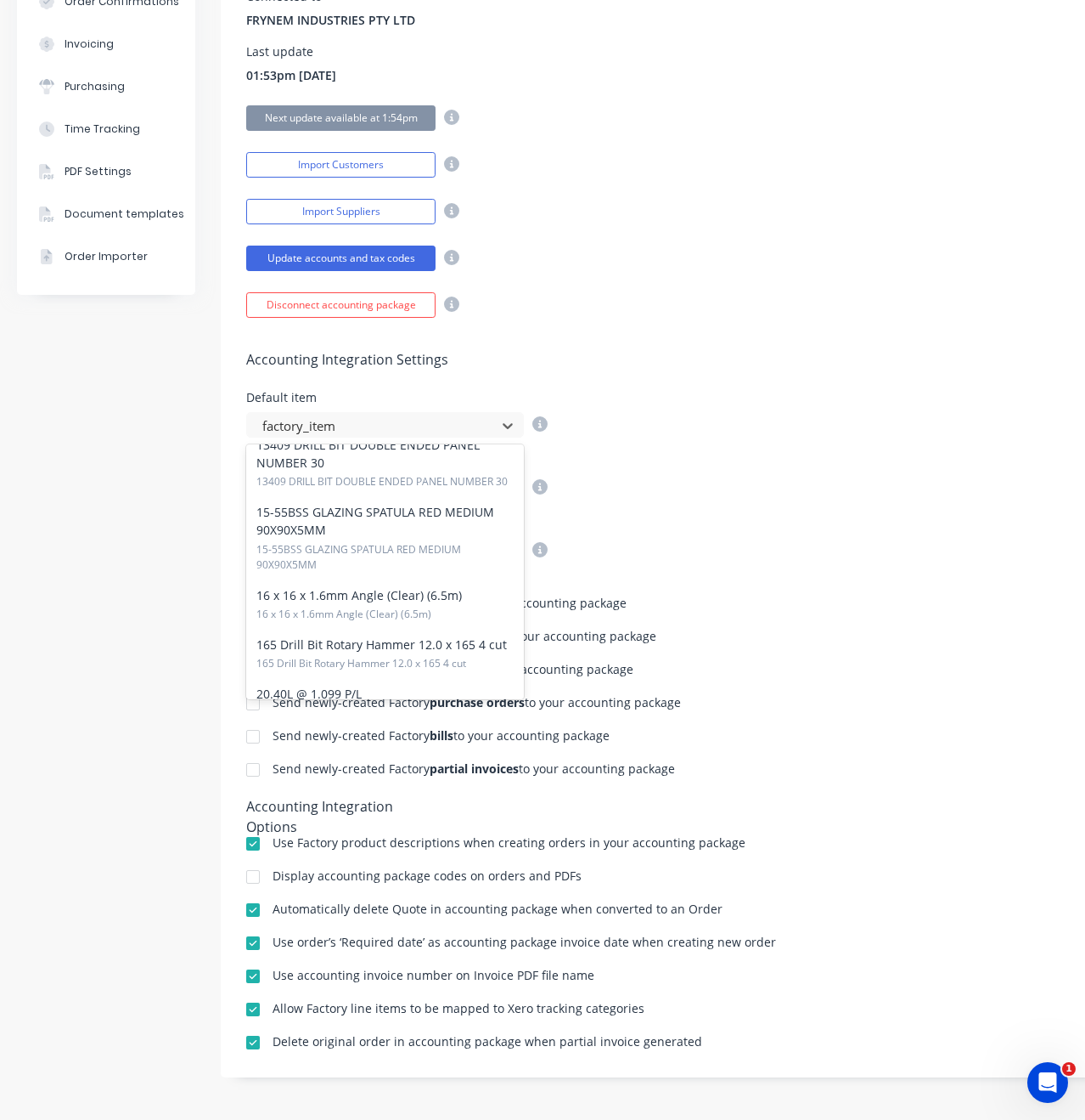
scroll to position [1131, 0]
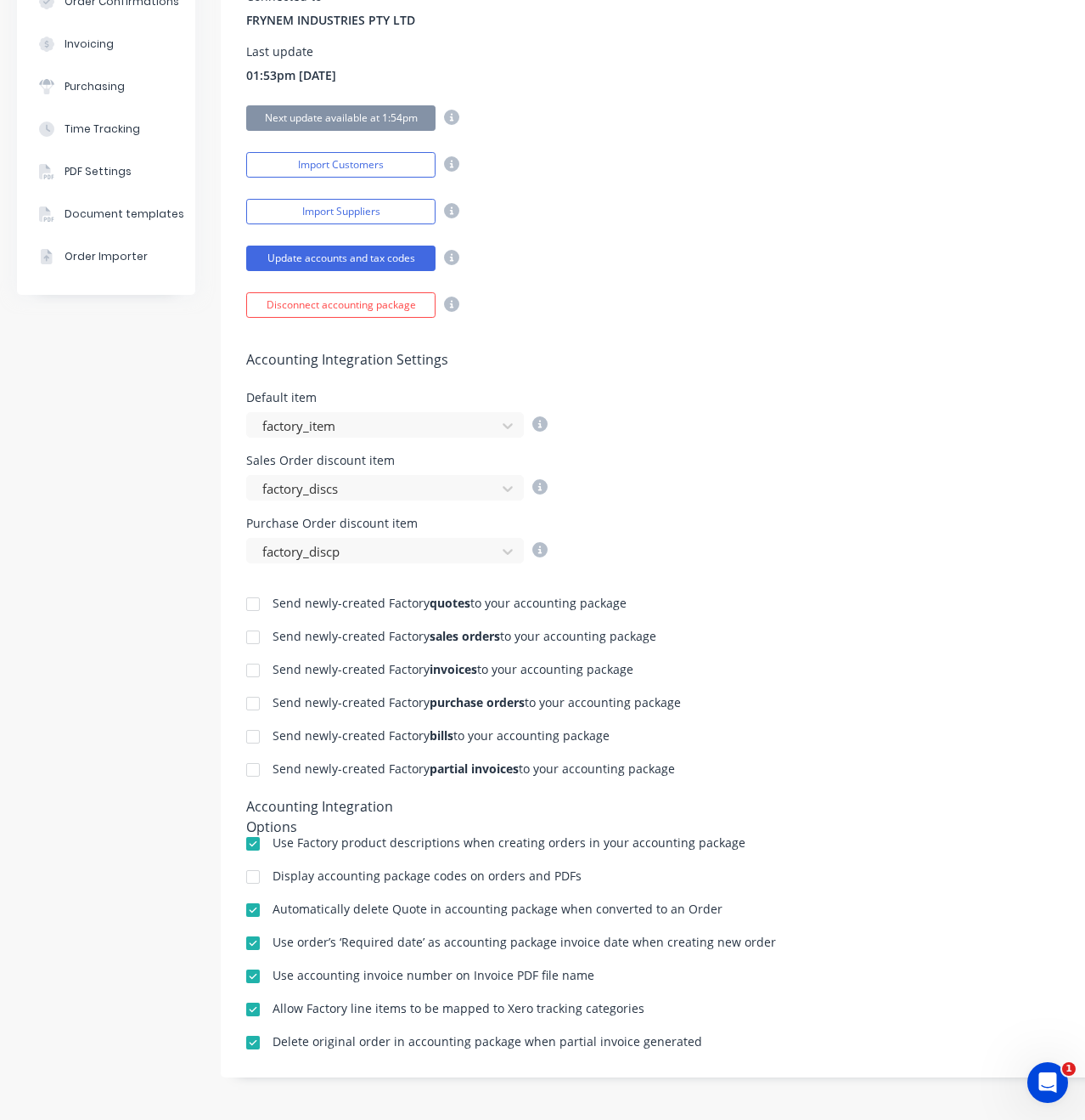
click at [812, 519] on div "Purchase Order discount item factory_discp" at bounding box center [709, 540] width 927 height 46
click at [249, 604] on div at bounding box center [253, 604] width 34 height 34
click at [252, 602] on div at bounding box center [253, 604] width 34 height 34
click at [252, 672] on div at bounding box center [253, 670] width 34 height 34
click at [250, 704] on div at bounding box center [253, 703] width 34 height 34
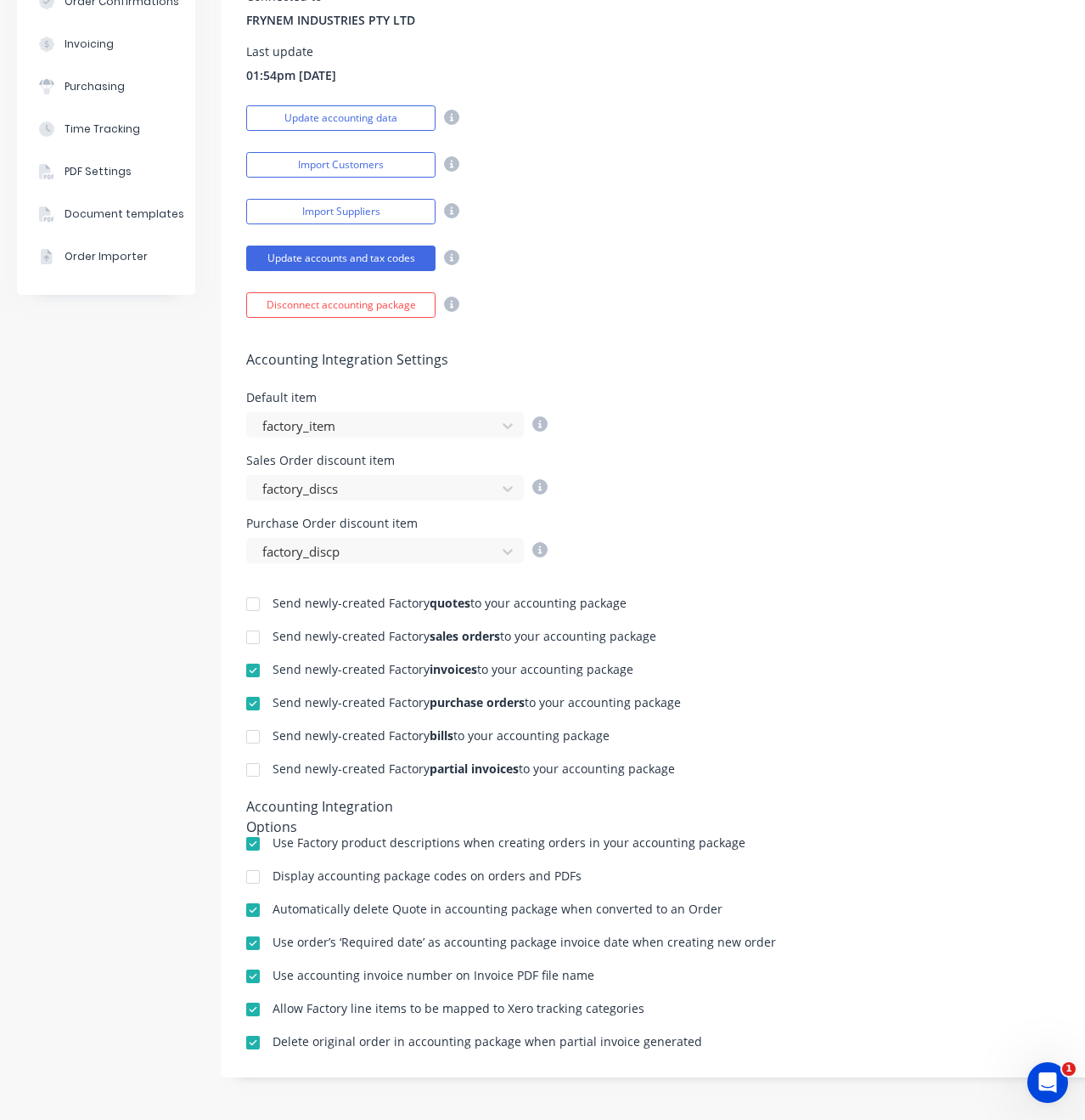
click at [256, 734] on div at bounding box center [253, 737] width 34 height 34
click at [253, 769] on div at bounding box center [253, 769] width 34 height 34
click at [812, 801] on div "Send newly-created Factory quotes to your accounting package Send newly-created…" at bounding box center [709, 807] width 977 height 488
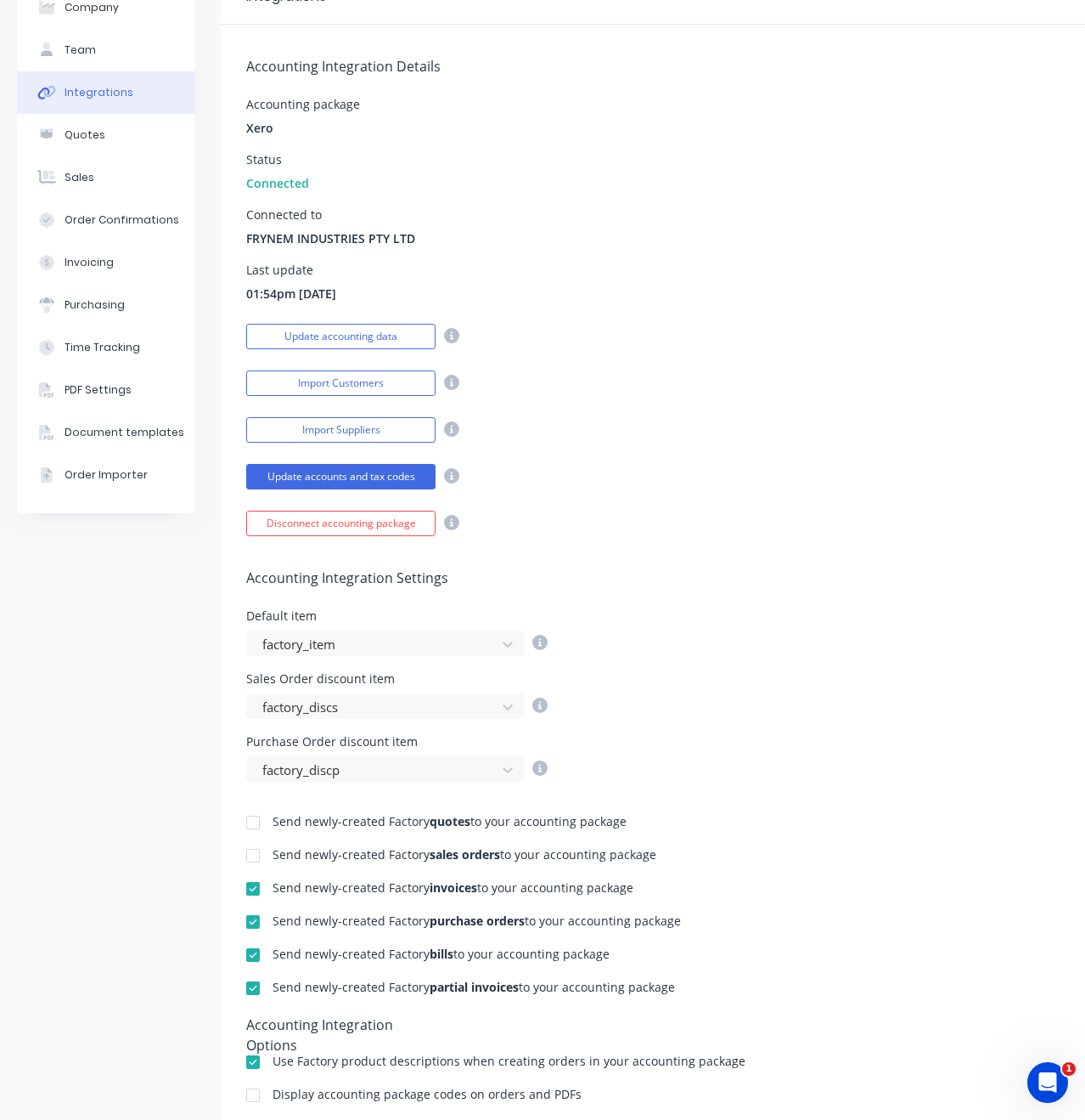
scroll to position [0, 0]
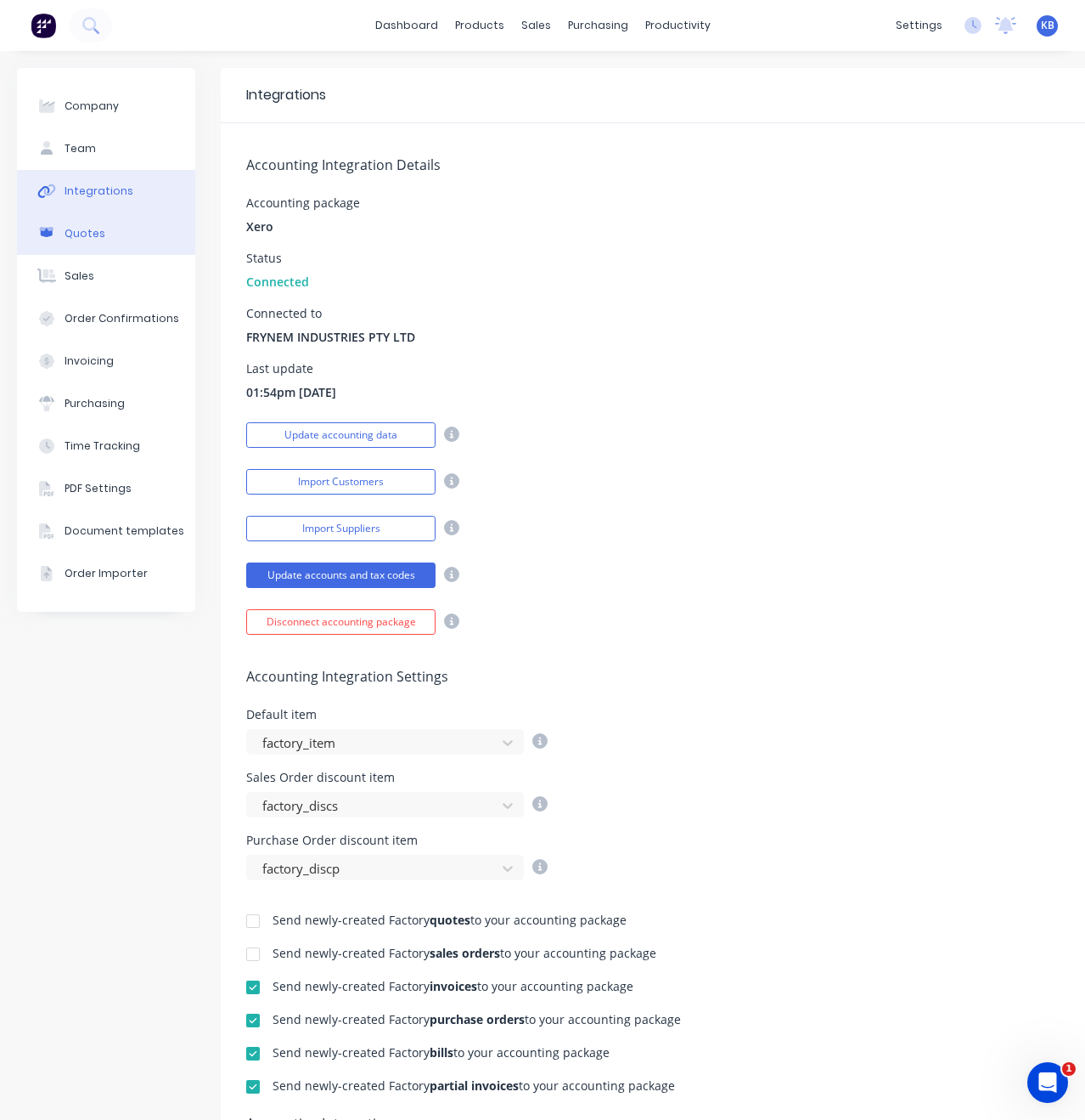
click at [97, 240] on div "Quotes" at bounding box center [85, 233] width 41 height 15
